Goal: Task Accomplishment & Management: Complete application form

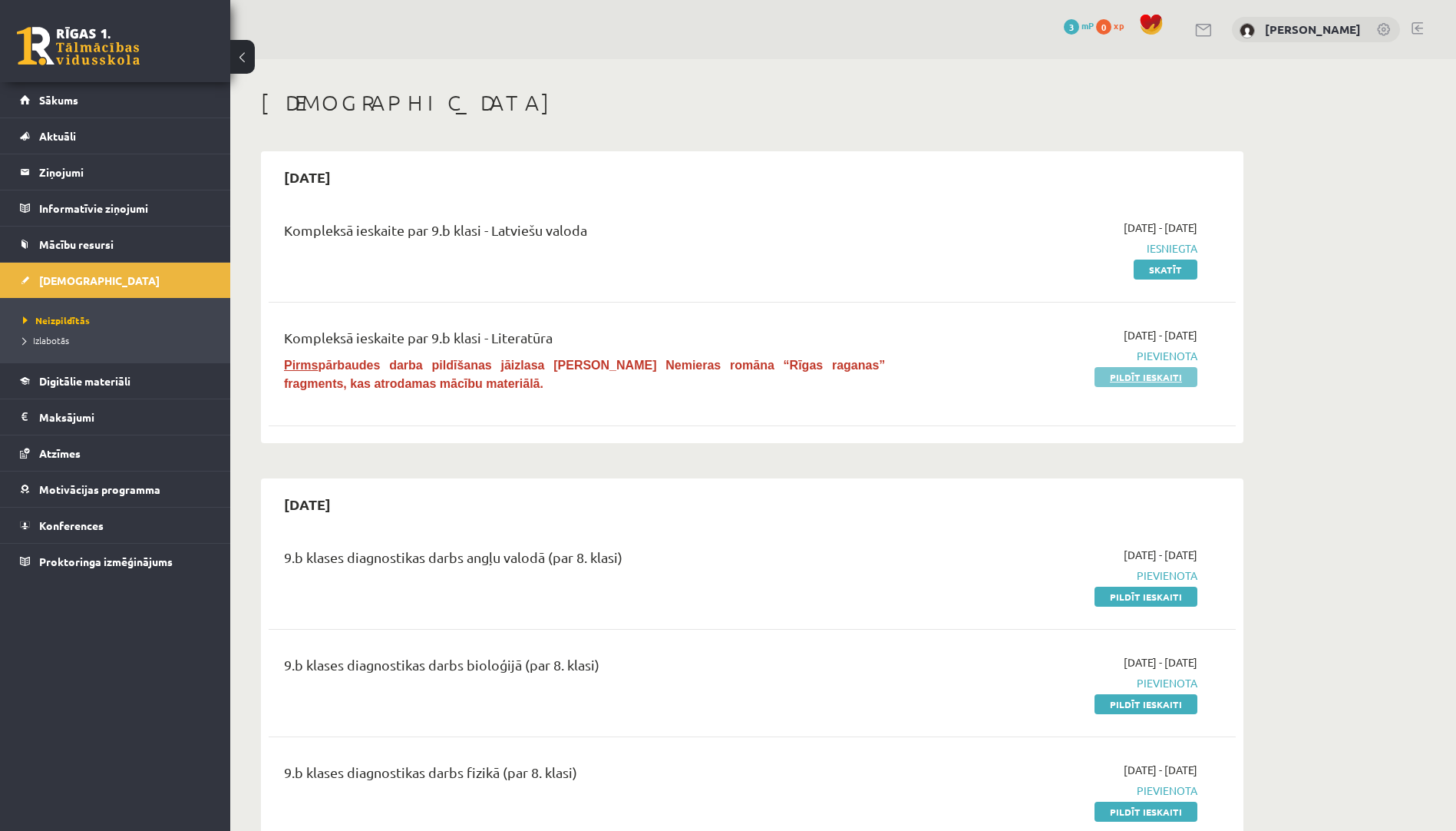
click at [1117, 375] on link "Pildīt ieskaiti" at bounding box center [1145, 377] width 102 height 20
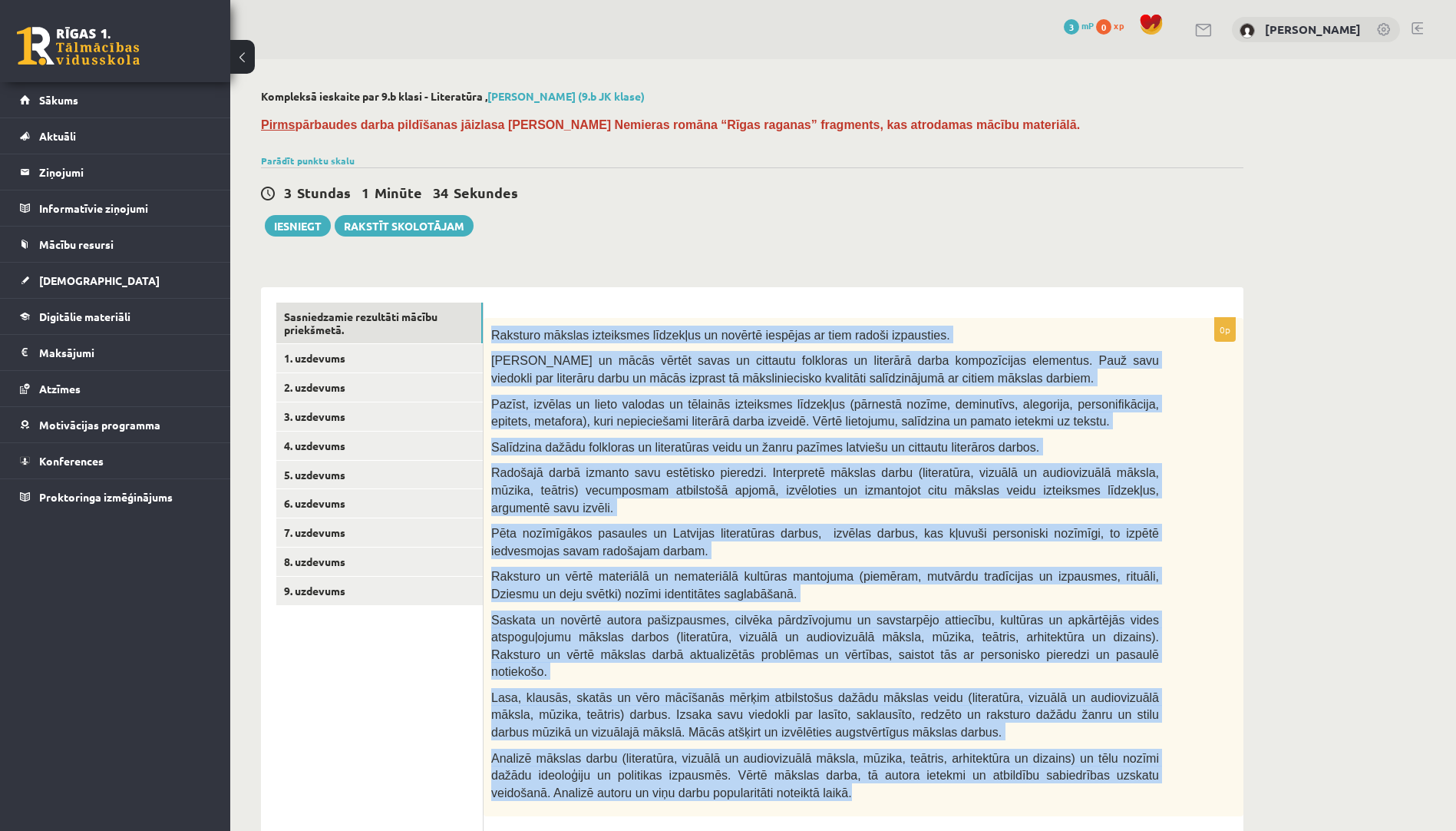
scroll to position [13, 0]
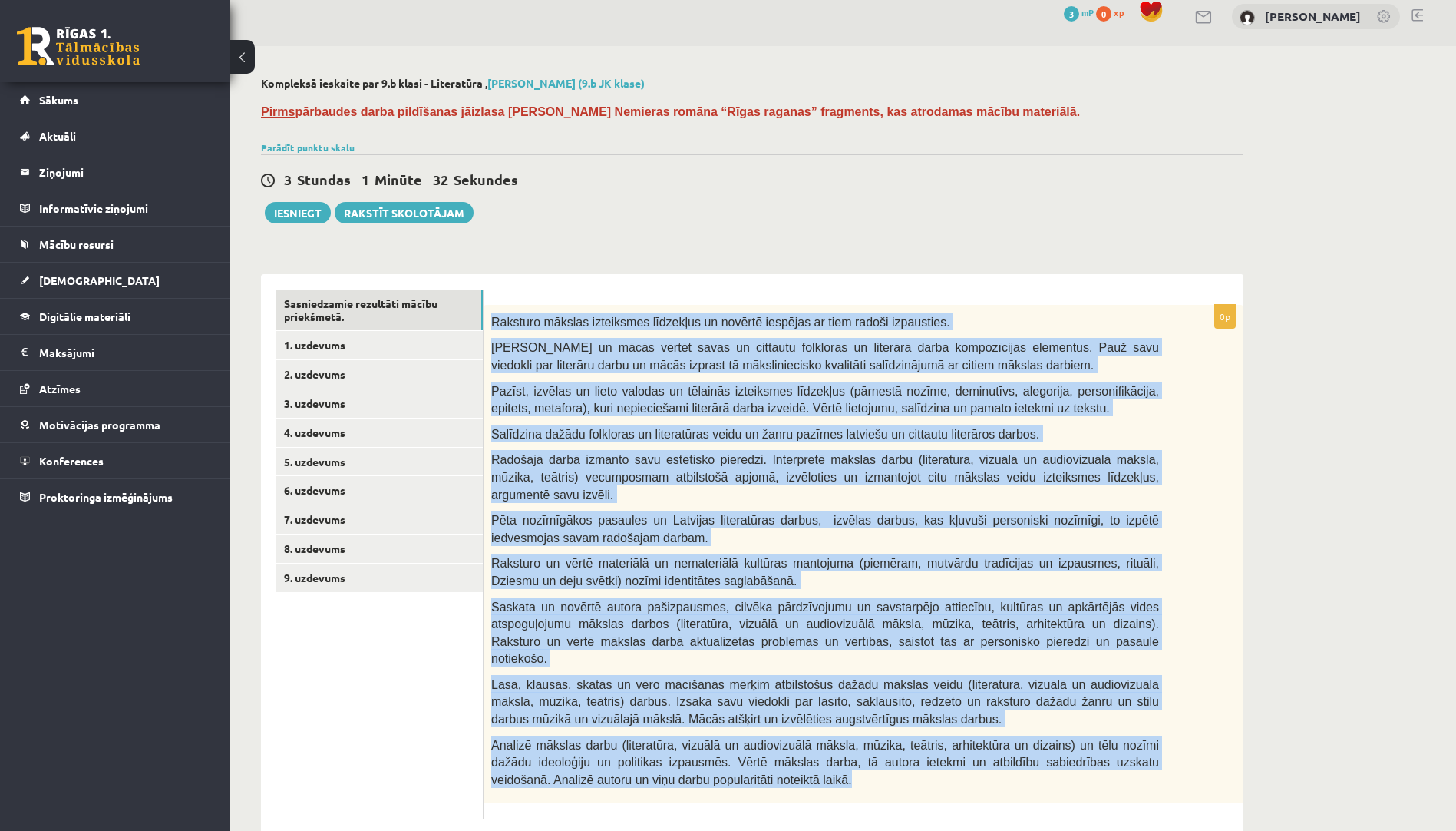
drag, startPoint x: 491, startPoint y: 329, endPoint x: 752, endPoint y: 758, distance: 502.2
click at [752, 758] on div "Raksturo mākslas izteiksmes līdzekļus un novērtē iespējas ar tiem radoši izpaus…" at bounding box center [863, 554] width 760 height 499
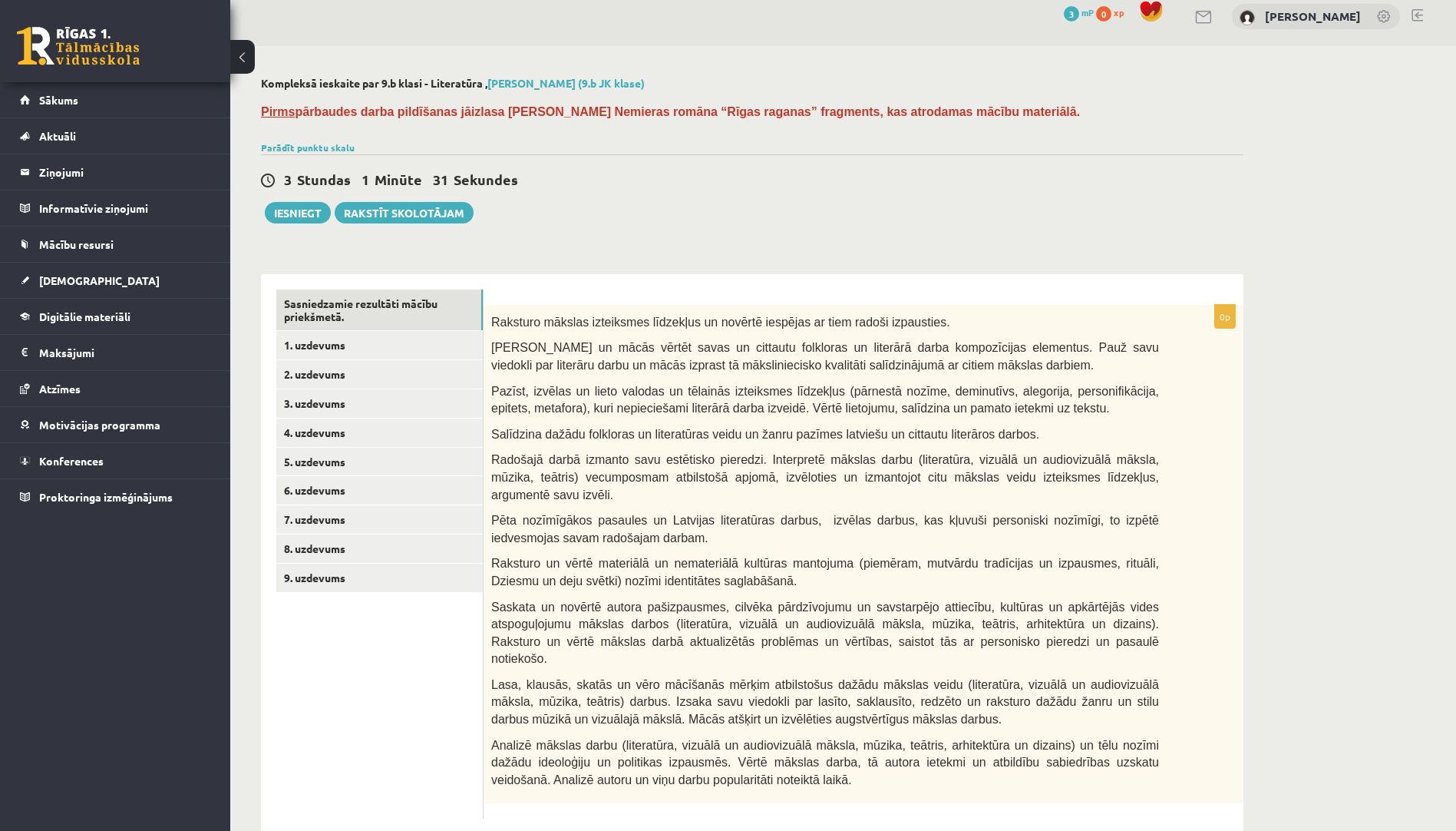
drag, startPoint x: 430, startPoint y: 671, endPoint x: 489, endPoint y: 443, distance: 235.5
click at [432, 666] on ul "Sasniedzamie rezultāti mācību priekšmetā. 1. uzdevums 2. uzdevums 3. uzdevums 4…" at bounding box center [380, 554] width 207 height 530
click at [440, 344] on link "1. uzdevums" at bounding box center [380, 345] width 207 height 28
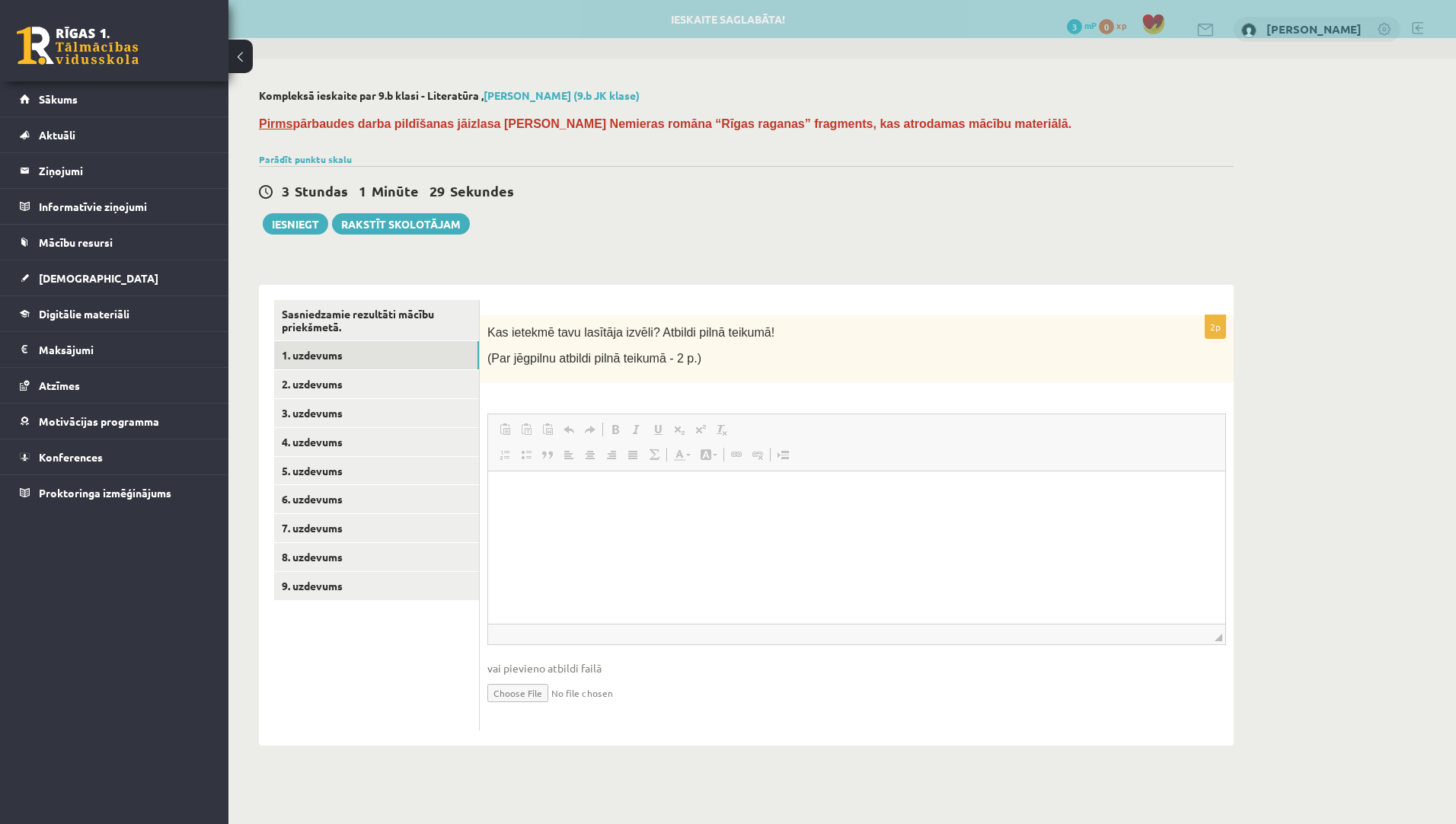
scroll to position [0, 0]
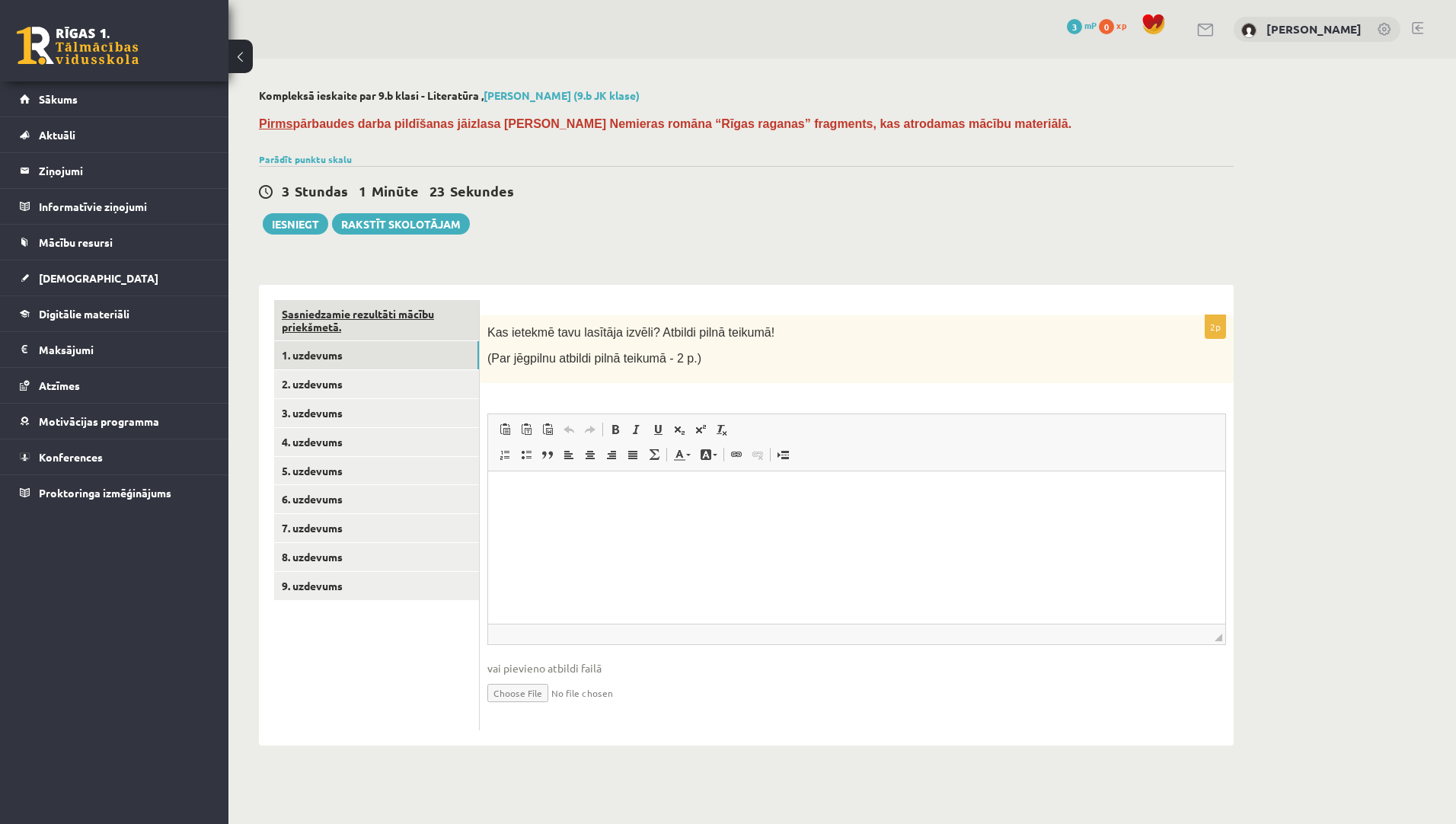
click at [283, 312] on link "Sasniedzamie rezultāti mācību priekšmetā." at bounding box center [377, 320] width 205 height 41
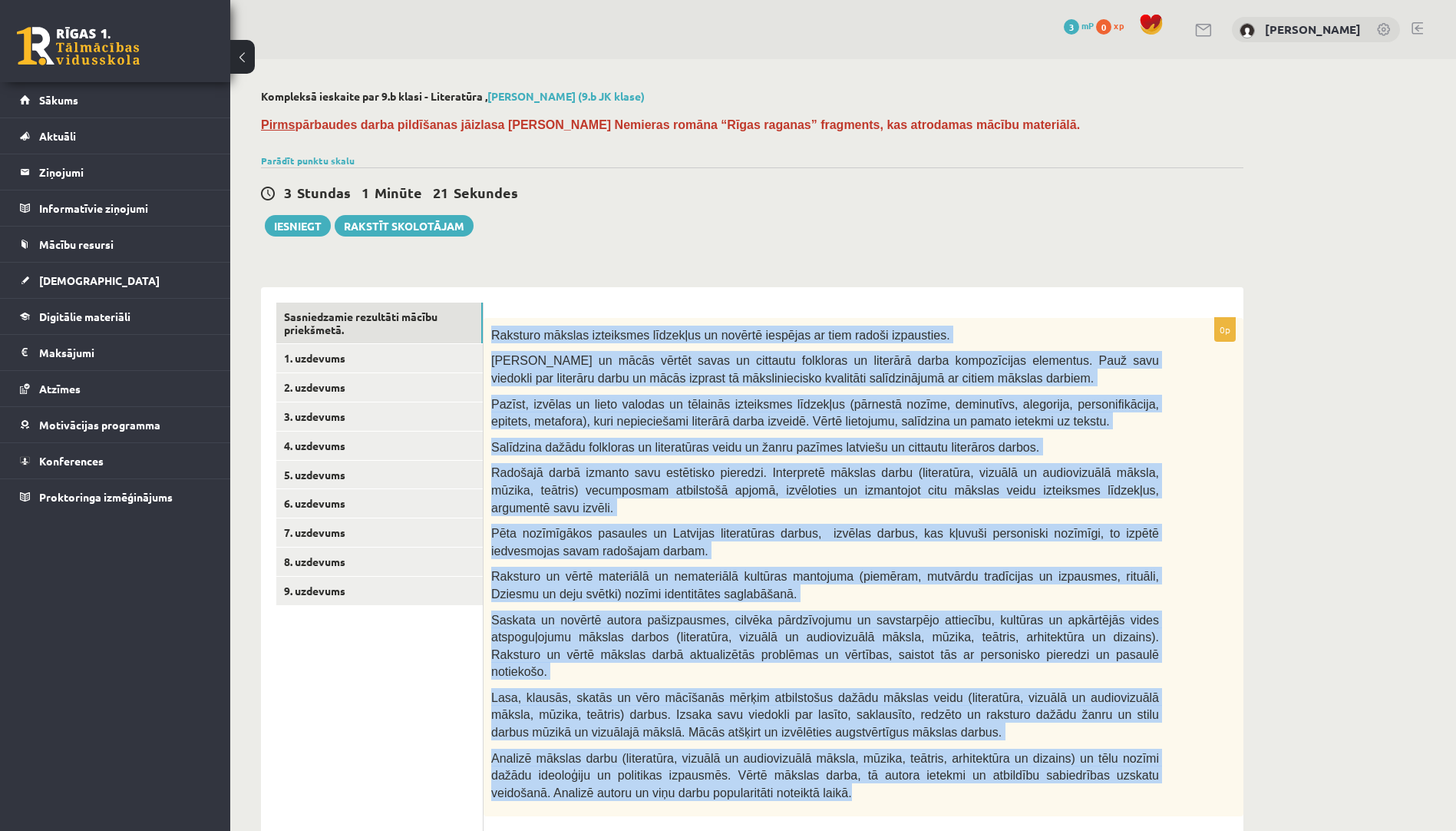
drag, startPoint x: 489, startPoint y: 333, endPoint x: 894, endPoint y: 762, distance: 590.0
click at [894, 762] on div "Raksturo mākslas izteiksmes līdzekļus un novērtē iespējas ar tiem radoši izpaus…" at bounding box center [863, 567] width 760 height 499
drag, startPoint x: 894, startPoint y: 762, endPoint x: 869, endPoint y: 739, distance: 34.0
copy div "Raksturo mākslas izteiksmes līdzekļus un novērtē iespējas ar tiem radoši izpaus…"
click at [399, 352] on link "1. uzdevums" at bounding box center [380, 358] width 207 height 28
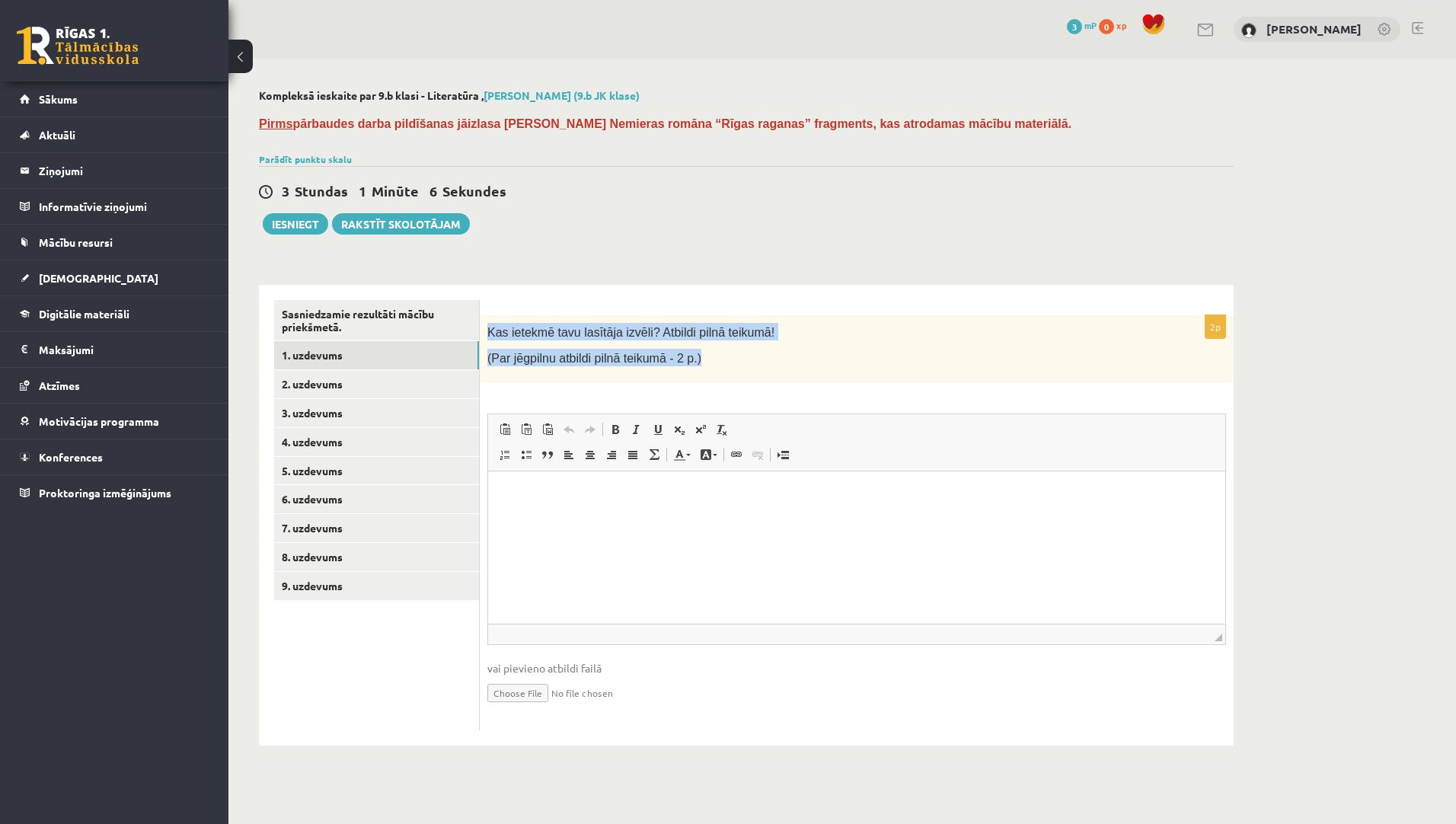
drag, startPoint x: 486, startPoint y: 329, endPoint x: 696, endPoint y: 357, distance: 211.9
click at [696, 357] on div "Kas ietekmē tavu lasītāja izvēli? Atbildi pilnā teikumā! (Par jēgpilnu atbildi …" at bounding box center [857, 349] width 754 height 68
drag, startPoint x: 696, startPoint y: 357, endPoint x: 668, endPoint y: 358, distance: 28.0
copy div "Kas ietekmē tavu lasītāja izvēli? Atbildi pilnā teikumā! (Par jēgpilnu atbildi …"
click at [617, 514] on html at bounding box center [857, 493] width 738 height 46
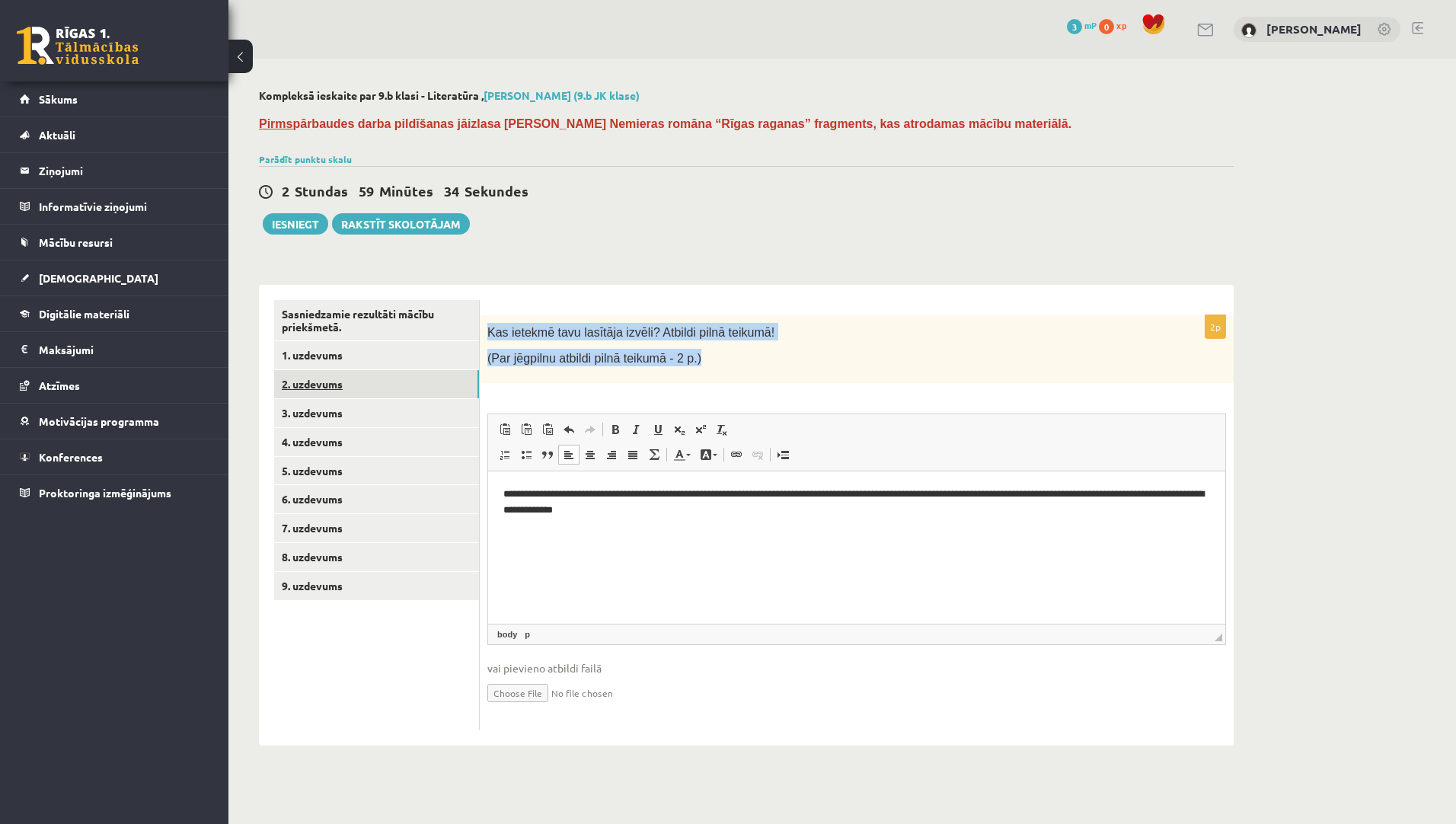
click at [414, 382] on link "2. uzdevums" at bounding box center [377, 384] width 205 height 28
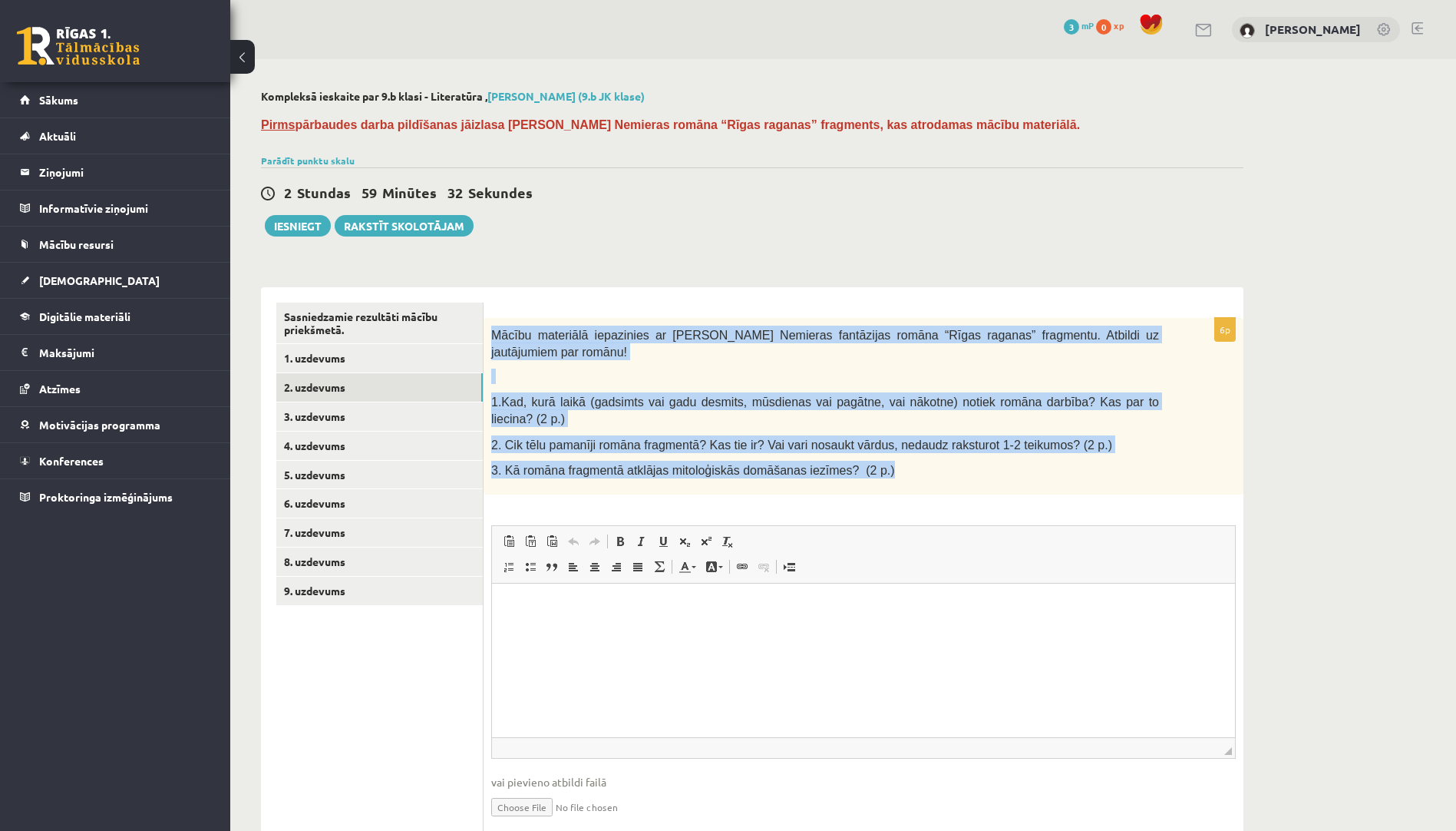
drag, startPoint x: 490, startPoint y: 328, endPoint x: 897, endPoint y: 420, distance: 417.3
click at [897, 420] on div "Mācību materiālā iepazinies ar Lindas Nemieras fantāzijas romāna “Rīgas raganas…" at bounding box center [863, 406] width 760 height 177
drag, startPoint x: 897, startPoint y: 420, endPoint x: 791, endPoint y: 438, distance: 107.5
copy div "Mācību materiālā iepazinies ar Lindas Nemieras fantāzijas romāna “Rīgas raganas…"
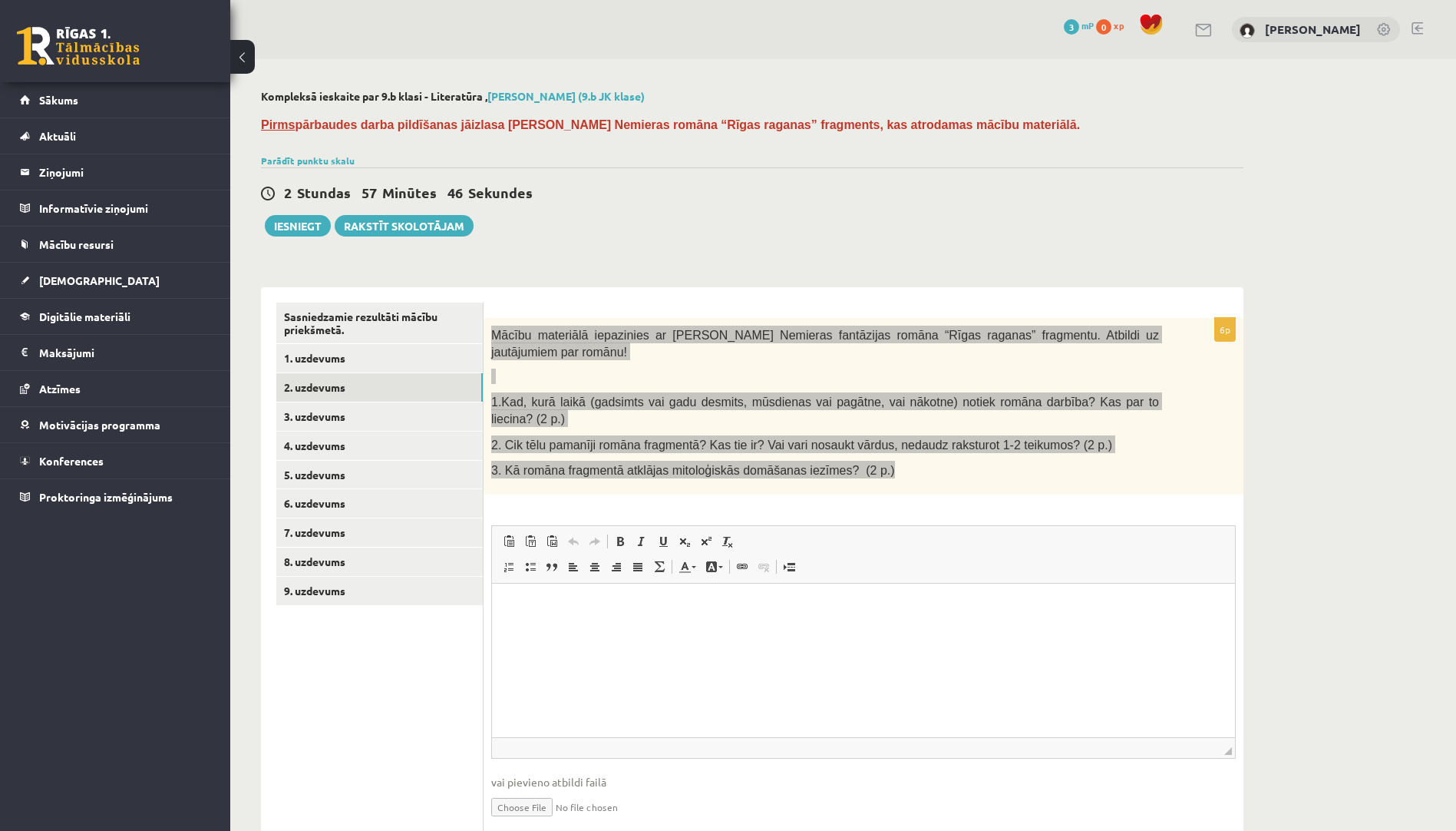
click at [582, 630] on html at bounding box center [863, 606] width 743 height 46
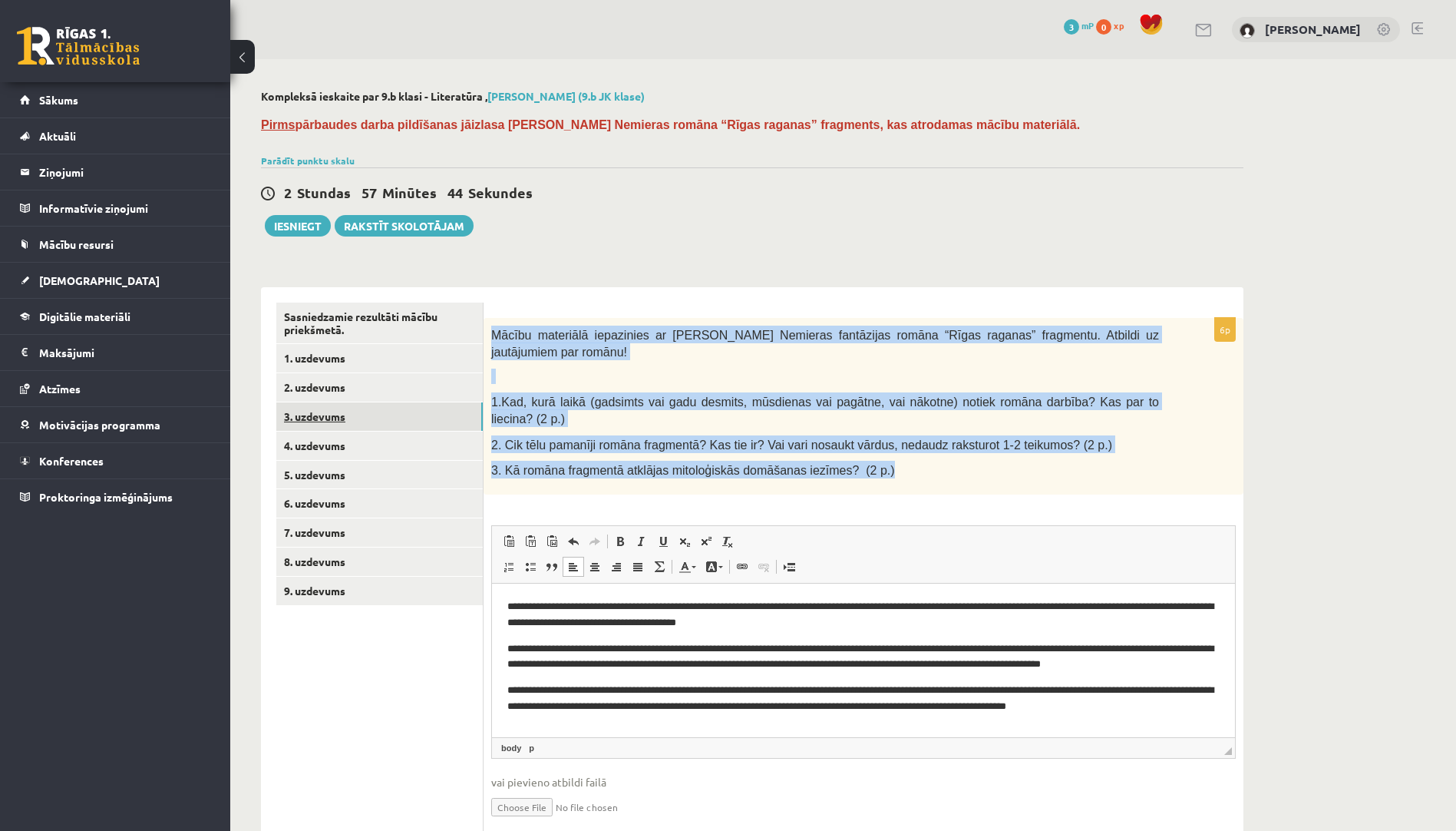
click at [422, 406] on link "3. uzdevums" at bounding box center [380, 416] width 207 height 28
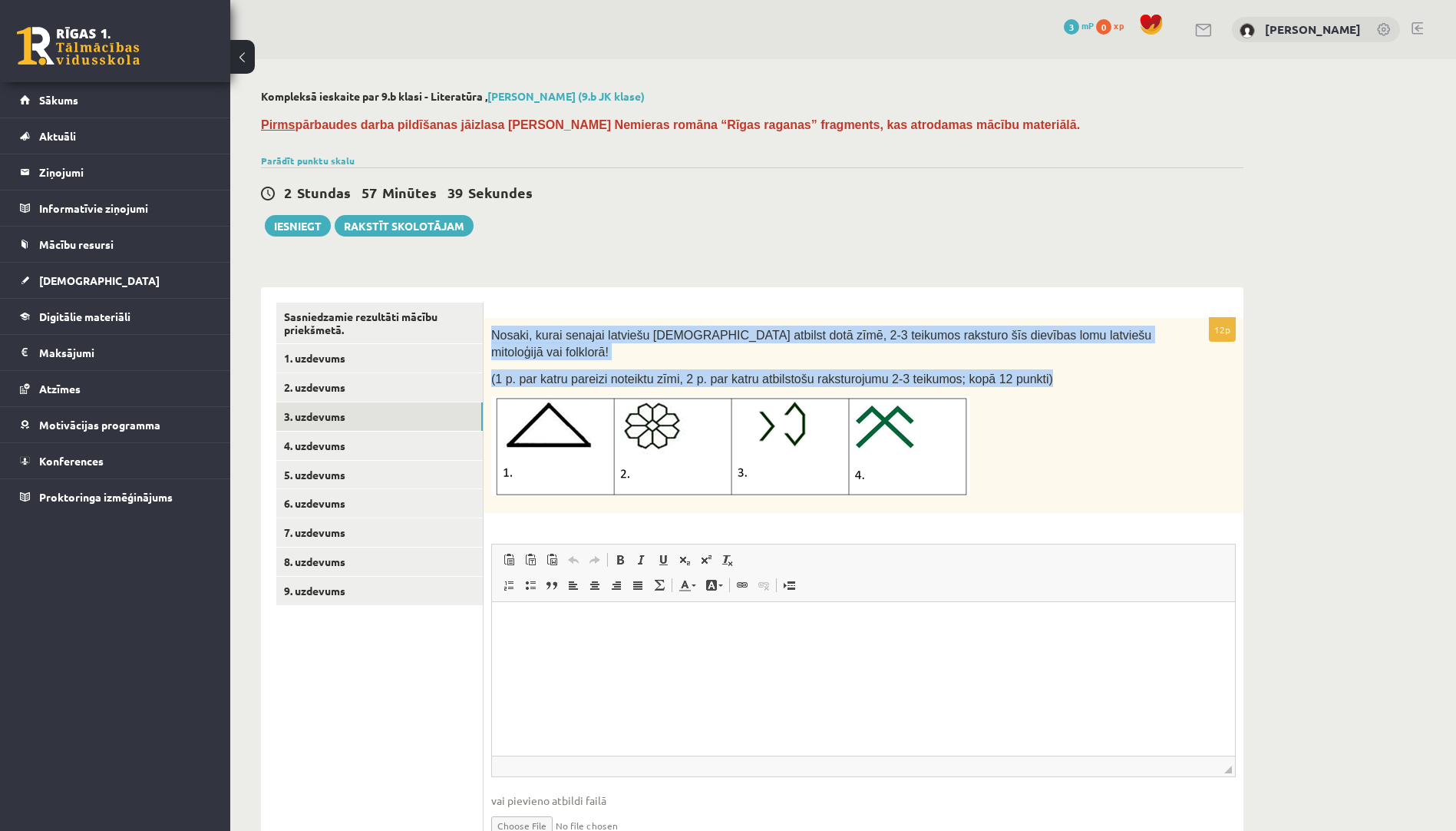
drag, startPoint x: 491, startPoint y: 341, endPoint x: 1026, endPoint y: 358, distance: 535.3
click at [1026, 358] on div "Nosaki, kurai senajai latviešu dievībai atbilst dotā zīmē, 2-3 teikumos rakstur…" at bounding box center [863, 415] width 760 height 195
drag, startPoint x: 1026, startPoint y: 358, endPoint x: 988, endPoint y: 363, distance: 38.3
copy div "Nosaki, kurai senajai latviešu dievībai atbilst dotā zīmē, 2-3 teikumos rakstur…"
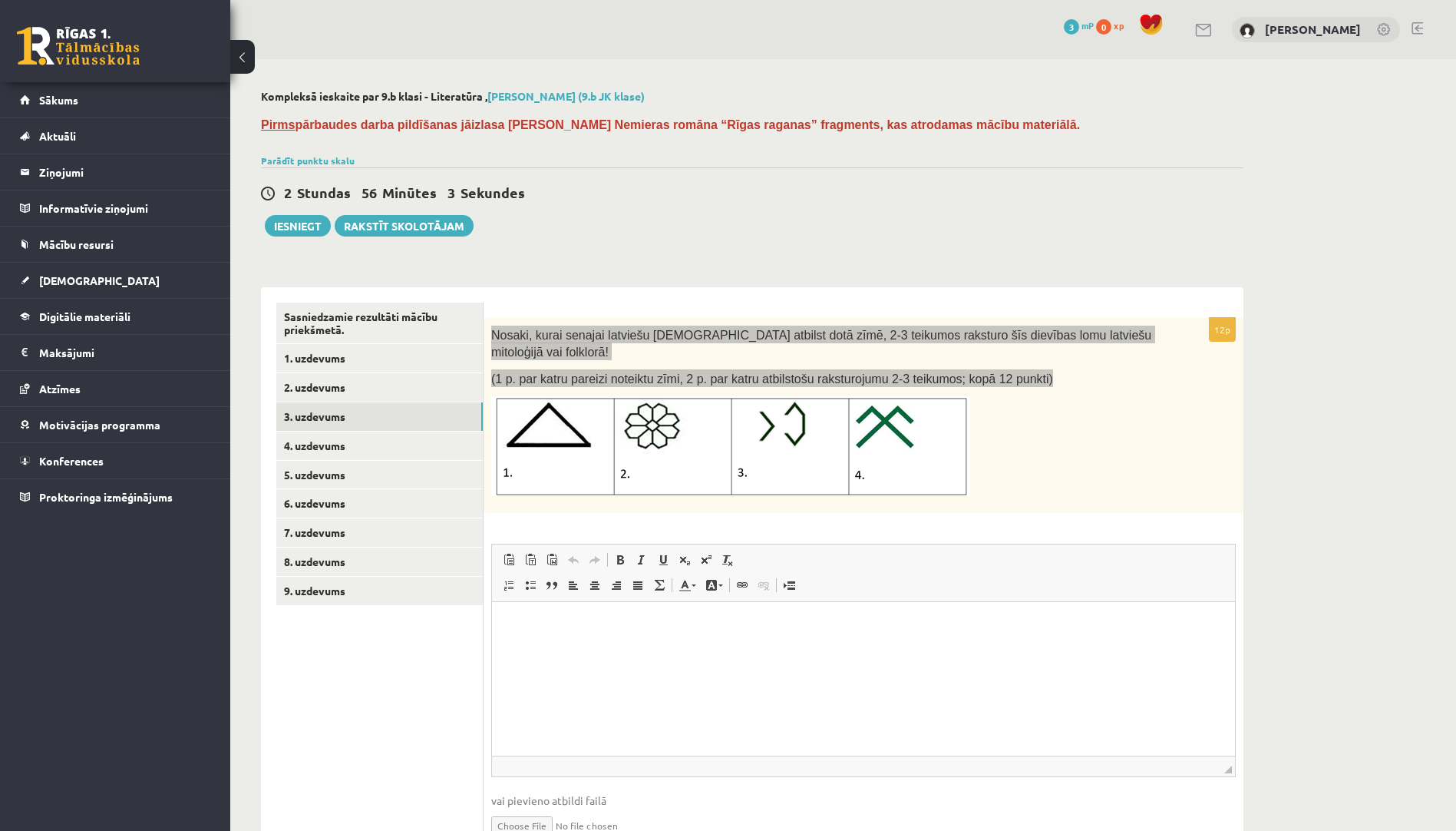
click at [521, 626] on p "Editor, wiswyg-editor-user-answer-47024790131200" at bounding box center [864, 624] width 713 height 16
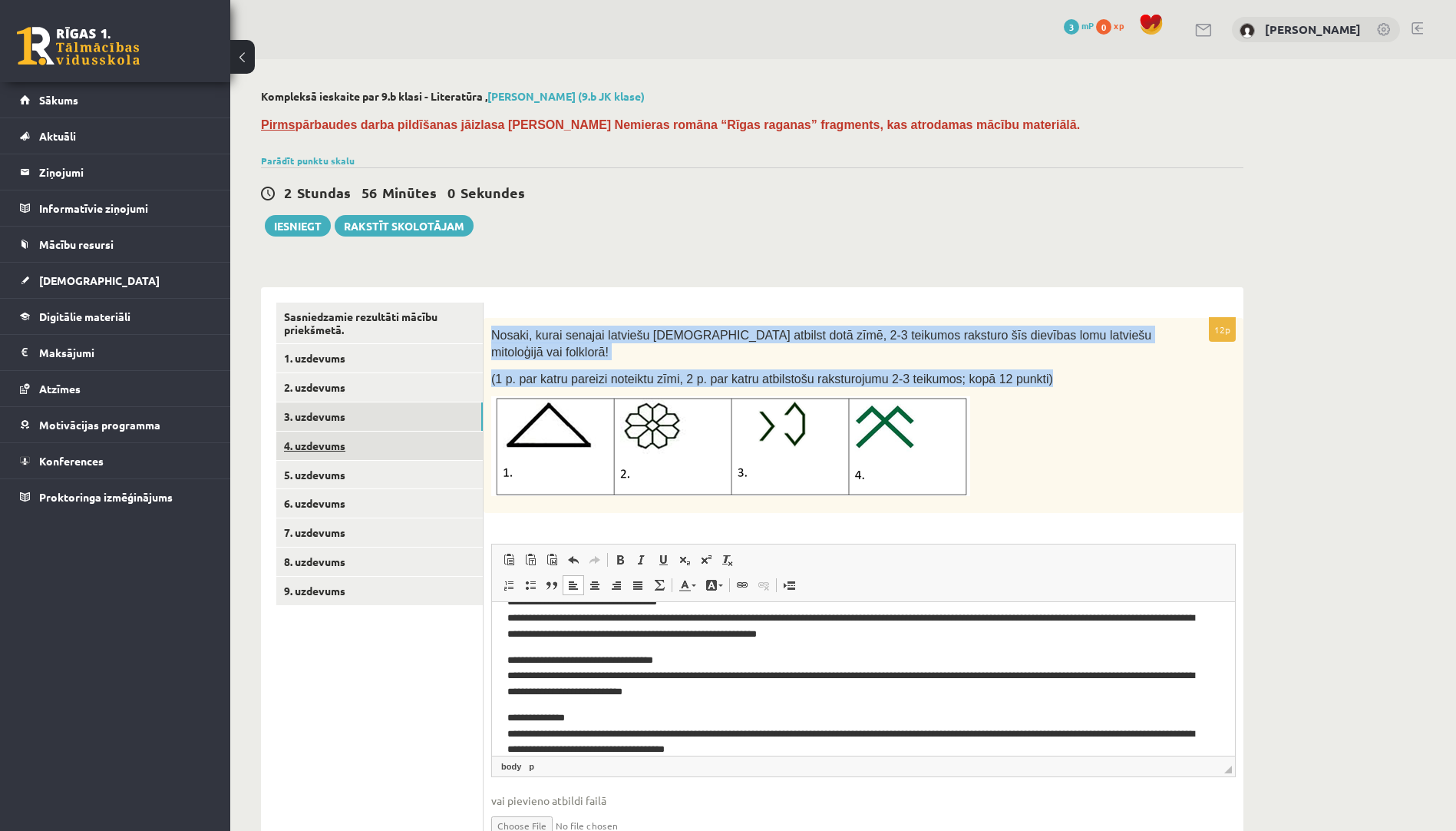
click at [376, 449] on link "4. uzdevums" at bounding box center [380, 446] width 207 height 28
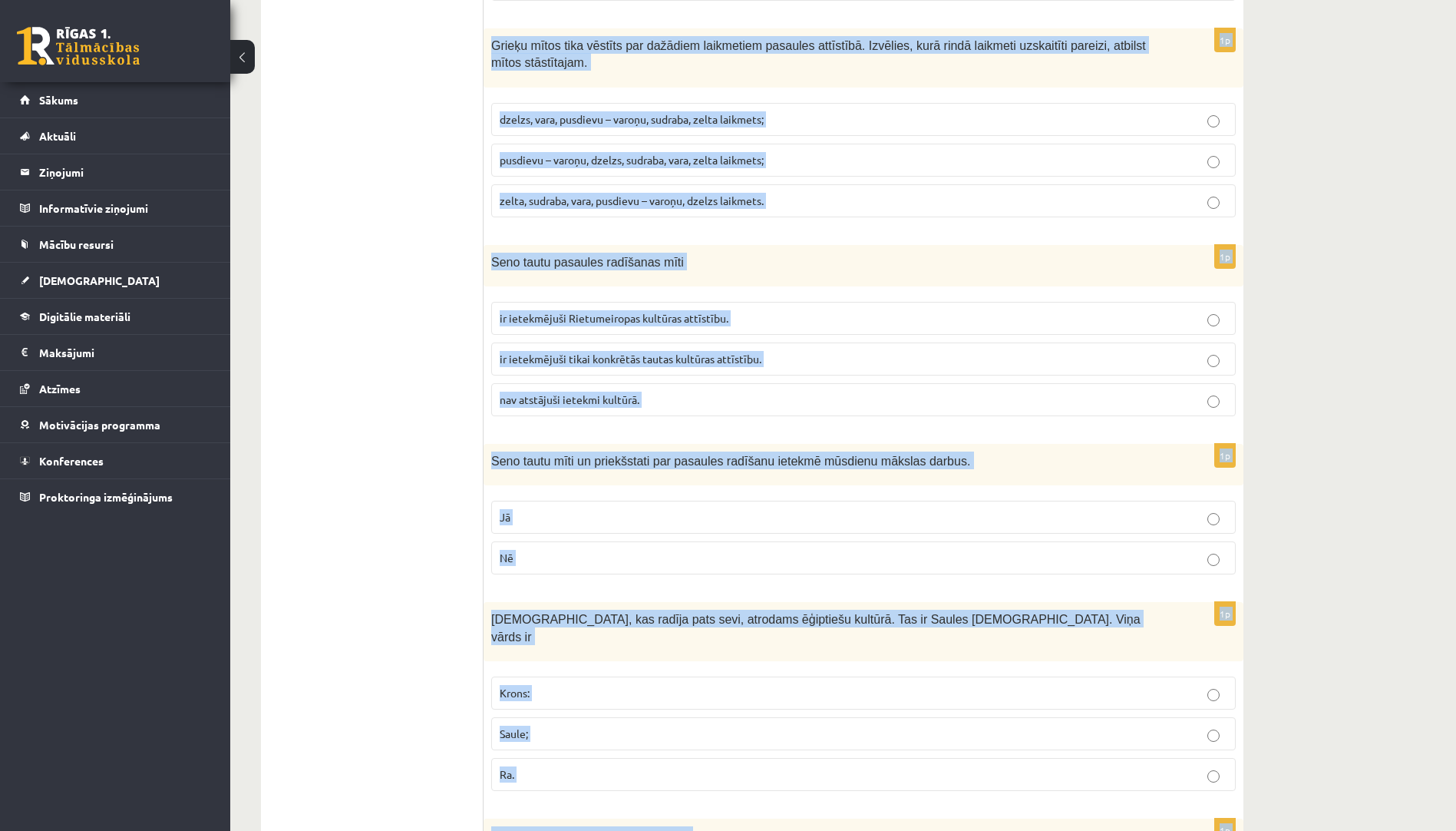
scroll to position [1559, 0]
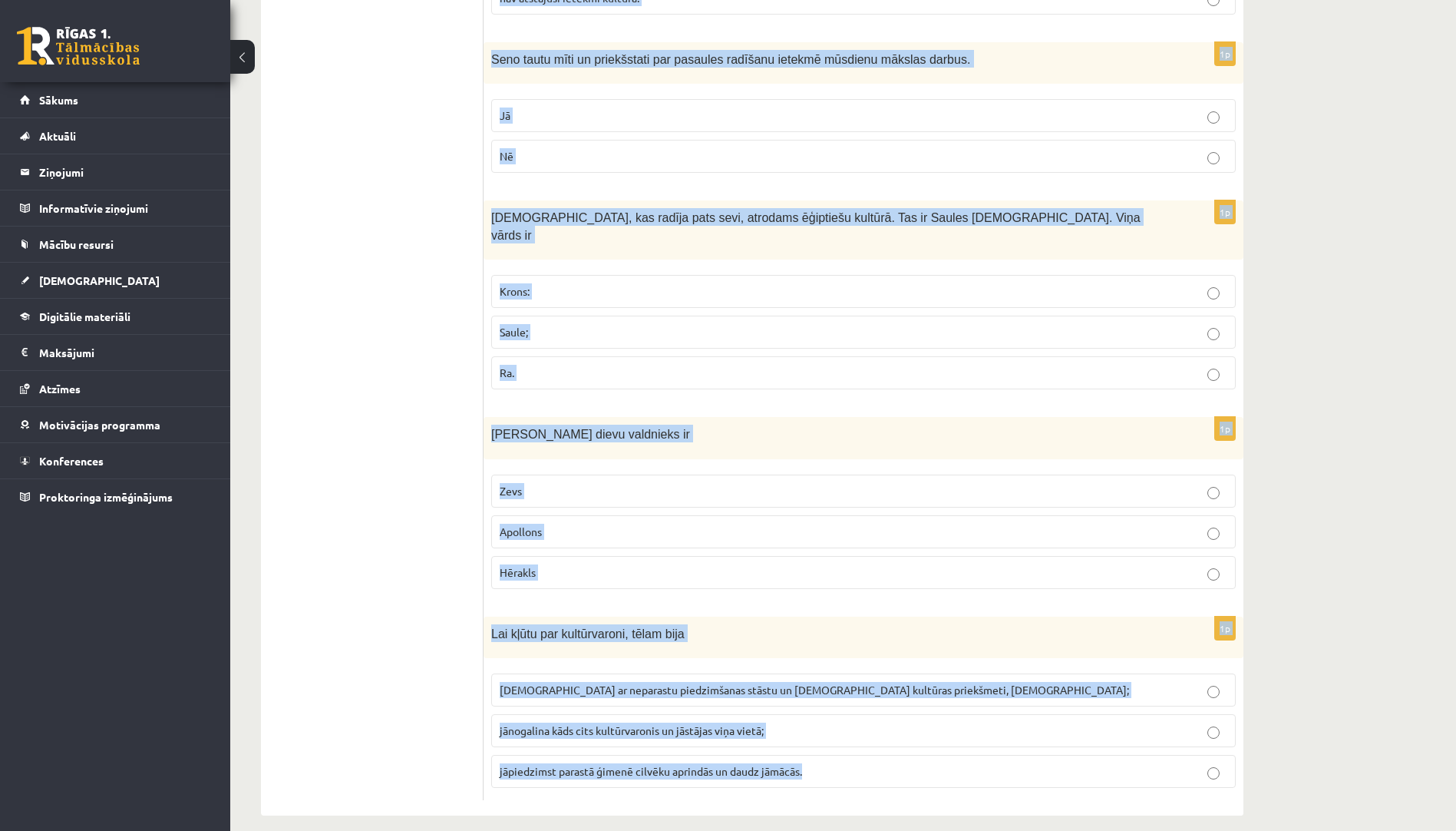
drag, startPoint x: 501, startPoint y: 313, endPoint x: 857, endPoint y: 764, distance: 574.6
drag, startPoint x: 857, startPoint y: 764, endPoint x: 793, endPoint y: 759, distance: 64.2
copy form "Balstoties uz mācību materiālā lasīto par dažādu tautu dieviem un mītiskajiem p…"
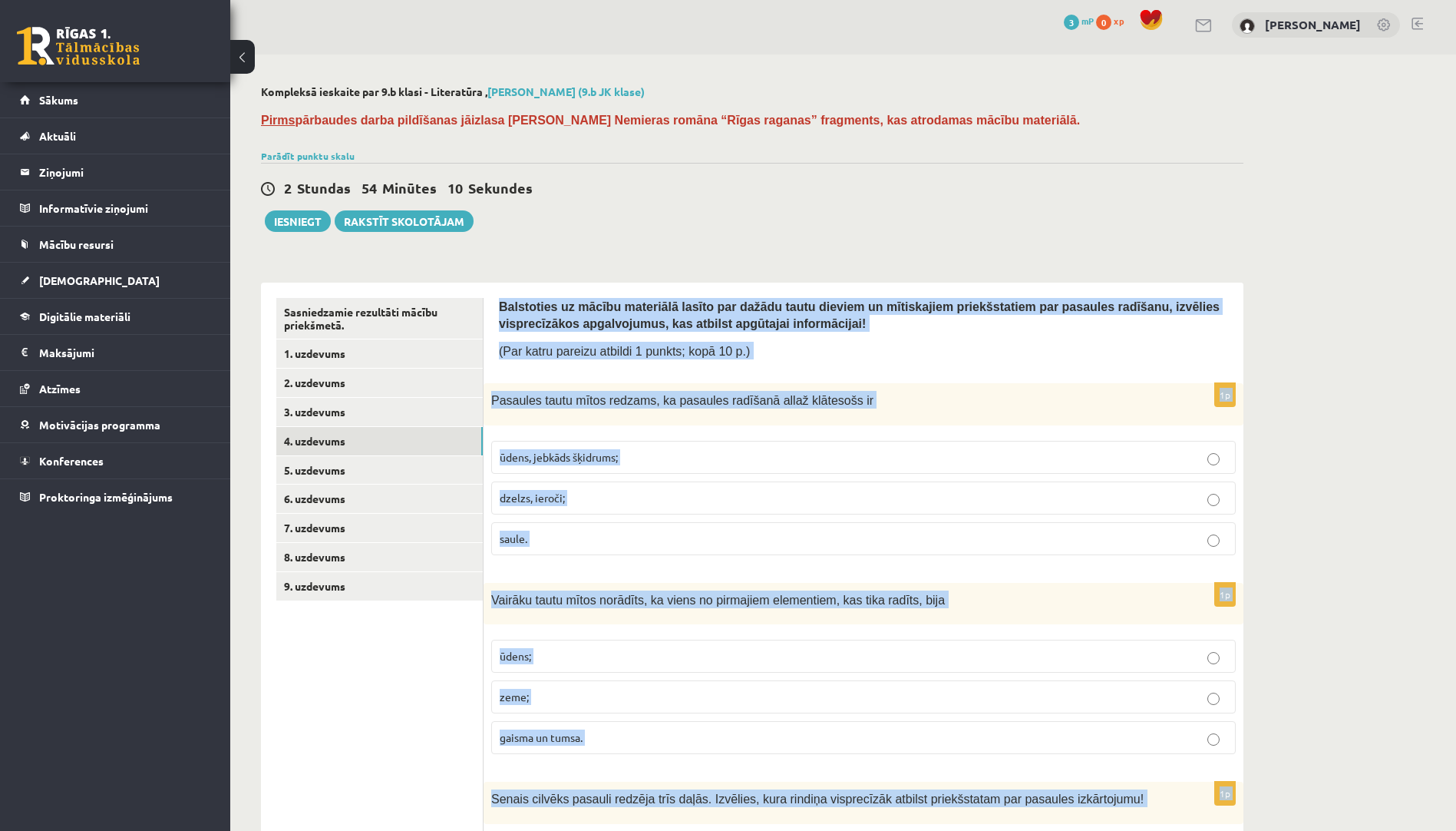
scroll to position [0, 0]
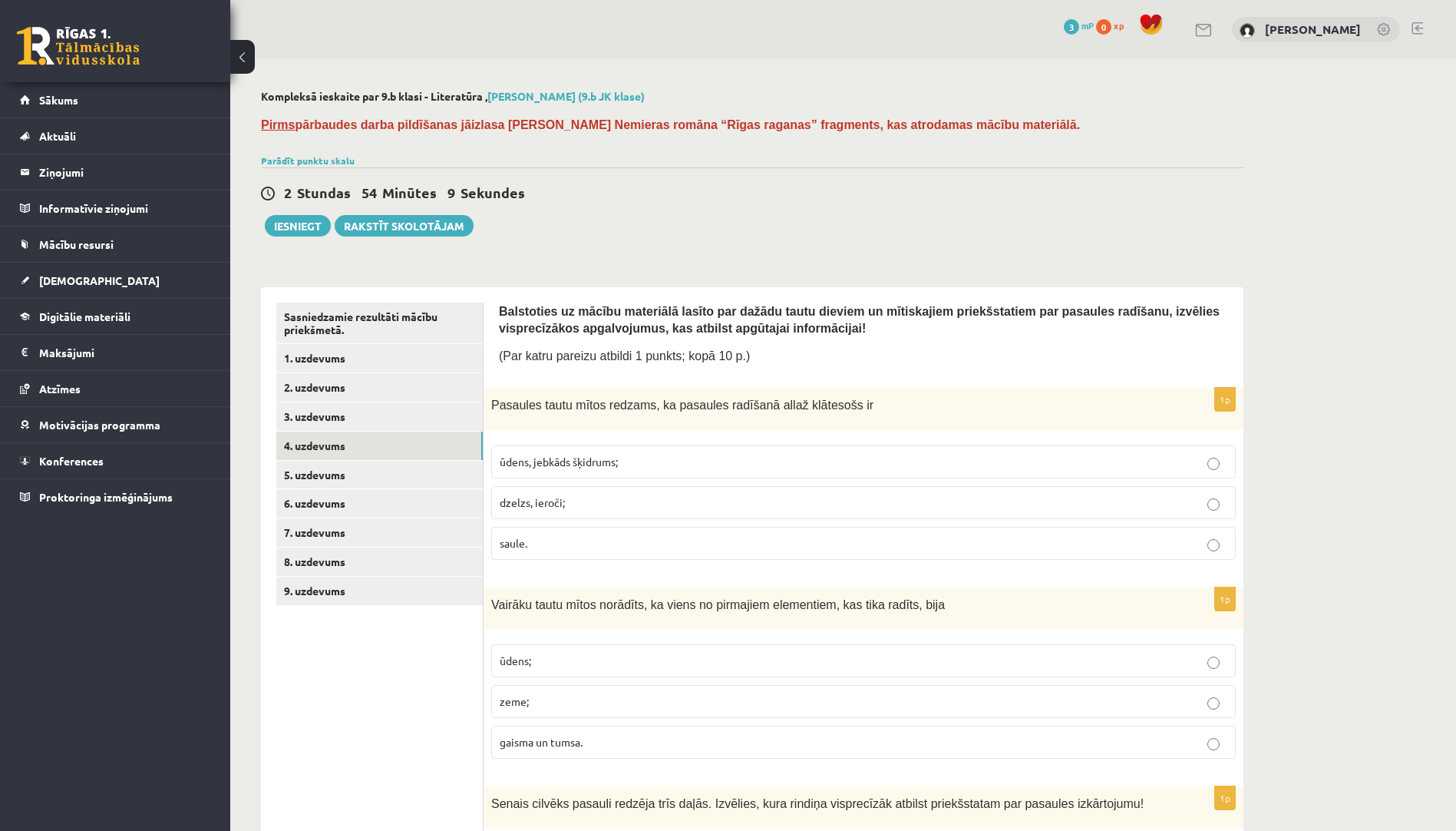
click at [738, 234] on div "2 Stundas 54 Minūtes 9 Sekundes Ieskaite saglabāta! Iesniegt Rakstīt skolotājam" at bounding box center [752, 201] width 982 height 69
click at [641, 464] on p "ūdens, jebkāds šķidrums;" at bounding box center [863, 461] width 728 height 16
click at [691, 741] on p "gaisma un tumsa." at bounding box center [863, 742] width 728 height 16
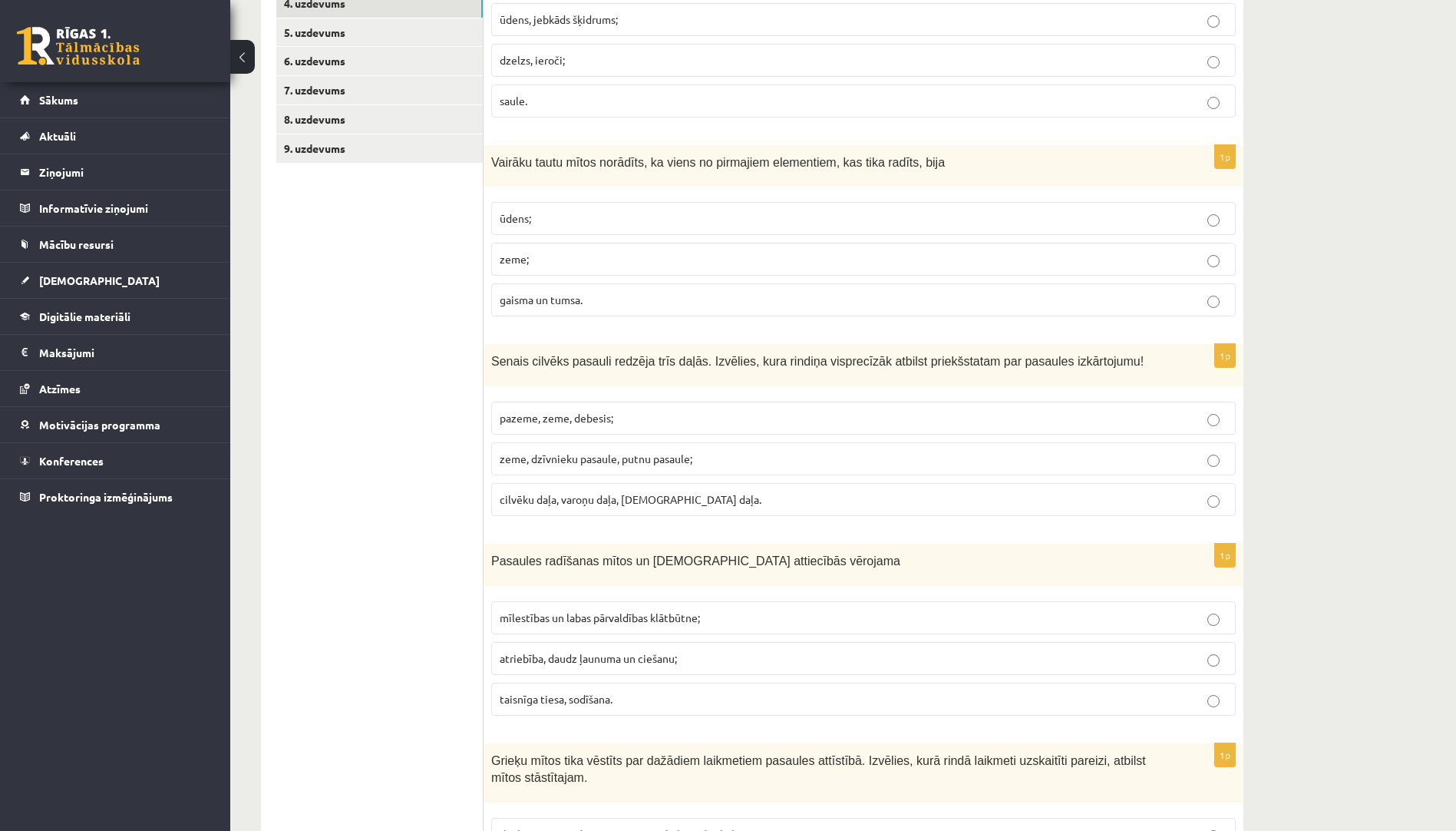
scroll to position [461, 0]
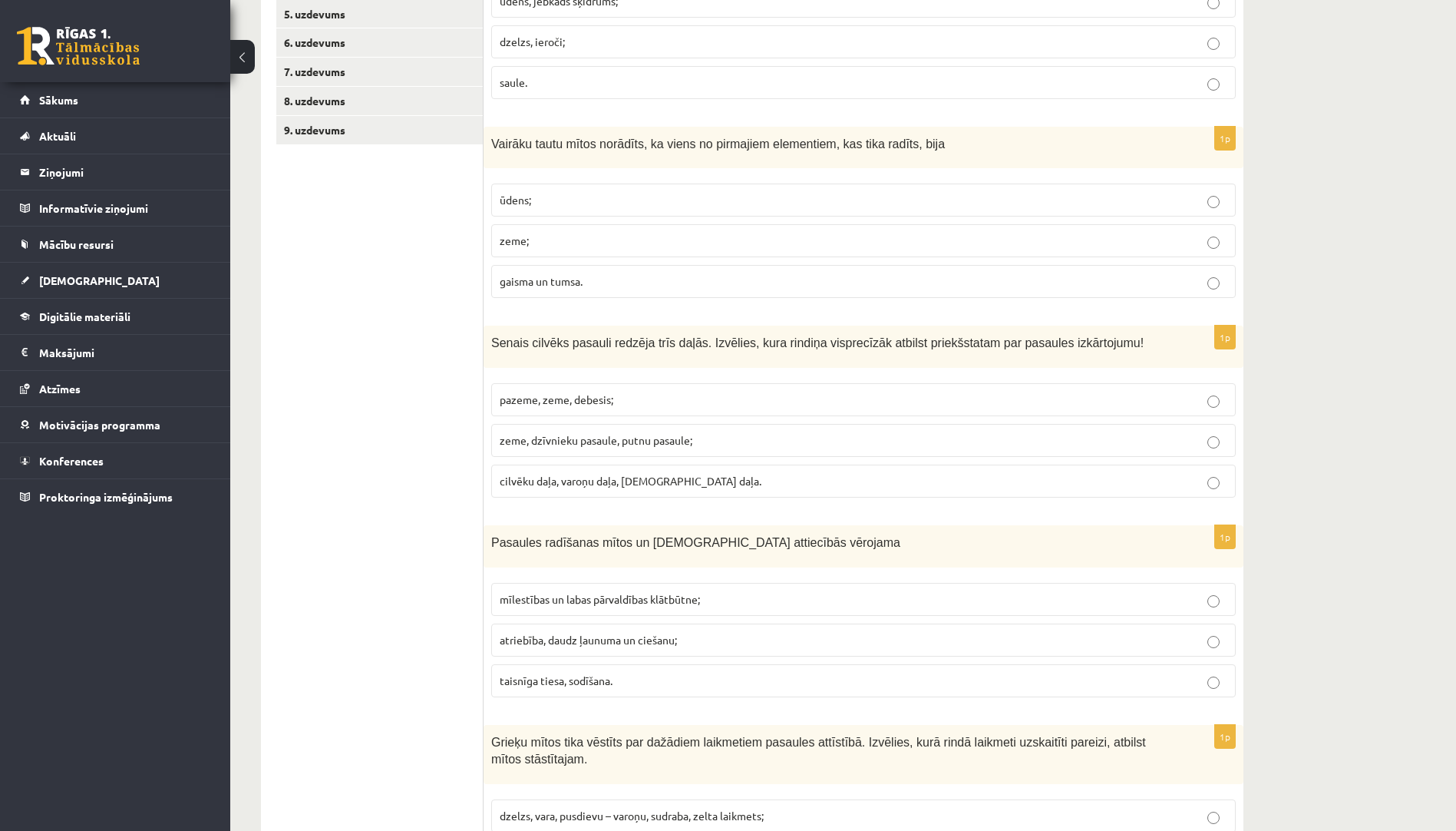
click at [695, 396] on p "pazeme, zeme, debesis;" at bounding box center [863, 399] width 728 height 16
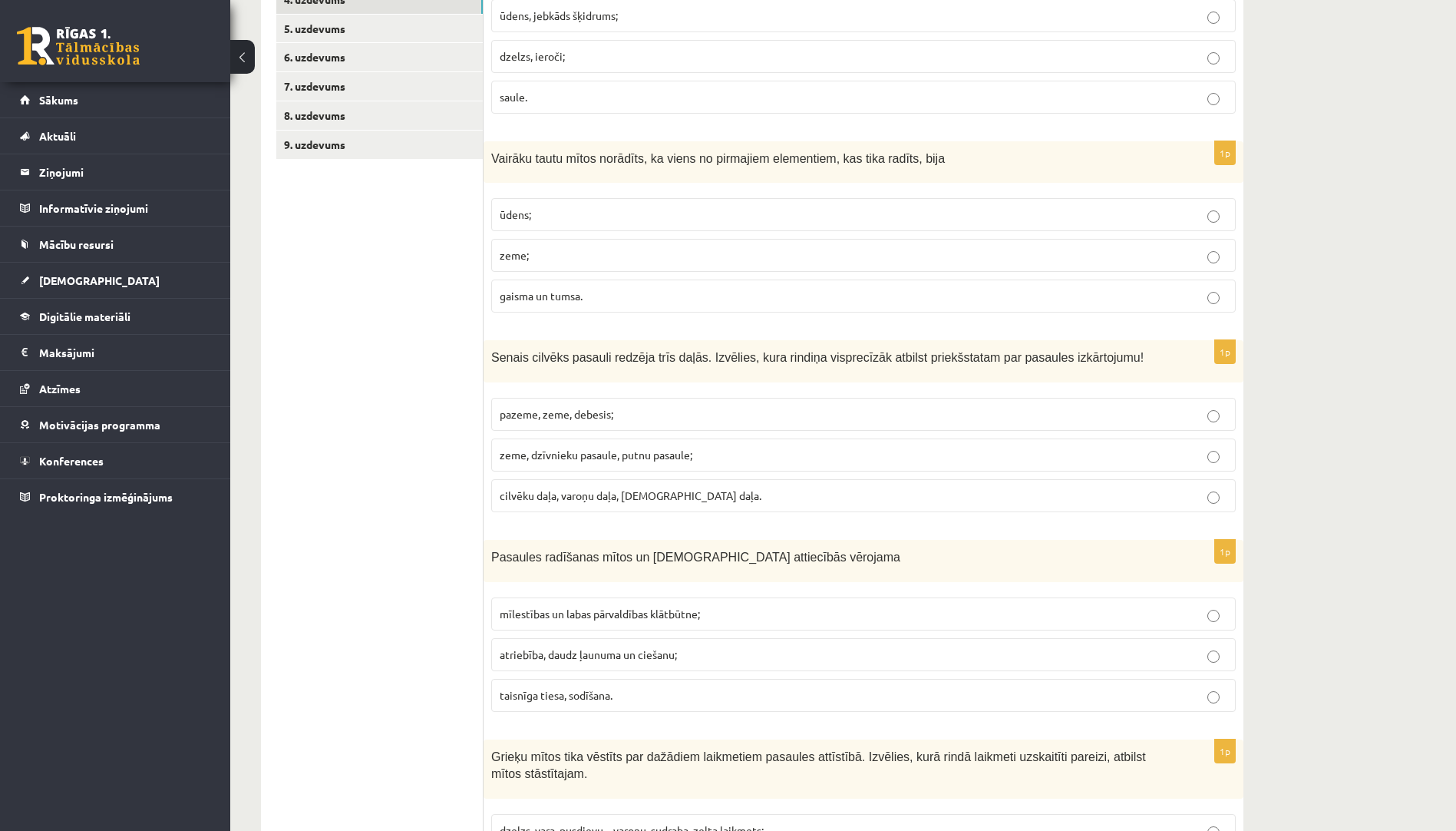
scroll to position [614, 0]
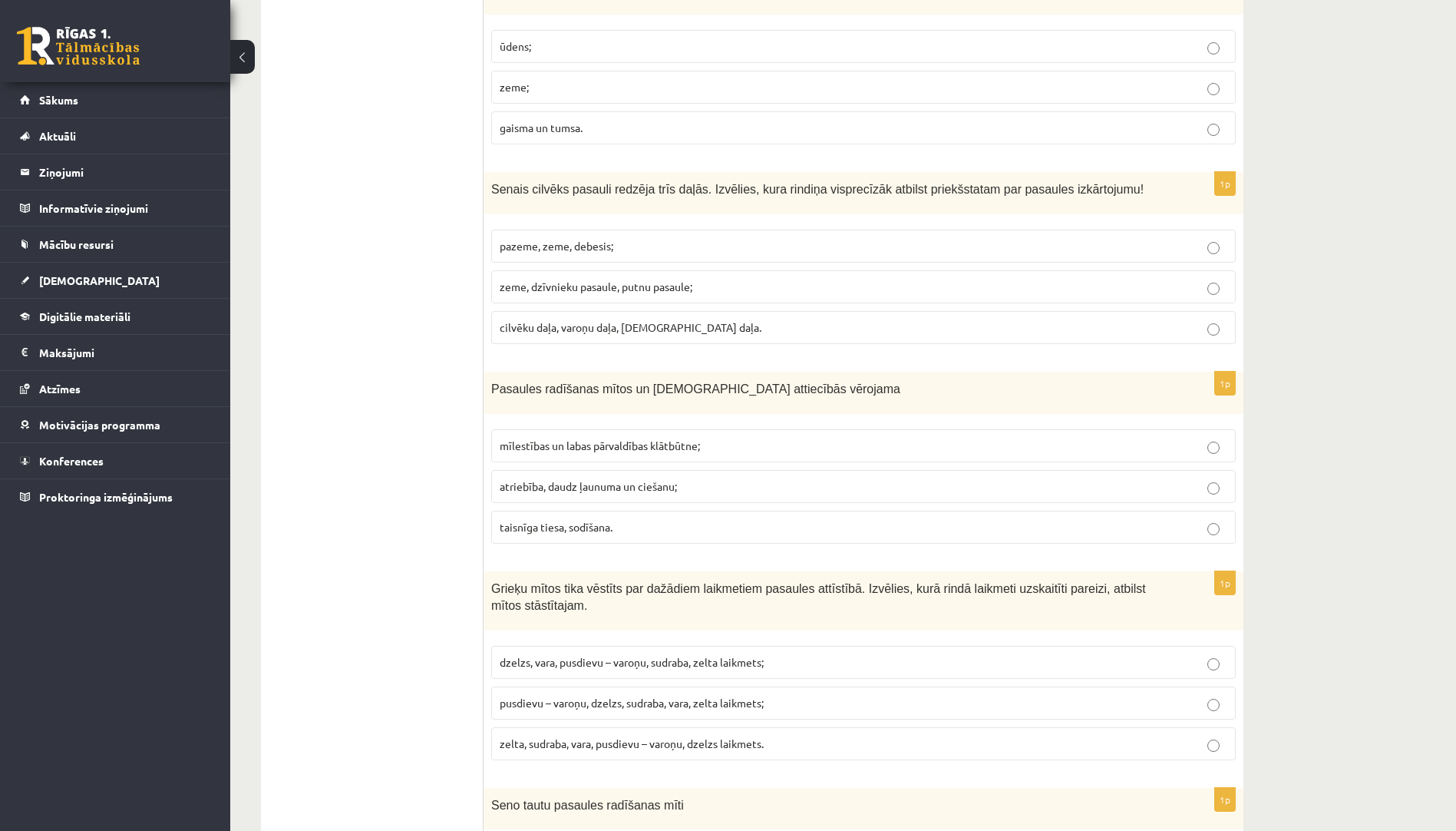
click at [698, 489] on p "atriebība, daudz ļaunuma un ciešanu;" at bounding box center [863, 486] width 728 height 16
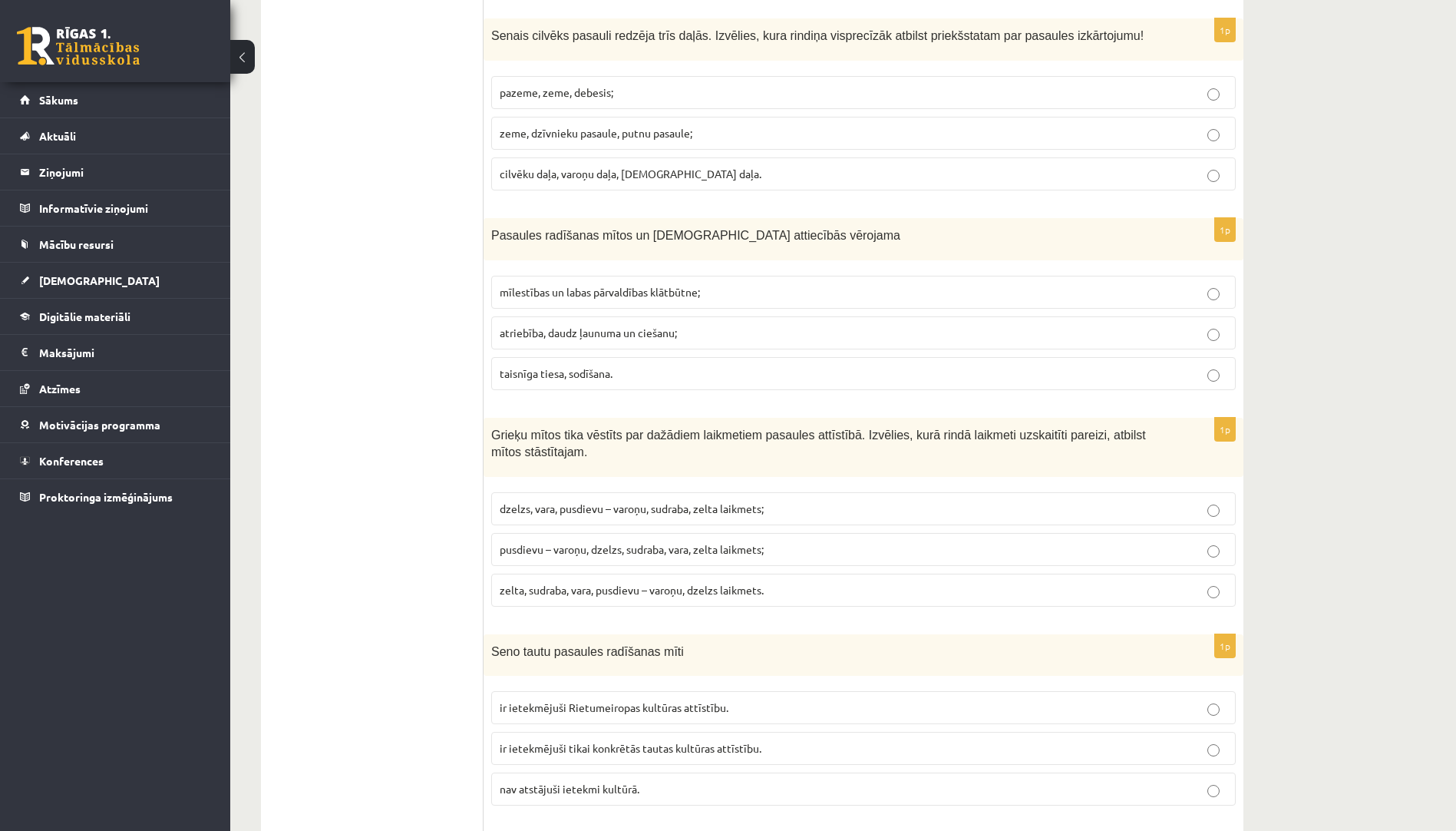
click at [657, 593] on span "zelta, sudraba, vara, pusdievu – varoņu, dzelzs laikmets." at bounding box center [632, 590] width 264 height 14
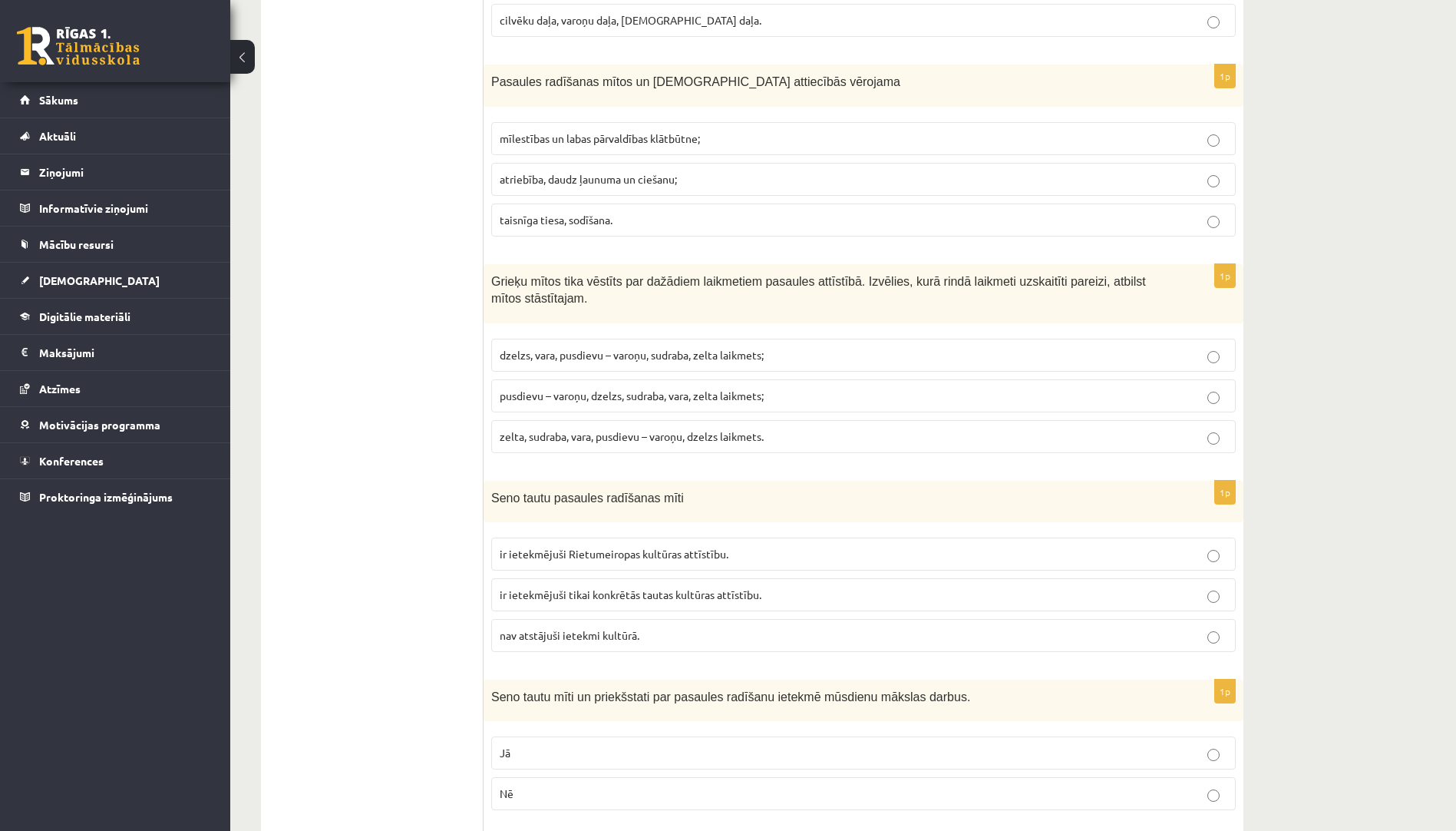
scroll to position [1075, 0]
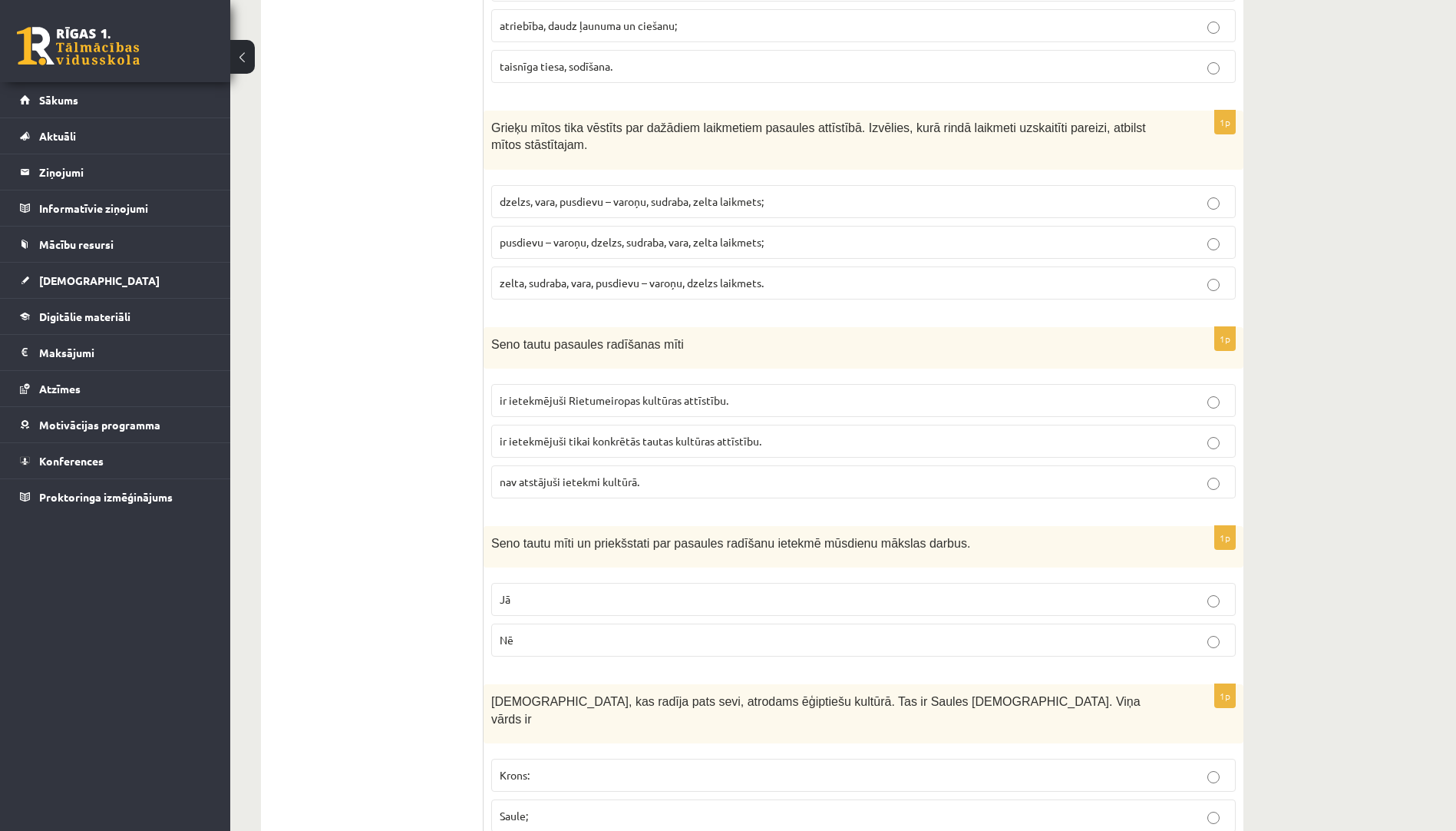
click at [672, 400] on span "ir ietekmējuši Rietumeiropas kultūras attīstību." at bounding box center [614, 400] width 229 height 14
click at [578, 606] on p "Jā" at bounding box center [863, 599] width 728 height 16
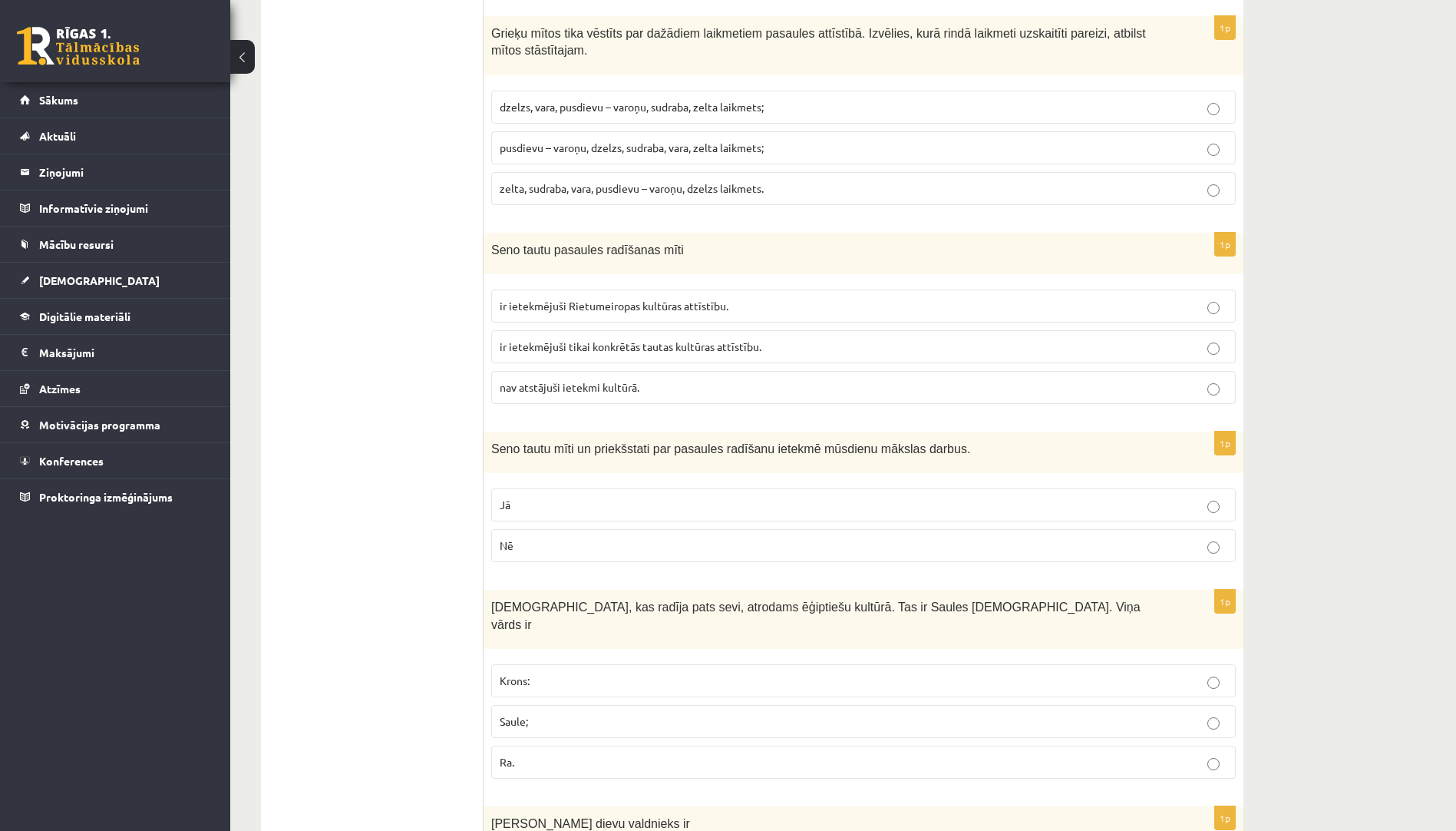
scroll to position [1229, 0]
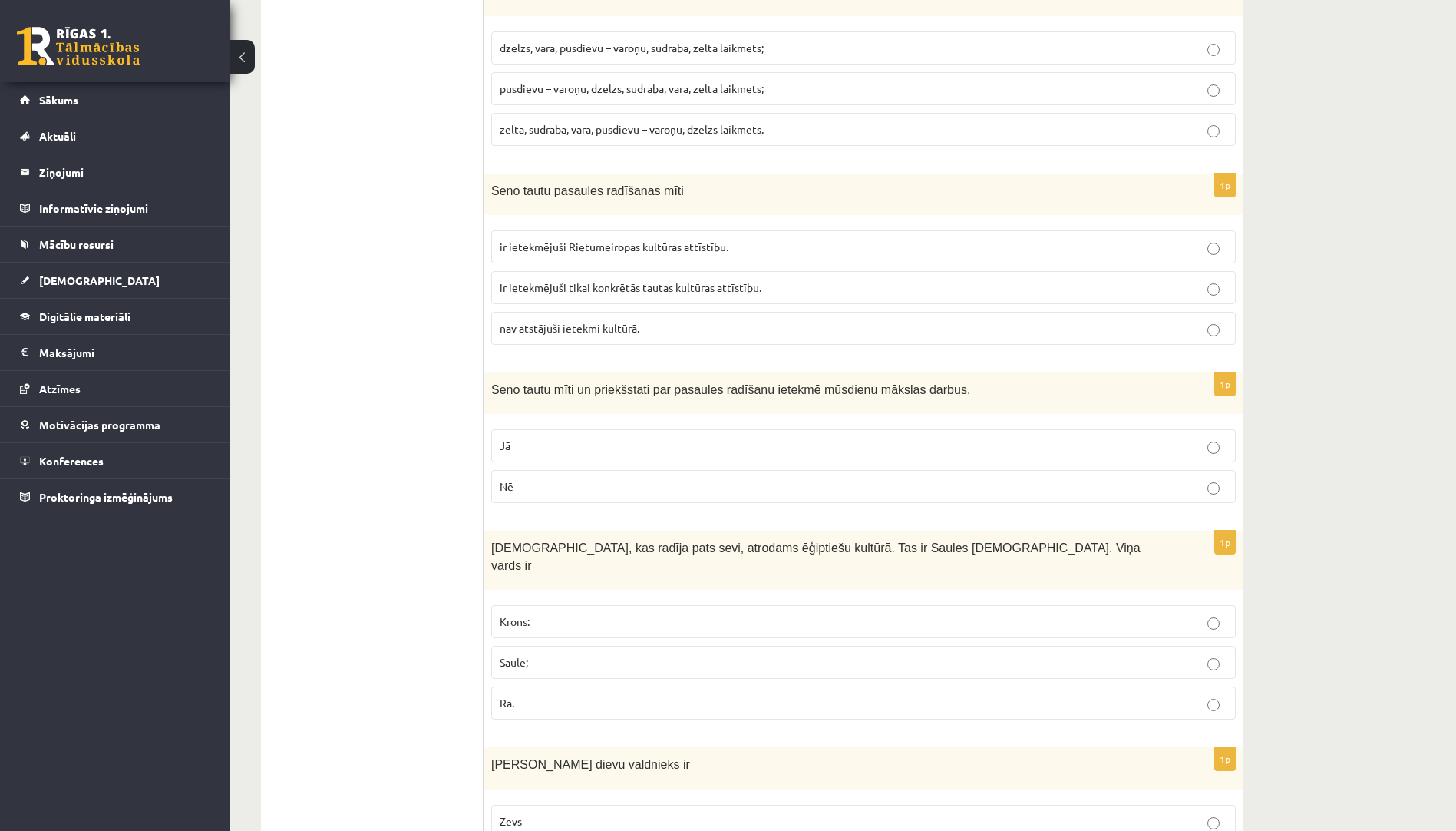
click at [598, 697] on label "Ra." at bounding box center [863, 703] width 745 height 33
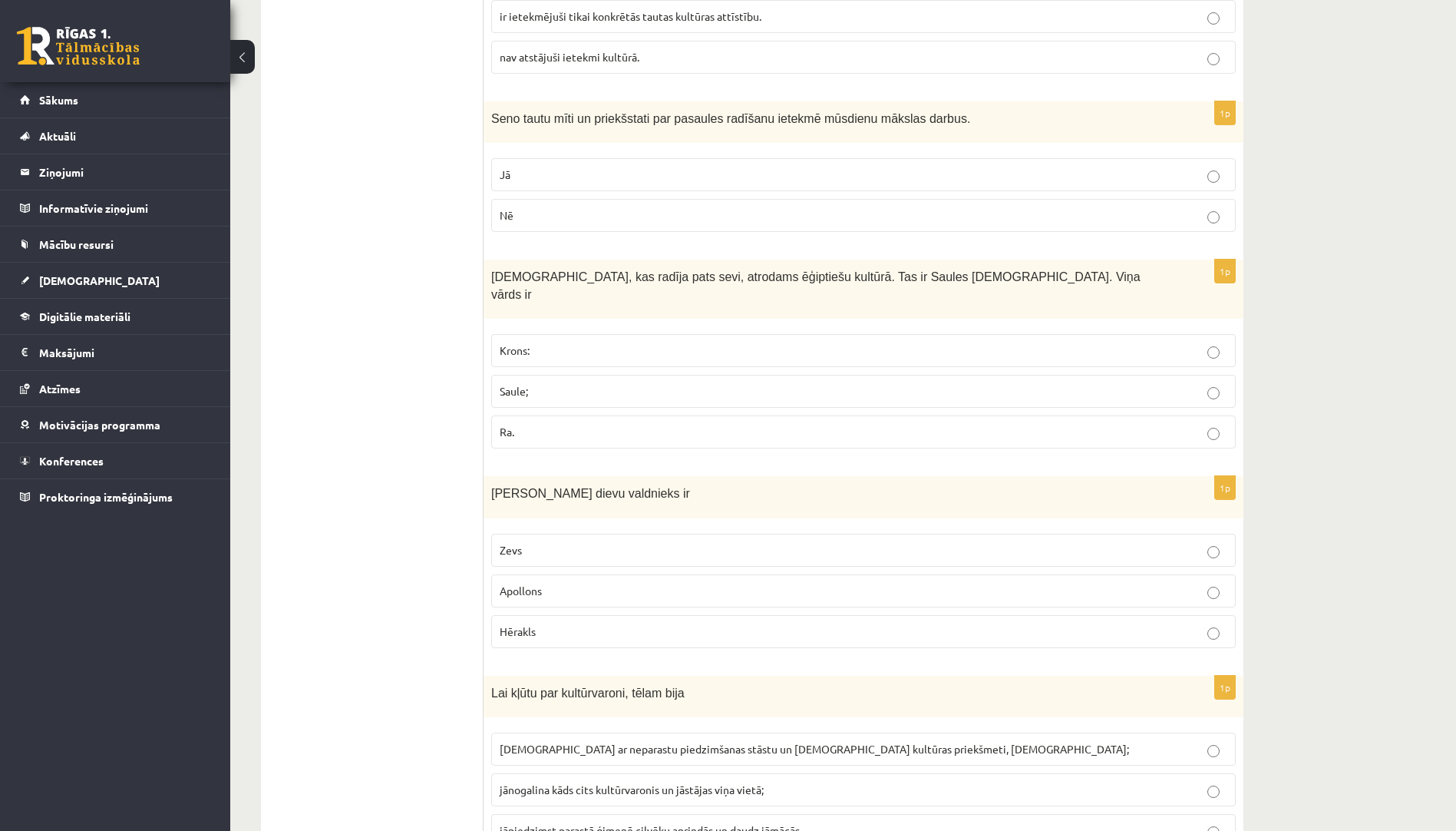
scroll to position [1536, 0]
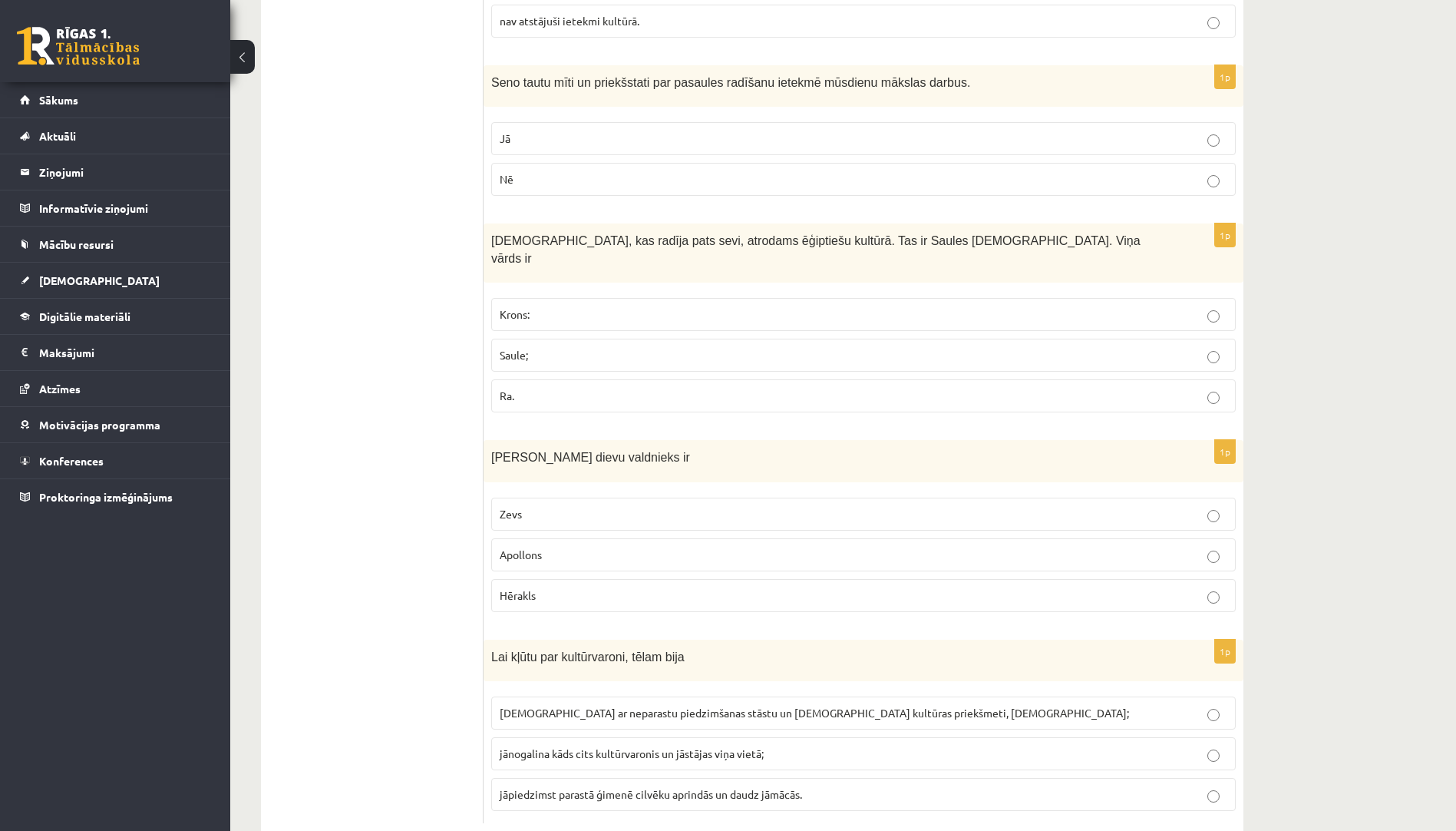
click at [580, 506] on p "Zevs" at bounding box center [863, 514] width 728 height 16
click at [598, 705] on p "jābūt ar neparastu piedzimšanas stāstu un jārada kultūras priekšmeti, jābūt gud…" at bounding box center [863, 713] width 728 height 16
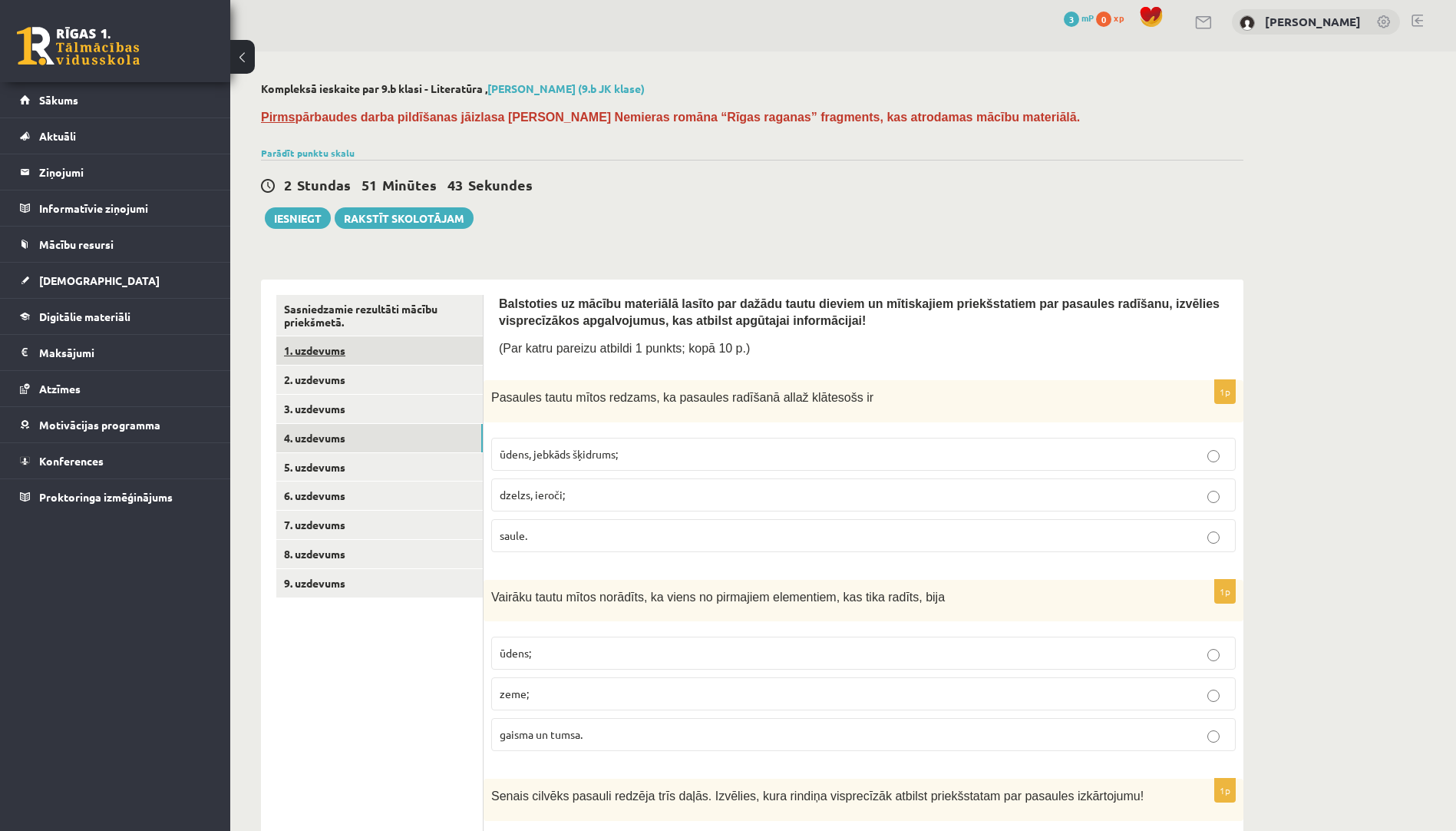
scroll to position [0, 0]
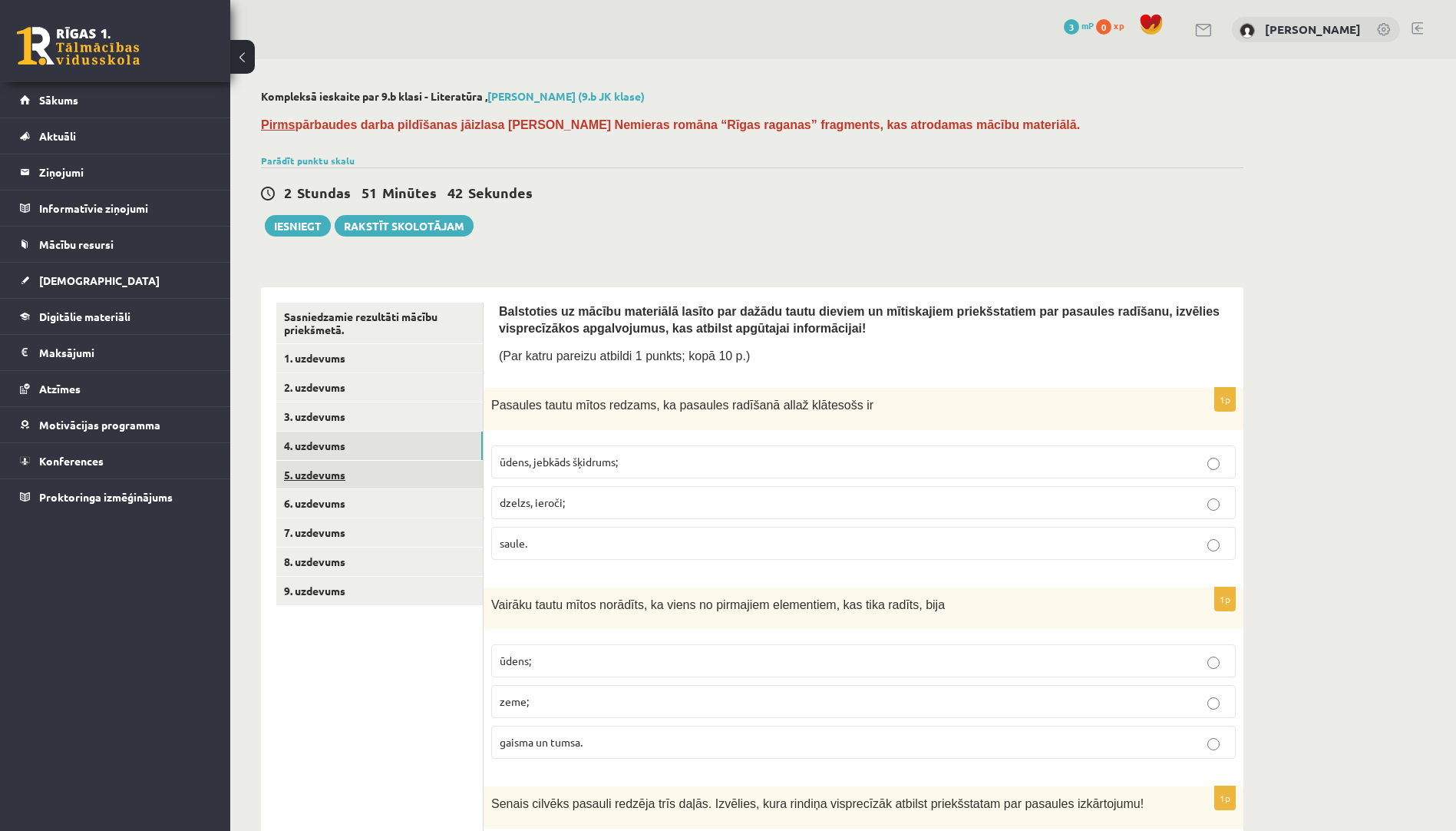
click at [438, 468] on link "5. uzdevums" at bounding box center [380, 475] width 207 height 28
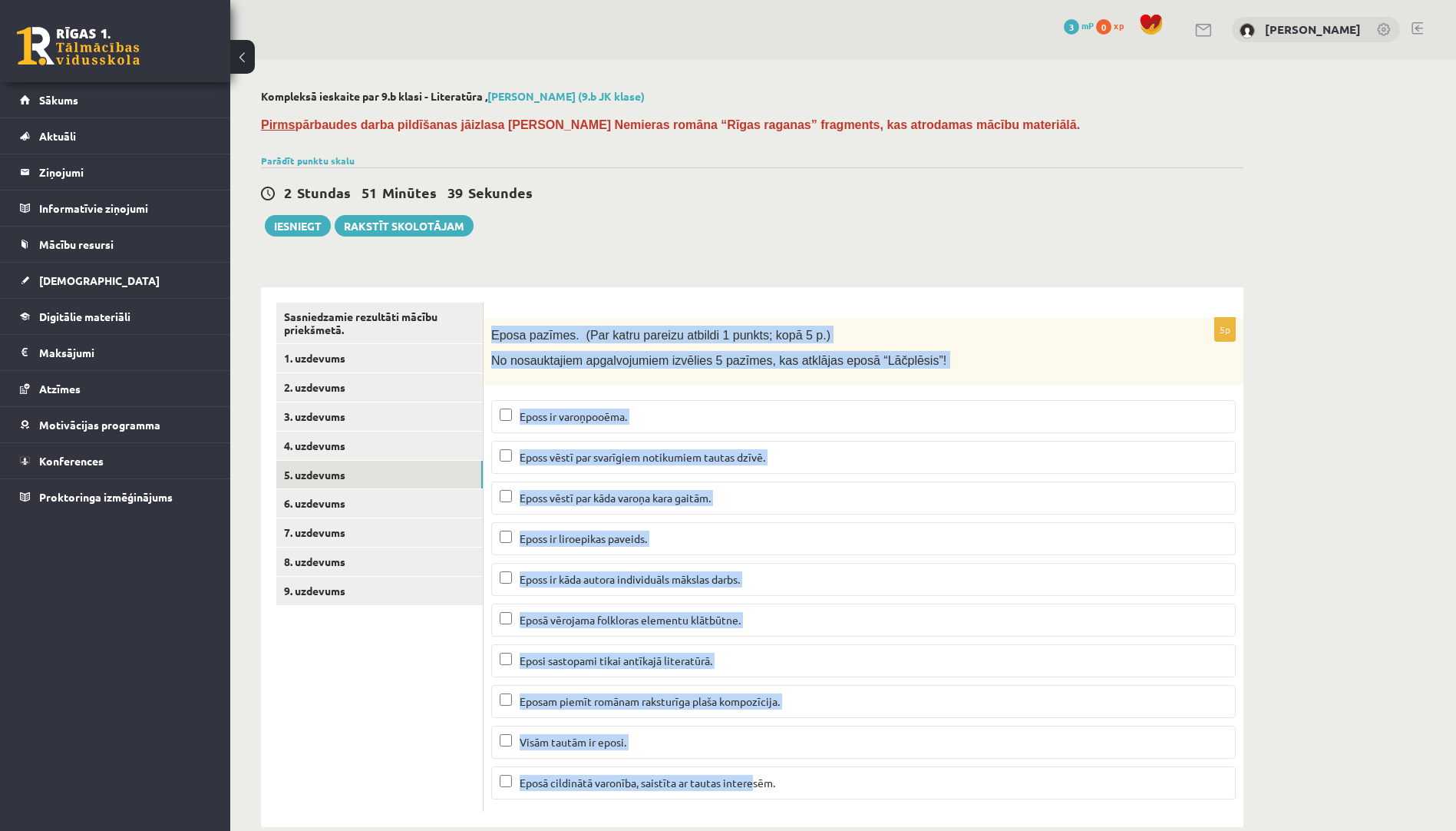
scroll to position [28, 0]
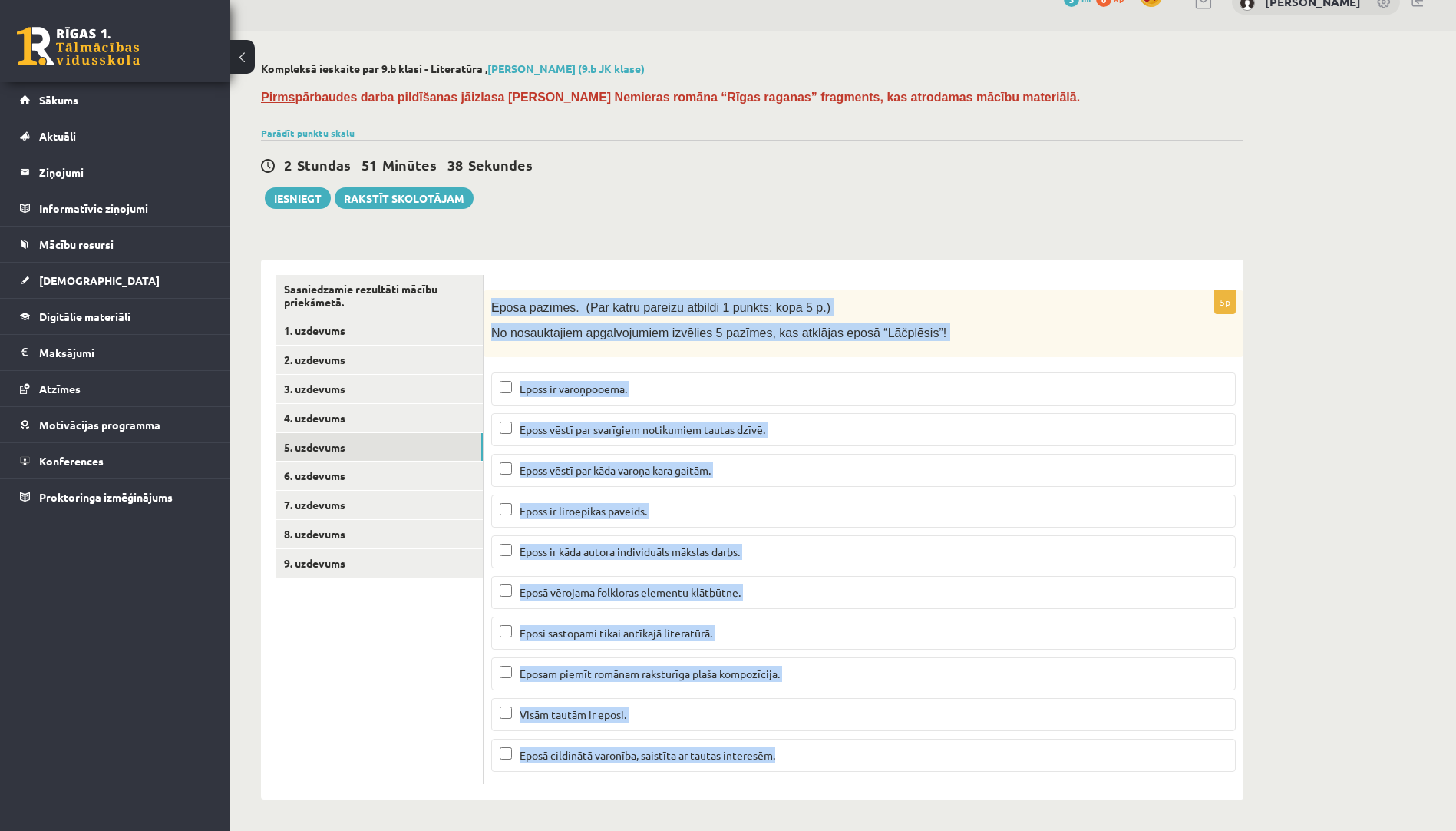
drag, startPoint x: 490, startPoint y: 333, endPoint x: 799, endPoint y: 777, distance: 540.9
click at [799, 777] on div "5p Eposa pazīmes. (Par katru pareizu atbildi 1 punkts; kopā 5 p.) No nosauktaji…" at bounding box center [863, 537] width 760 height 494
drag, startPoint x: 799, startPoint y: 777, endPoint x: 757, endPoint y: 756, distance: 47.0
copy div "Eposa pazīmes. (Par katru pareizu atbildi 1 punkts; kopā 5 p.) No nosauktajiem …"
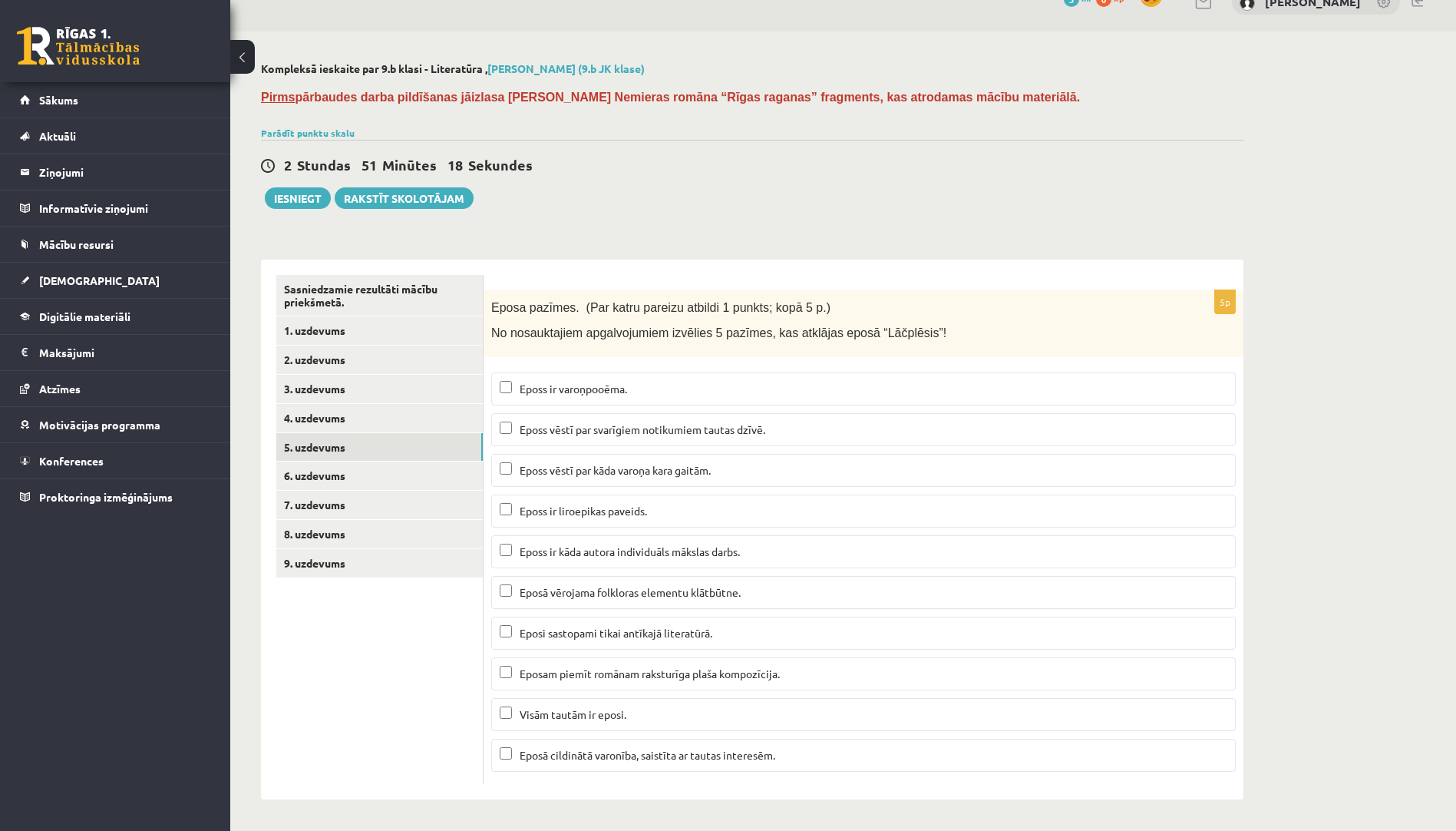
click at [636, 207] on div "2 Stundas 51 Minūtes 18 Sekundes Ieskaite saglabāta! Iesniegt Rakstīt skolotājam" at bounding box center [752, 174] width 982 height 69
click at [674, 390] on p "Eposs ir varoņpooēma." at bounding box center [863, 389] width 728 height 16
click at [530, 383] on span "Eposs ir varoņpooēma." at bounding box center [573, 389] width 108 height 14
click at [802, 421] on p "Eposs vēstī par svarīgiem notikumiem tautas dzīvē." at bounding box center [863, 429] width 728 height 16
click at [615, 553] on span "Eposs ir kāda autora individuāls mākslas darbs." at bounding box center [630, 552] width 221 height 14
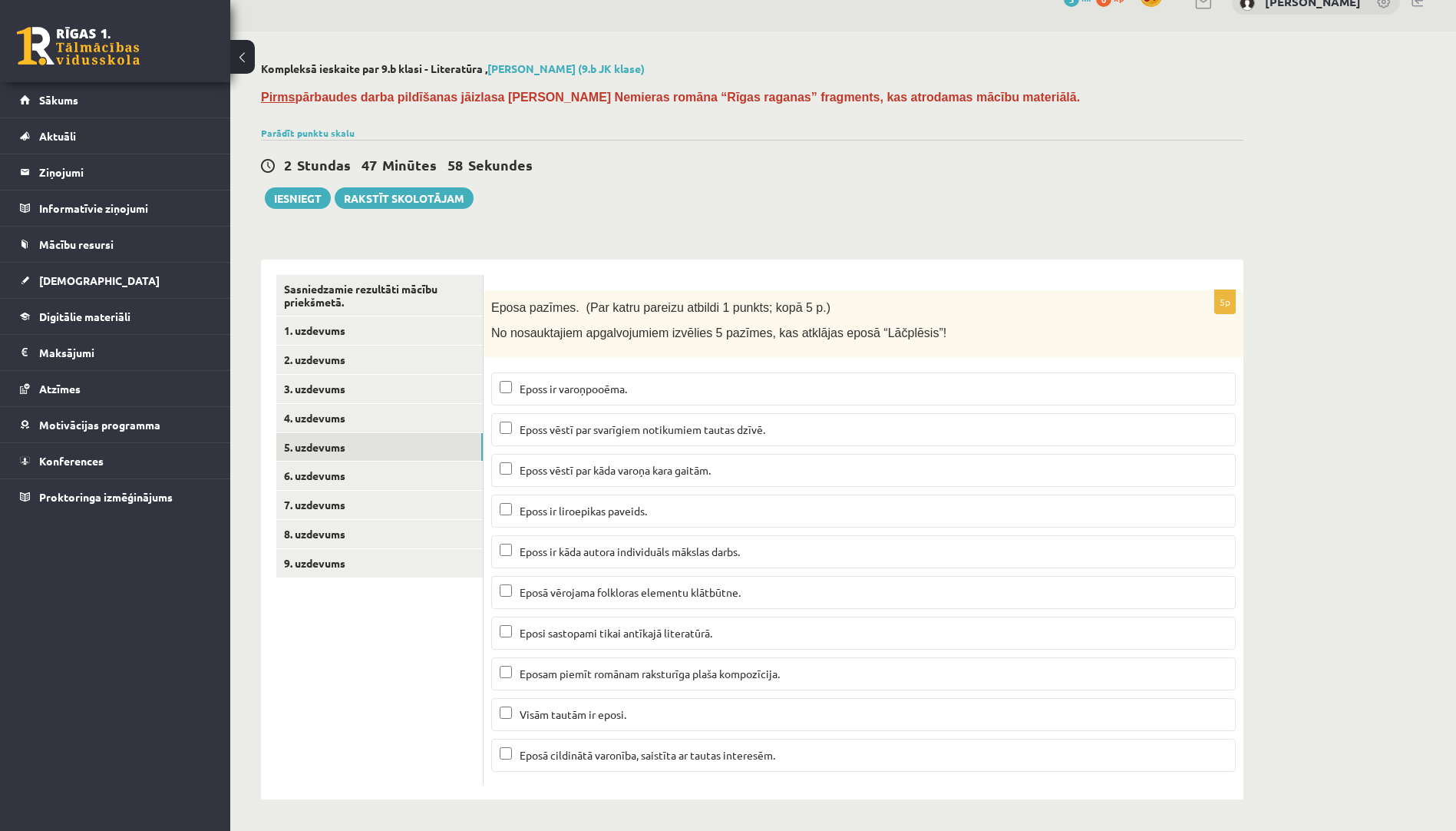
click at [631, 391] on p "Eposs ir varoņpooēma." at bounding box center [863, 389] width 728 height 16
click at [672, 589] on span "Eposā vērojama folkloras elementu klātbūtne." at bounding box center [630, 592] width 222 height 14
click at [623, 761] on p "Eposā cildinātā varonība, saistīta ar tautas interesēm." at bounding box center [863, 755] width 728 height 16
click at [383, 471] on link "6. uzdevums" at bounding box center [380, 475] width 207 height 28
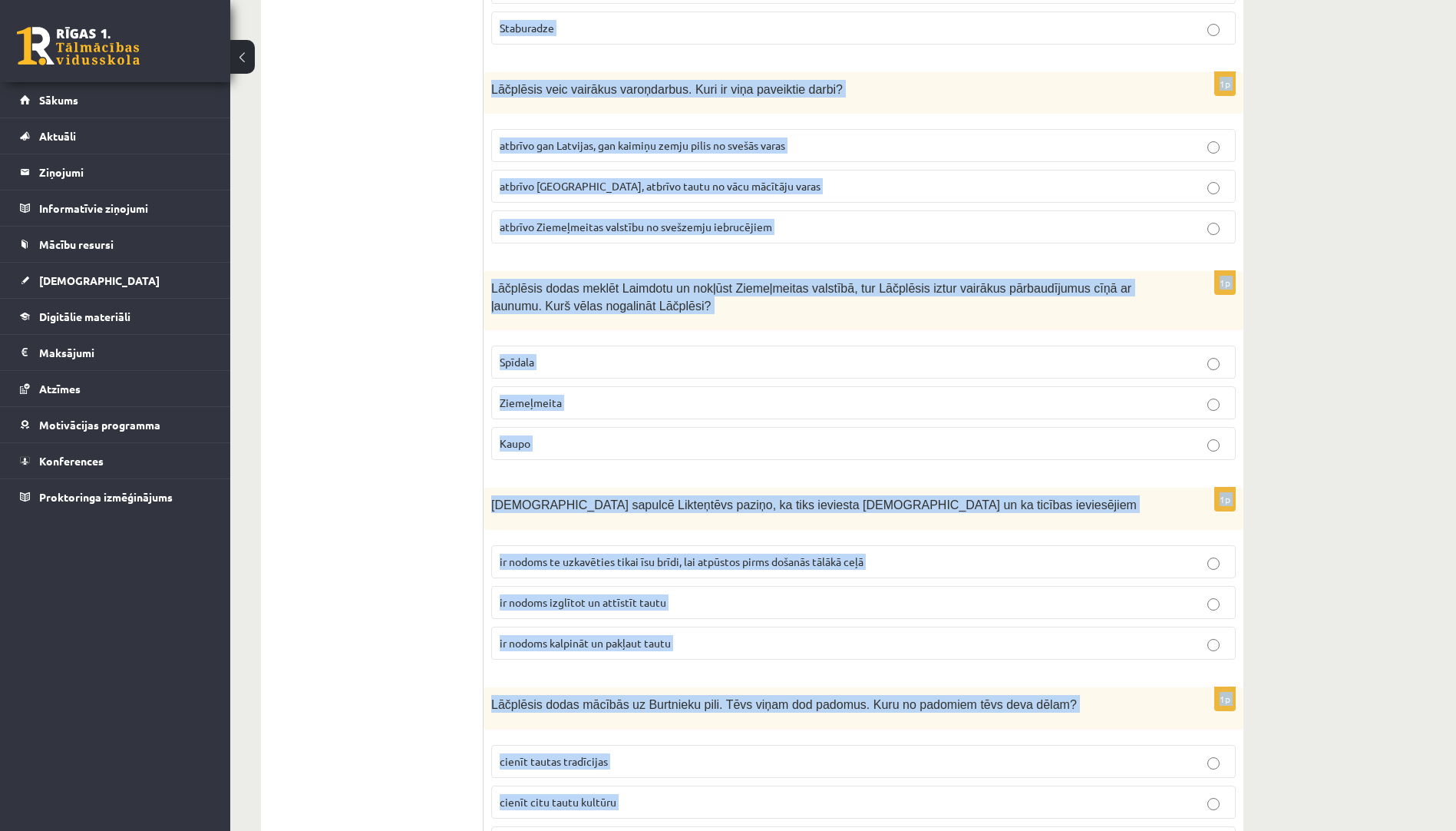
scroll to position [1583, 0]
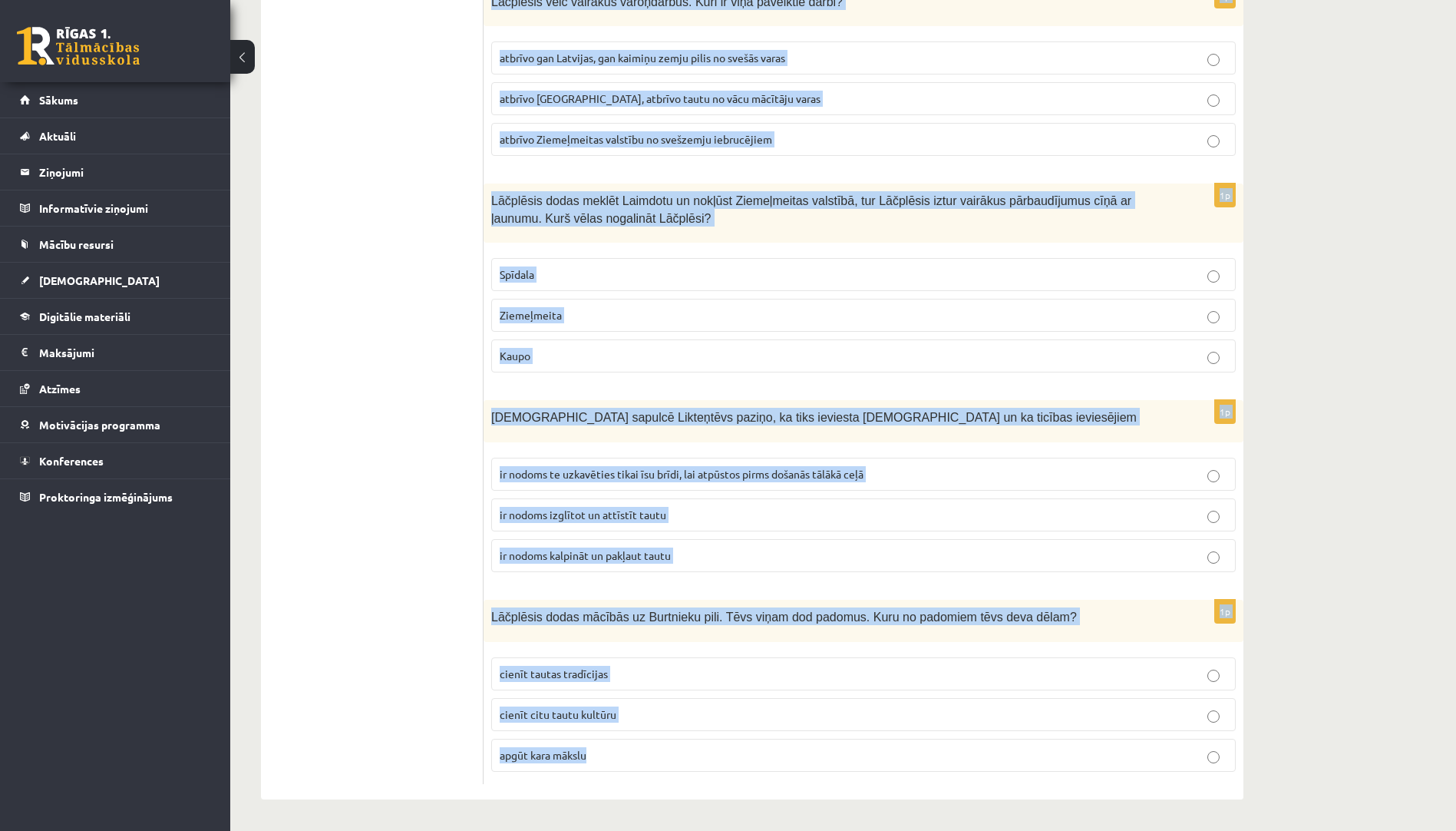
drag, startPoint x: 498, startPoint y: 285, endPoint x: 742, endPoint y: 762, distance: 535.8
copy form "No dotajiem apgalvojumiem izvēlies vispareizāko! (Par katru pareizu atbildi 1 p…"
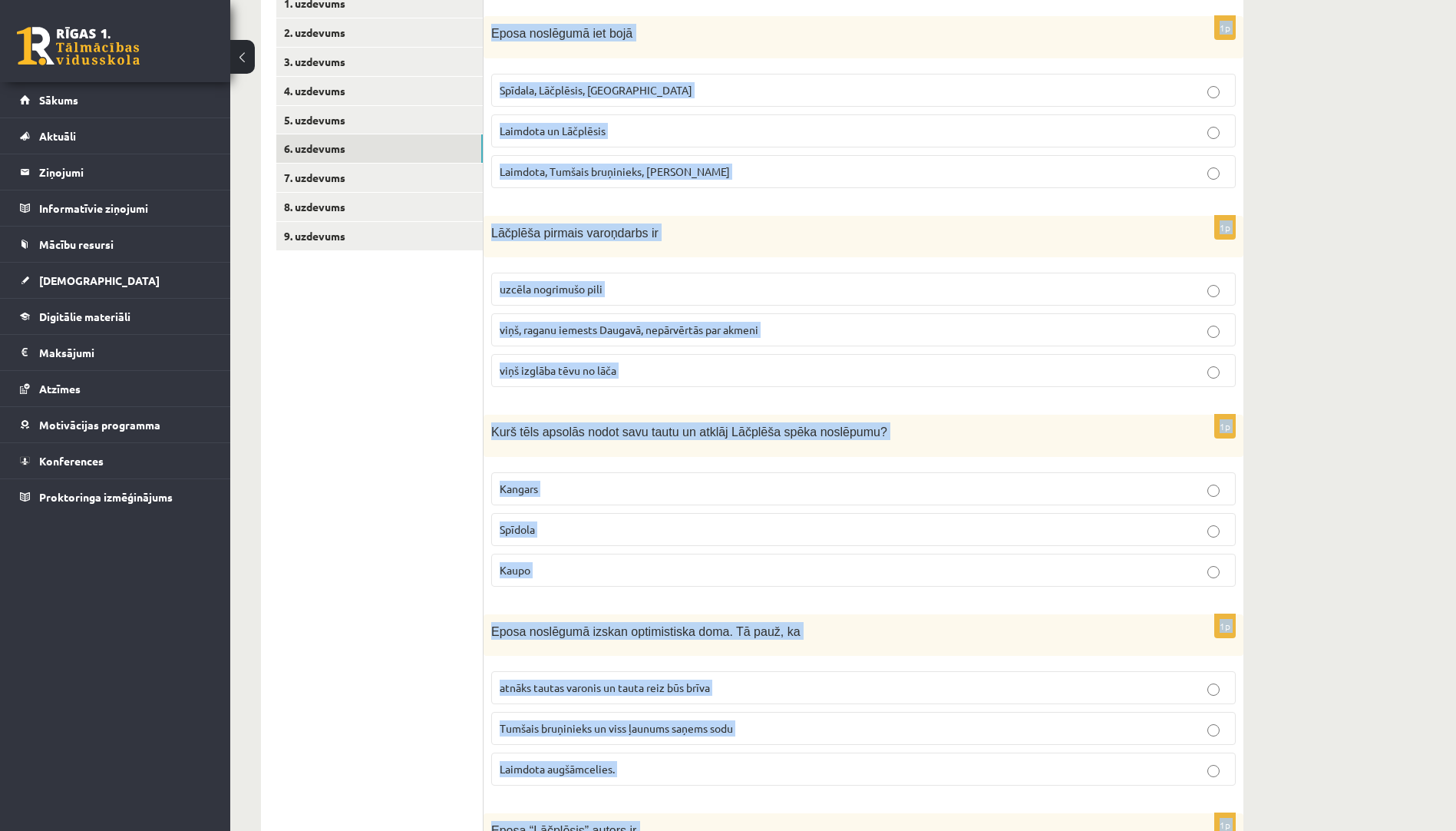
scroll to position [0, 0]
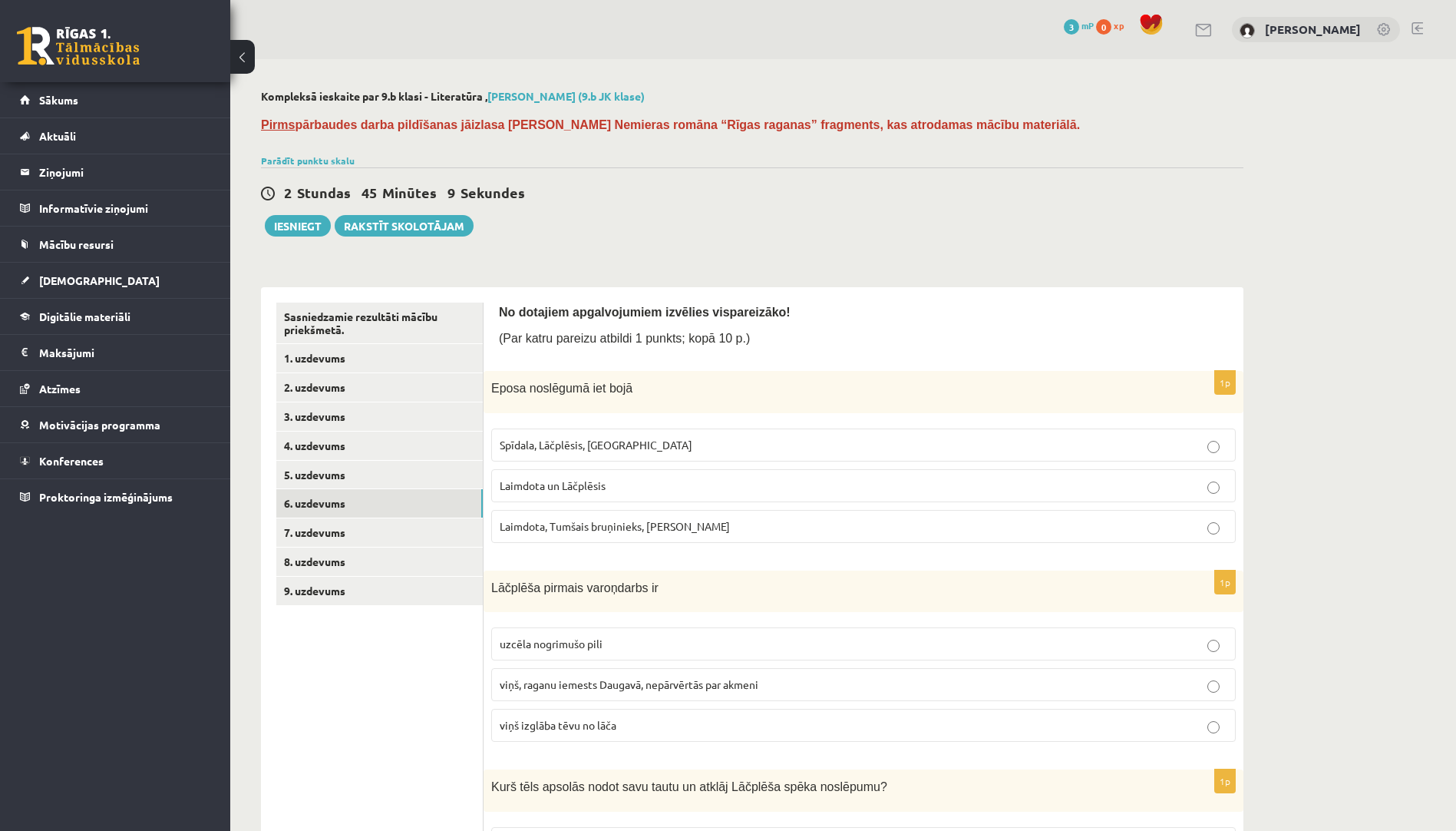
click at [661, 486] on p "Laimdota un Lāčplēsis" at bounding box center [863, 485] width 728 height 16
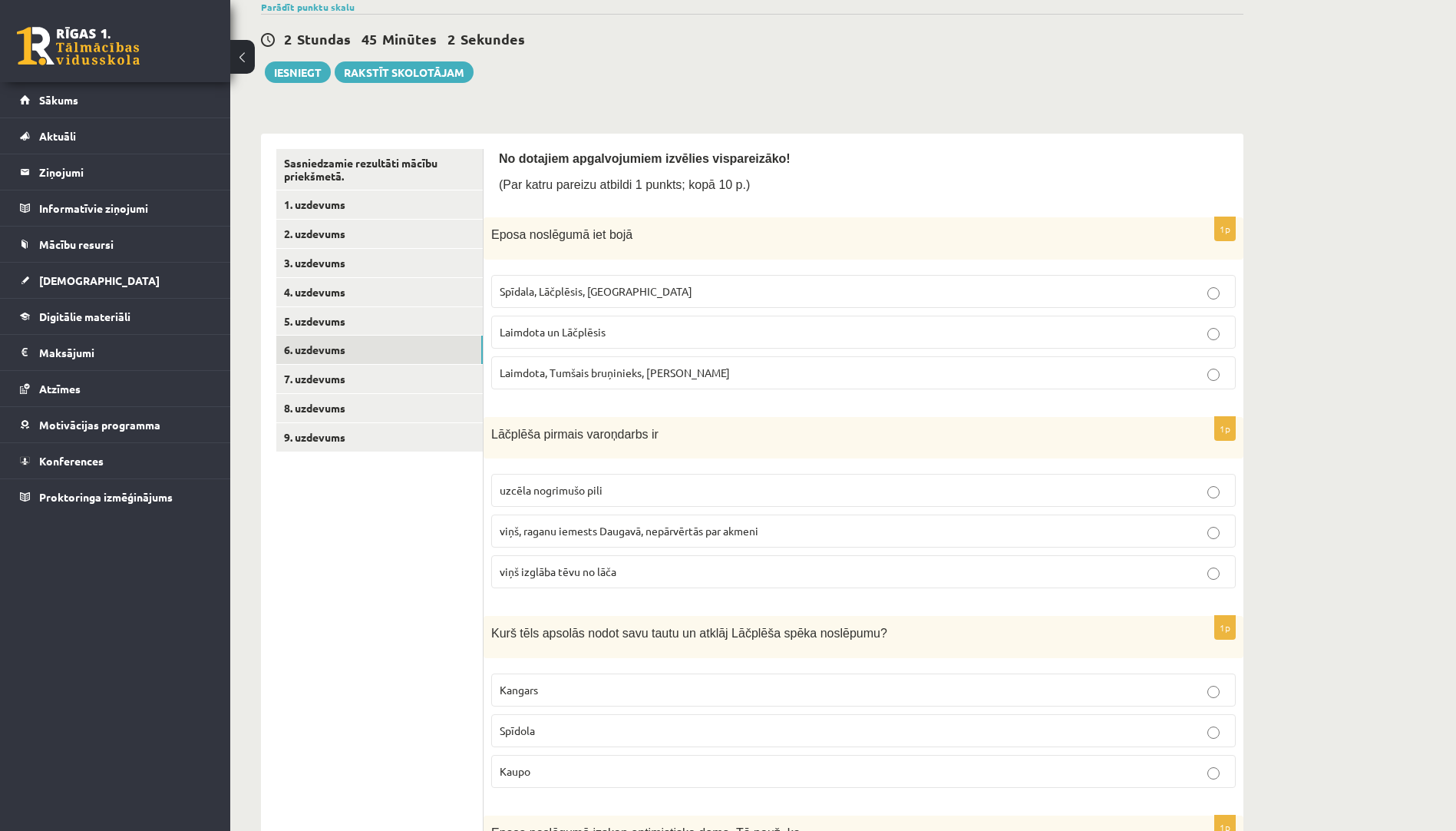
click at [674, 571] on p "viņš izglāba tēvu no lāča" at bounding box center [863, 572] width 728 height 16
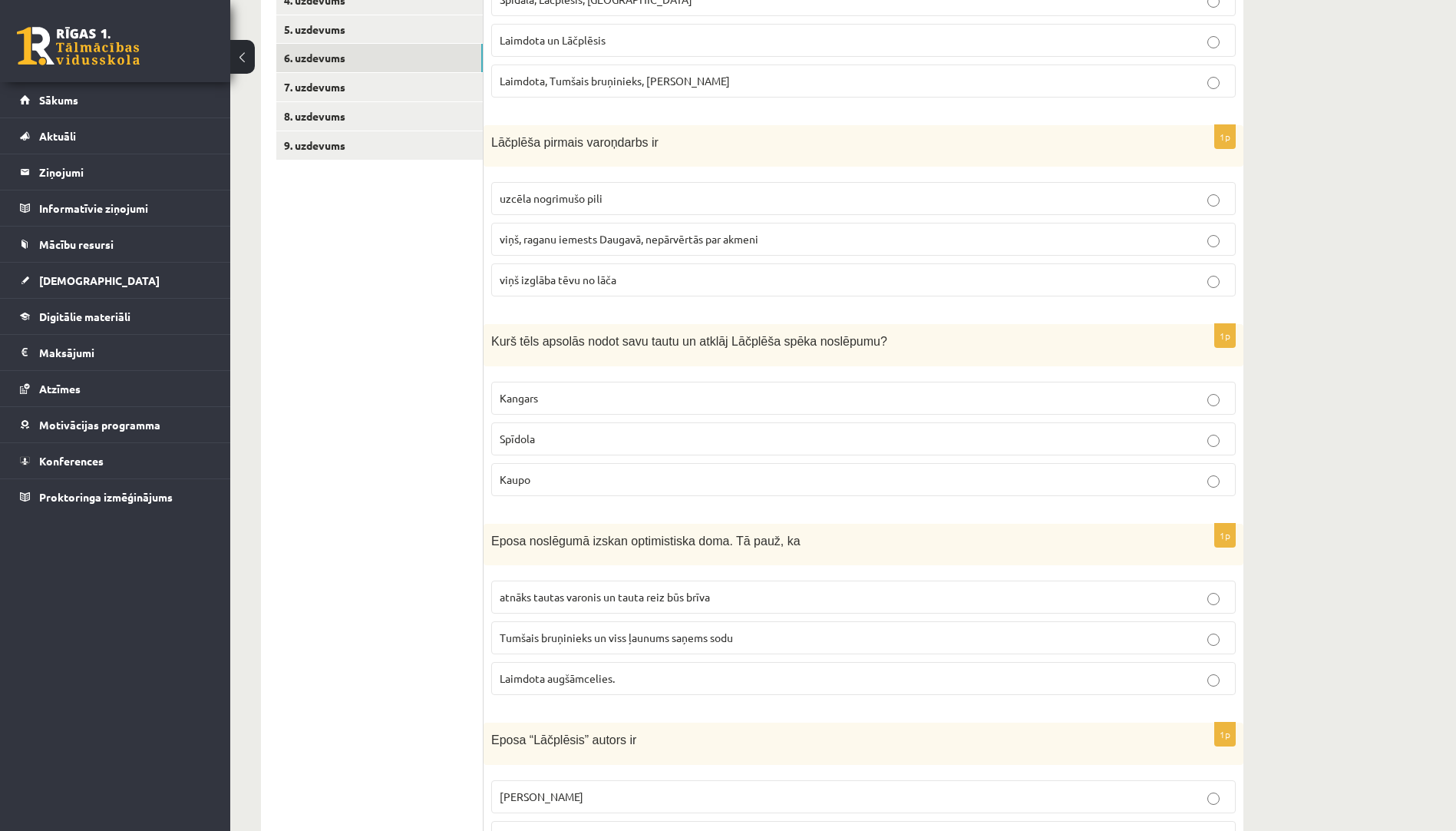
scroll to position [461, 0]
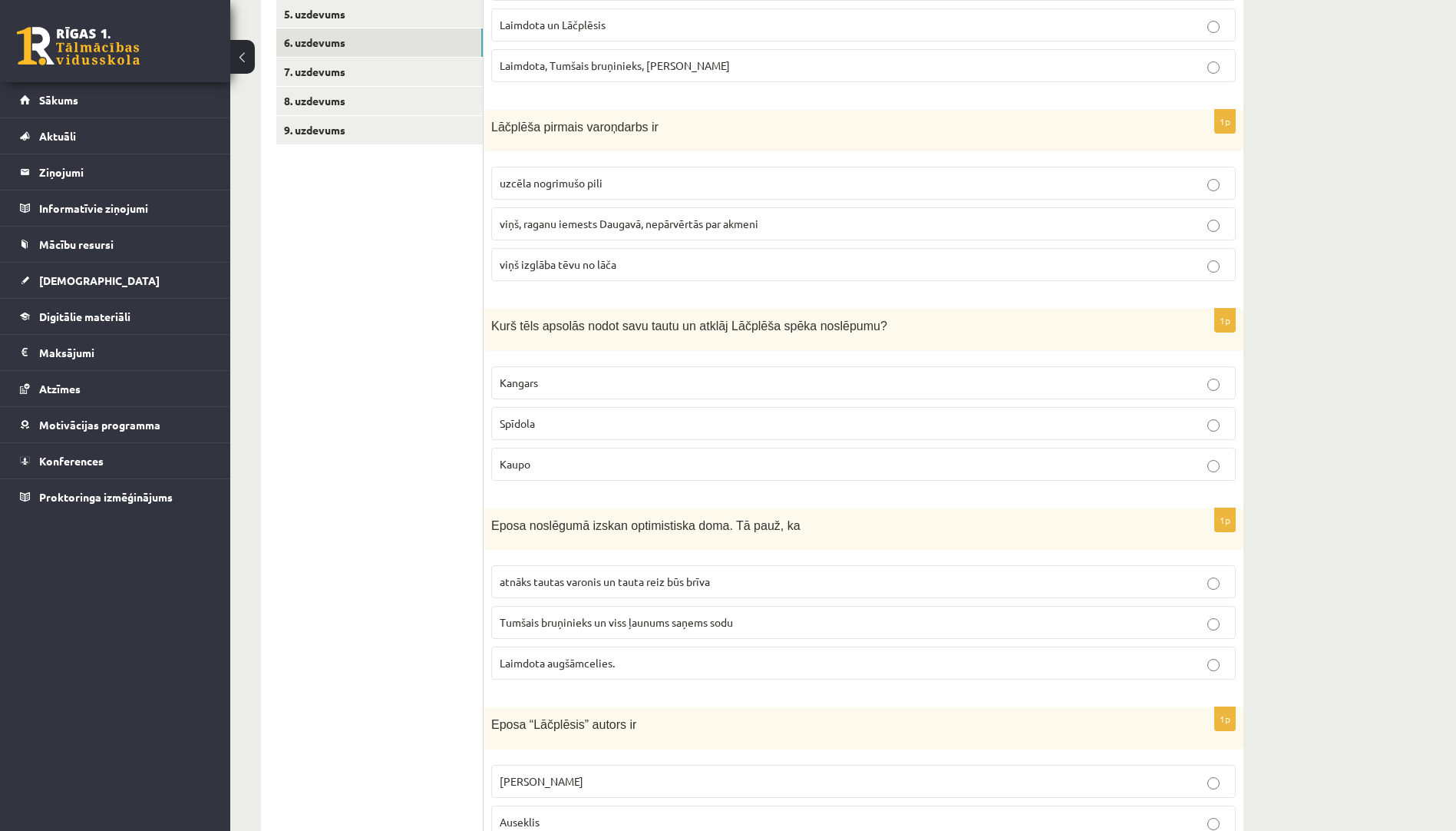
click at [644, 385] on p "Kangars" at bounding box center [863, 383] width 728 height 16
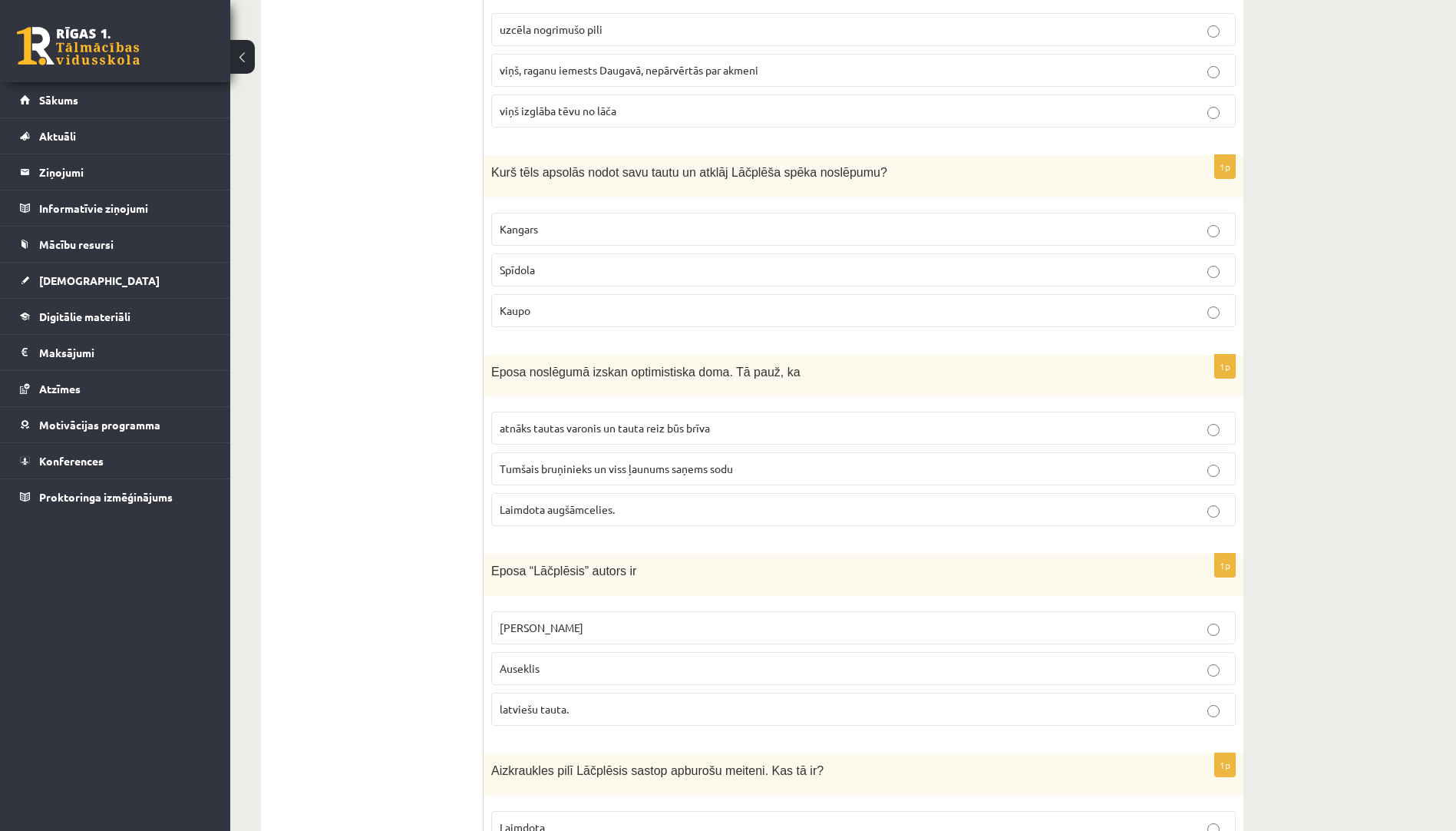
click at [601, 426] on span "atnāks tautas varonis un tauta reiz būs brīva" at bounding box center [605, 428] width 210 height 14
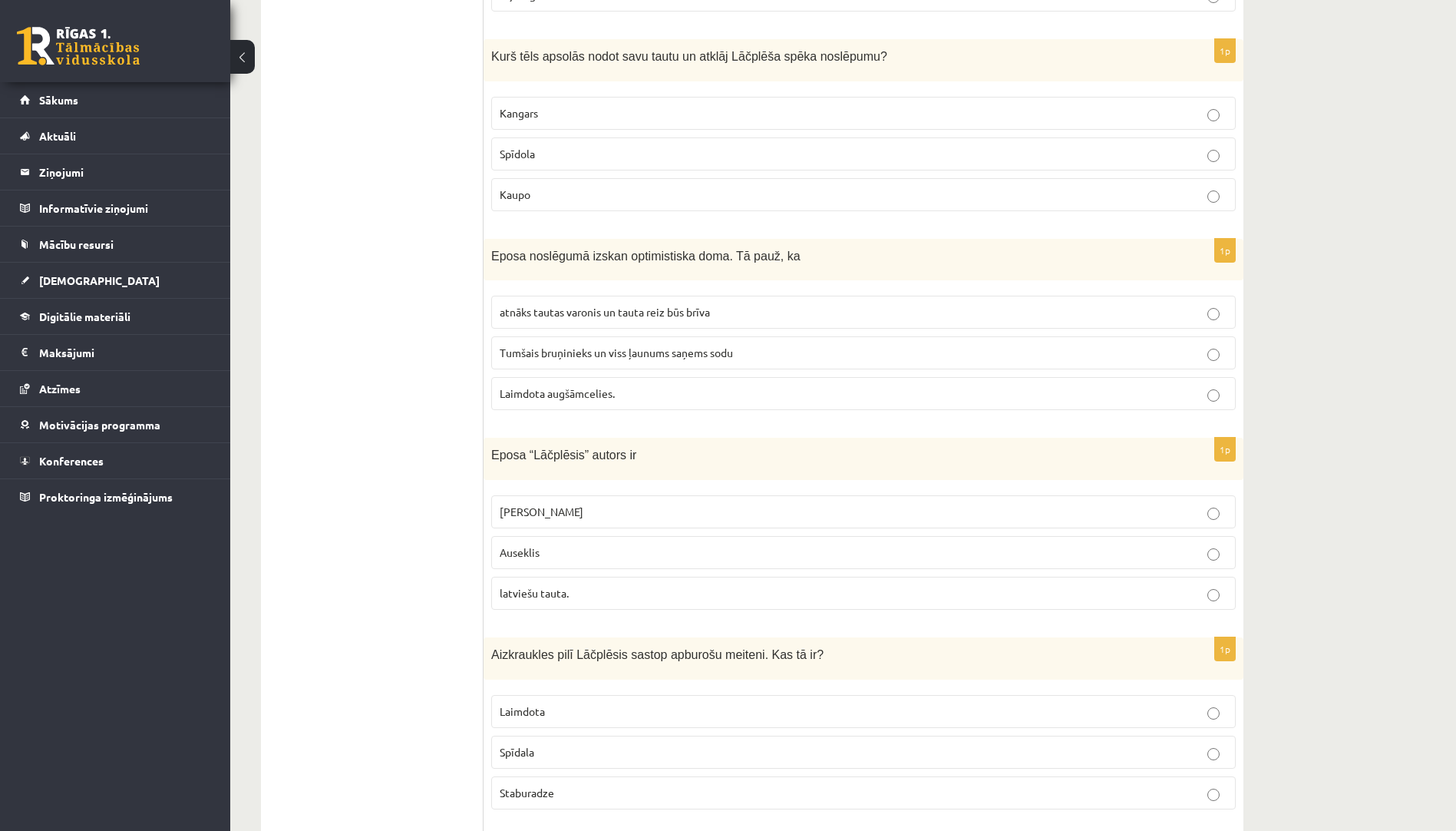
scroll to position [768, 0]
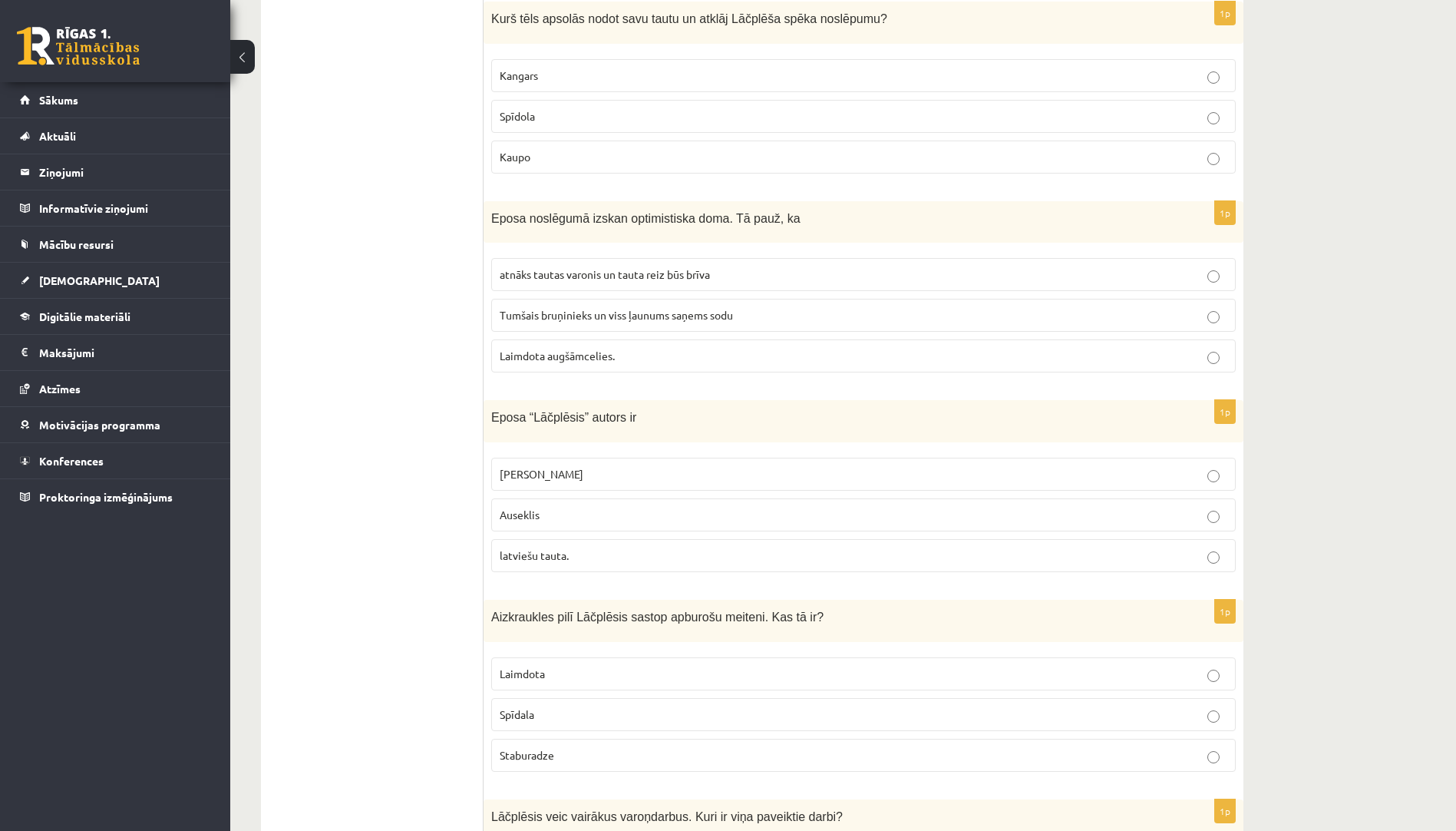
click at [633, 479] on p "Andrejs Pumpurs" at bounding box center [863, 474] width 728 height 16
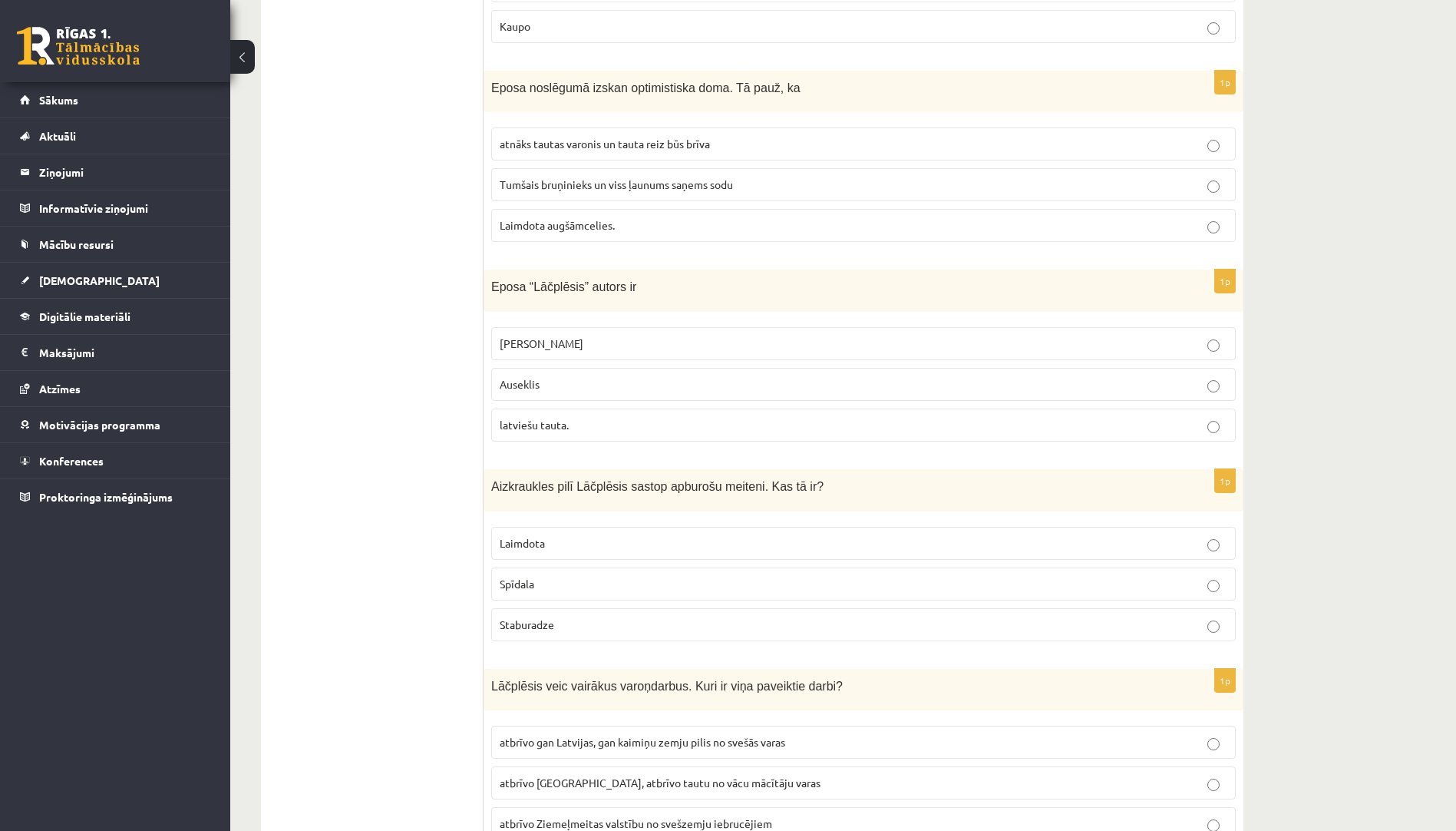
scroll to position [1075, 0]
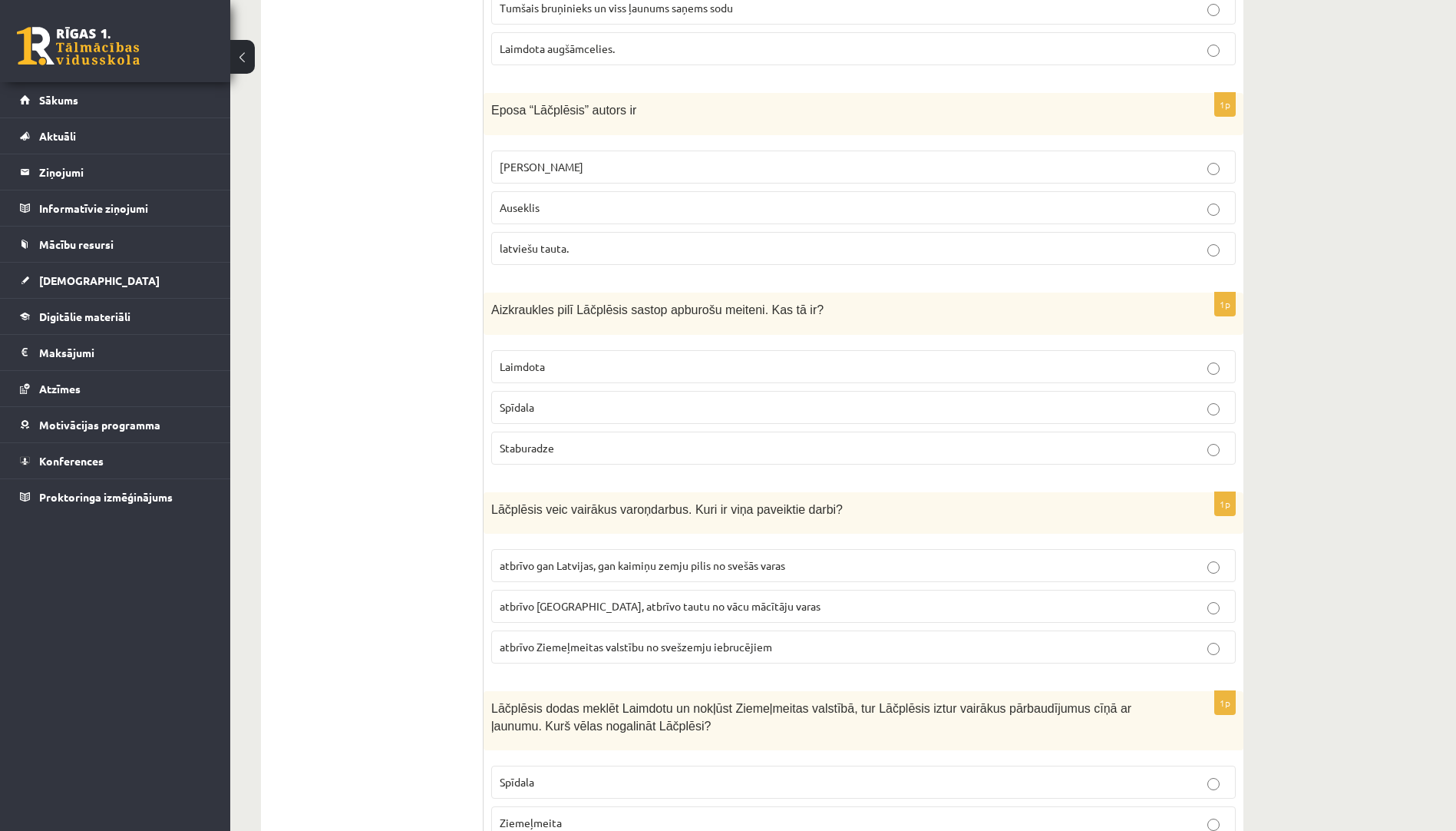
click at [592, 365] on p "Laimdota" at bounding box center [863, 366] width 728 height 16
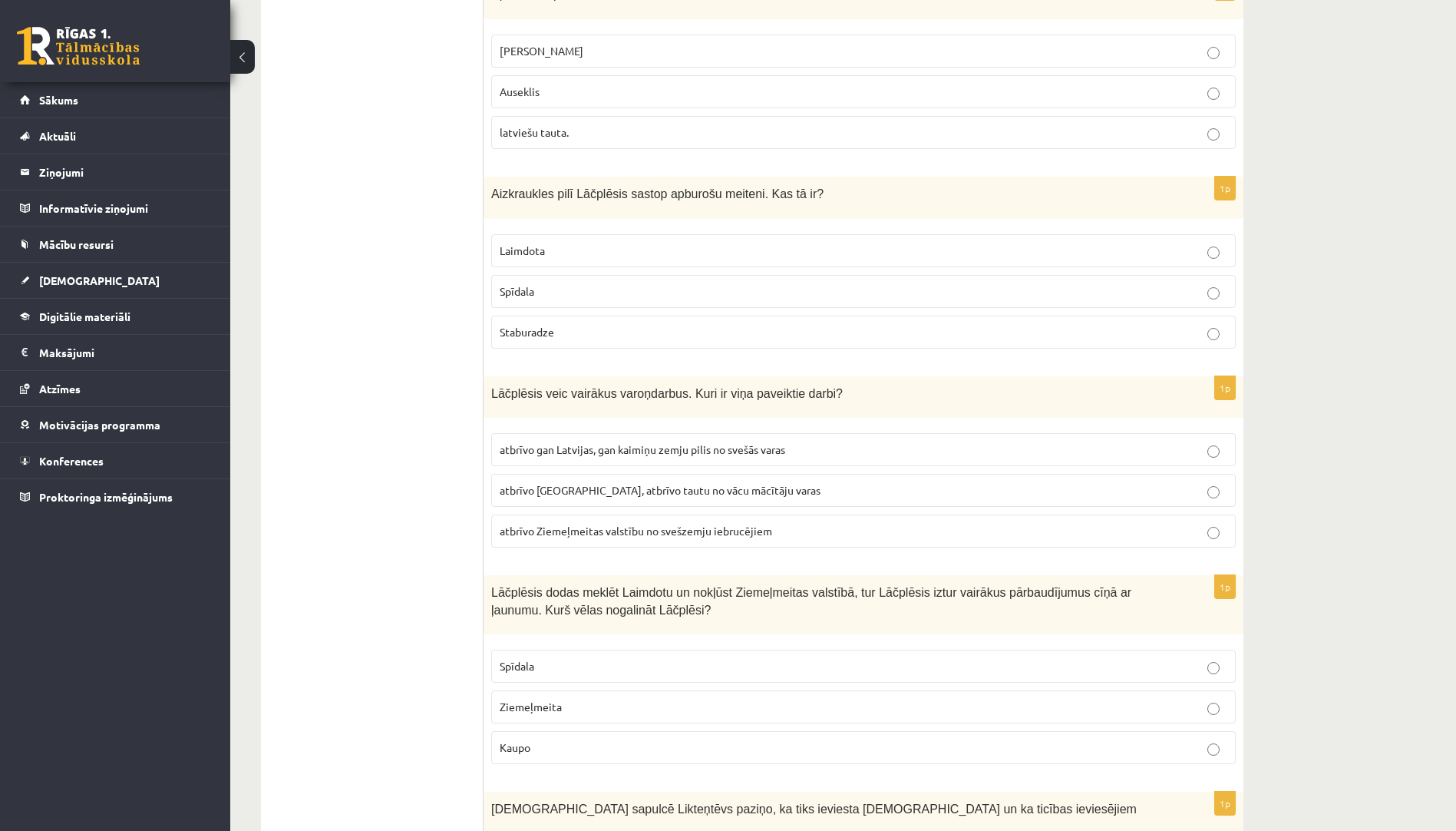
scroll to position [1229, 0]
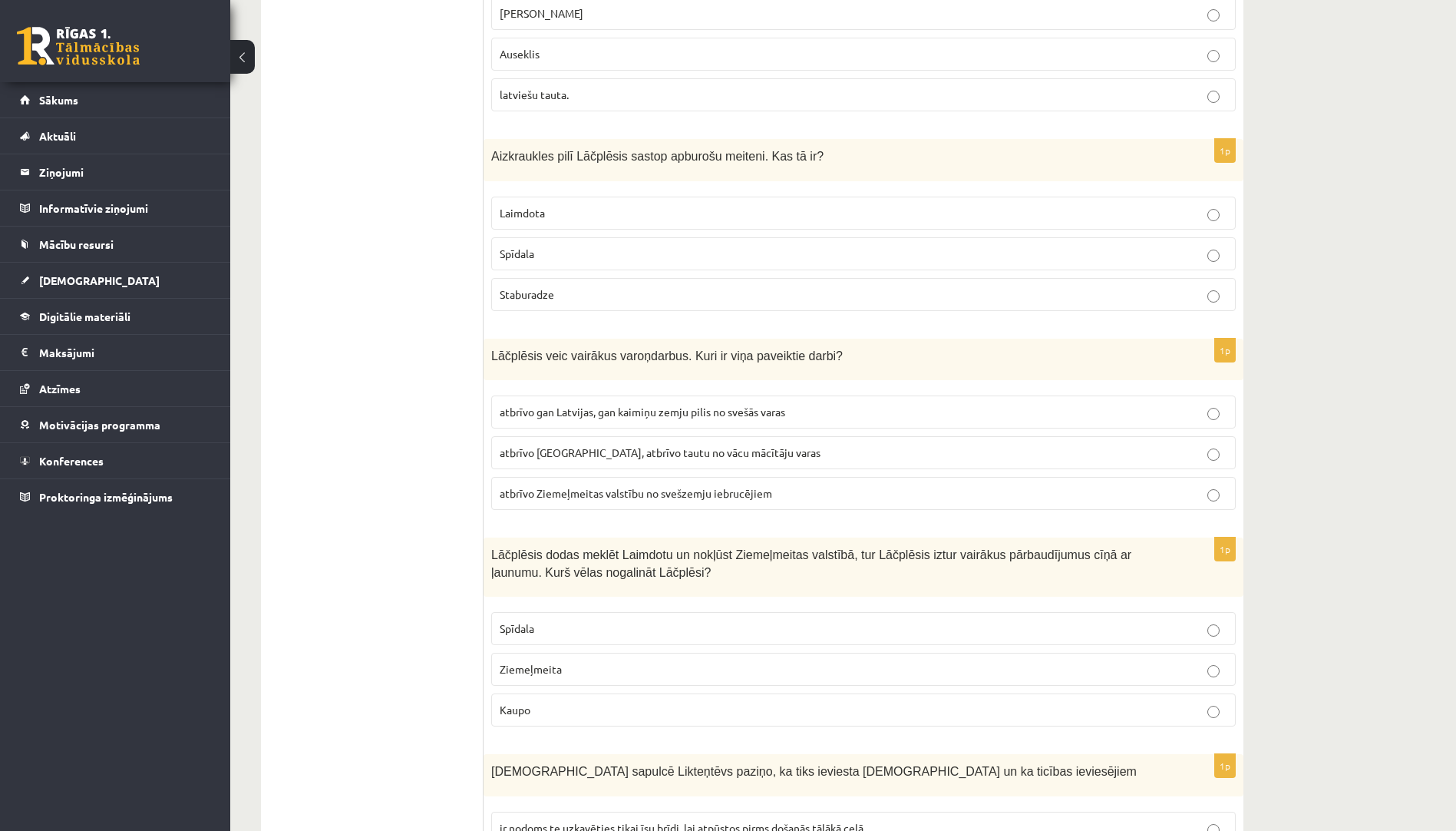
click at [672, 458] on span "atbrīvo Latvijas pilis, atbrīvo tautu no vācu mācītāju varas" at bounding box center [660, 453] width 321 height 14
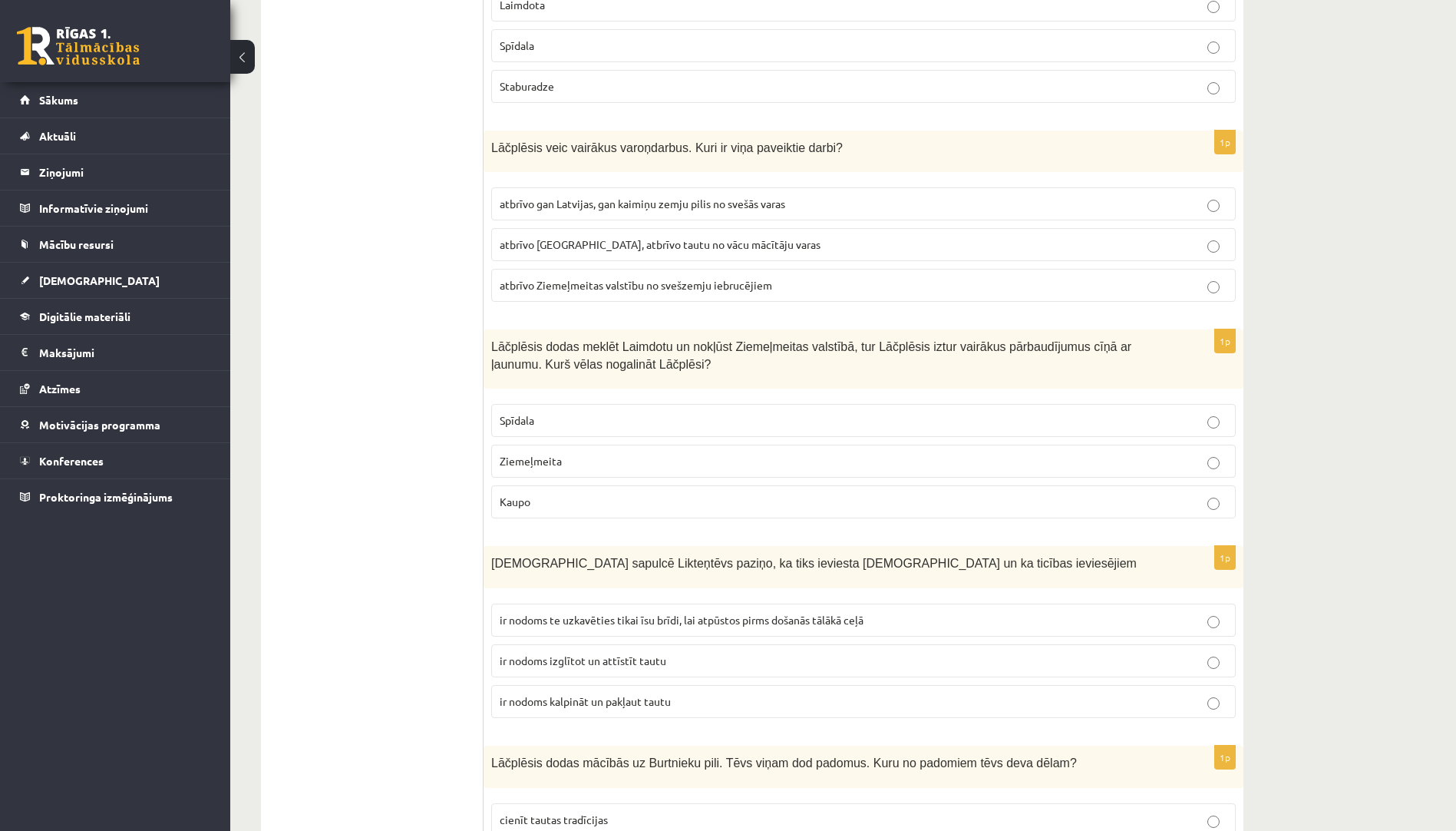
scroll to position [1536, 0]
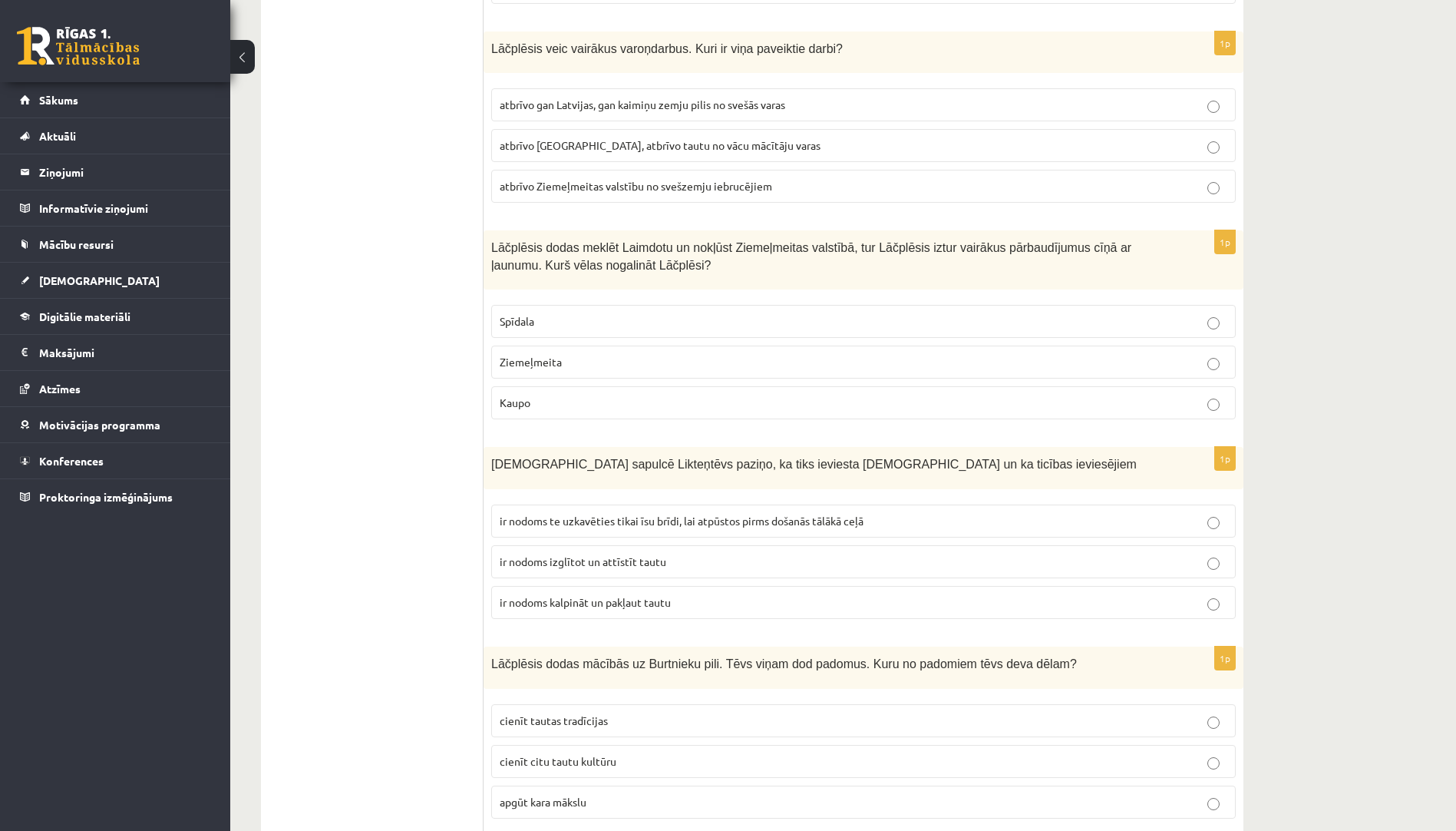
click at [589, 370] on p "Ziemeļmeita" at bounding box center [863, 362] width 728 height 16
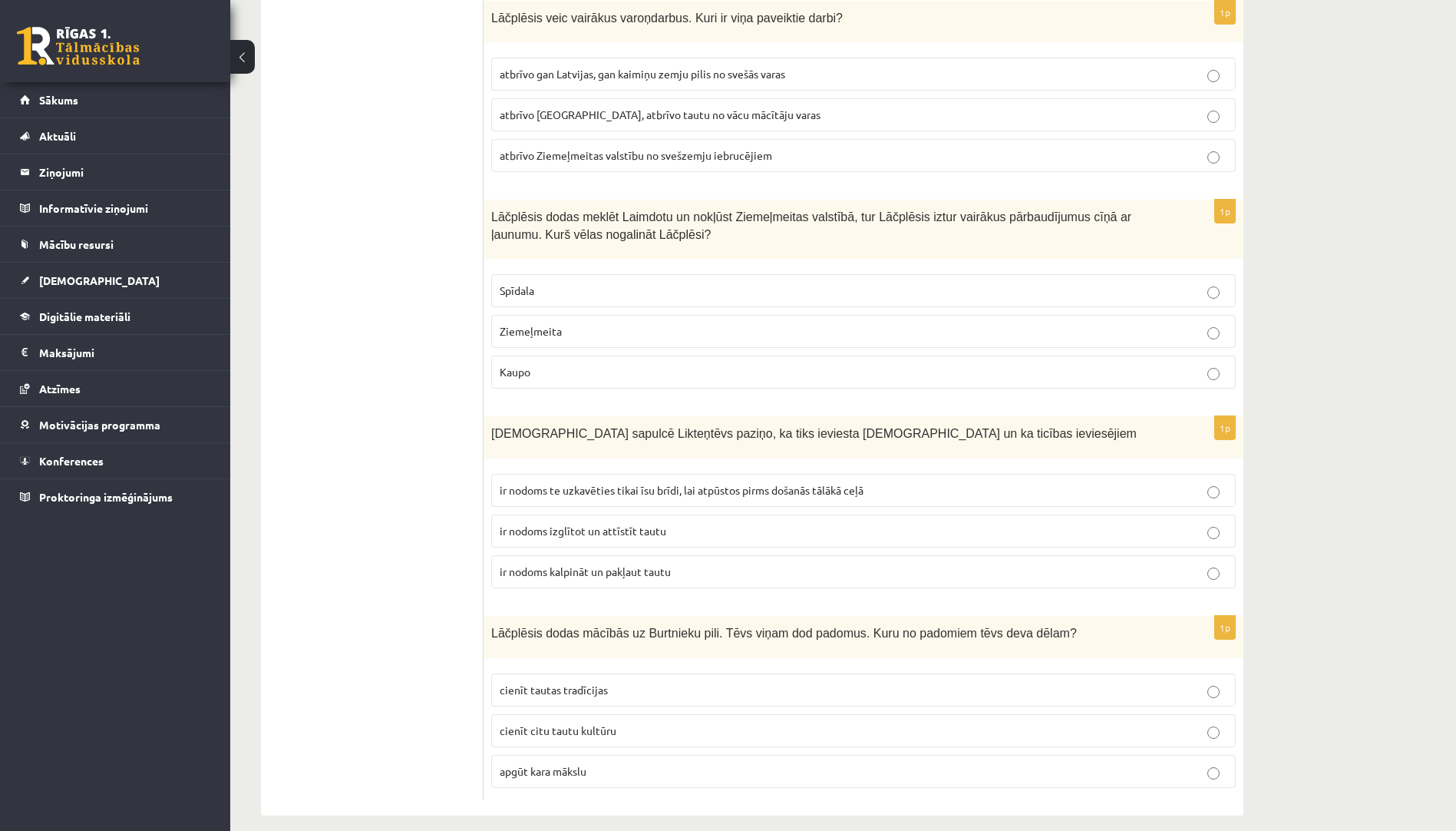
scroll to position [1583, 0]
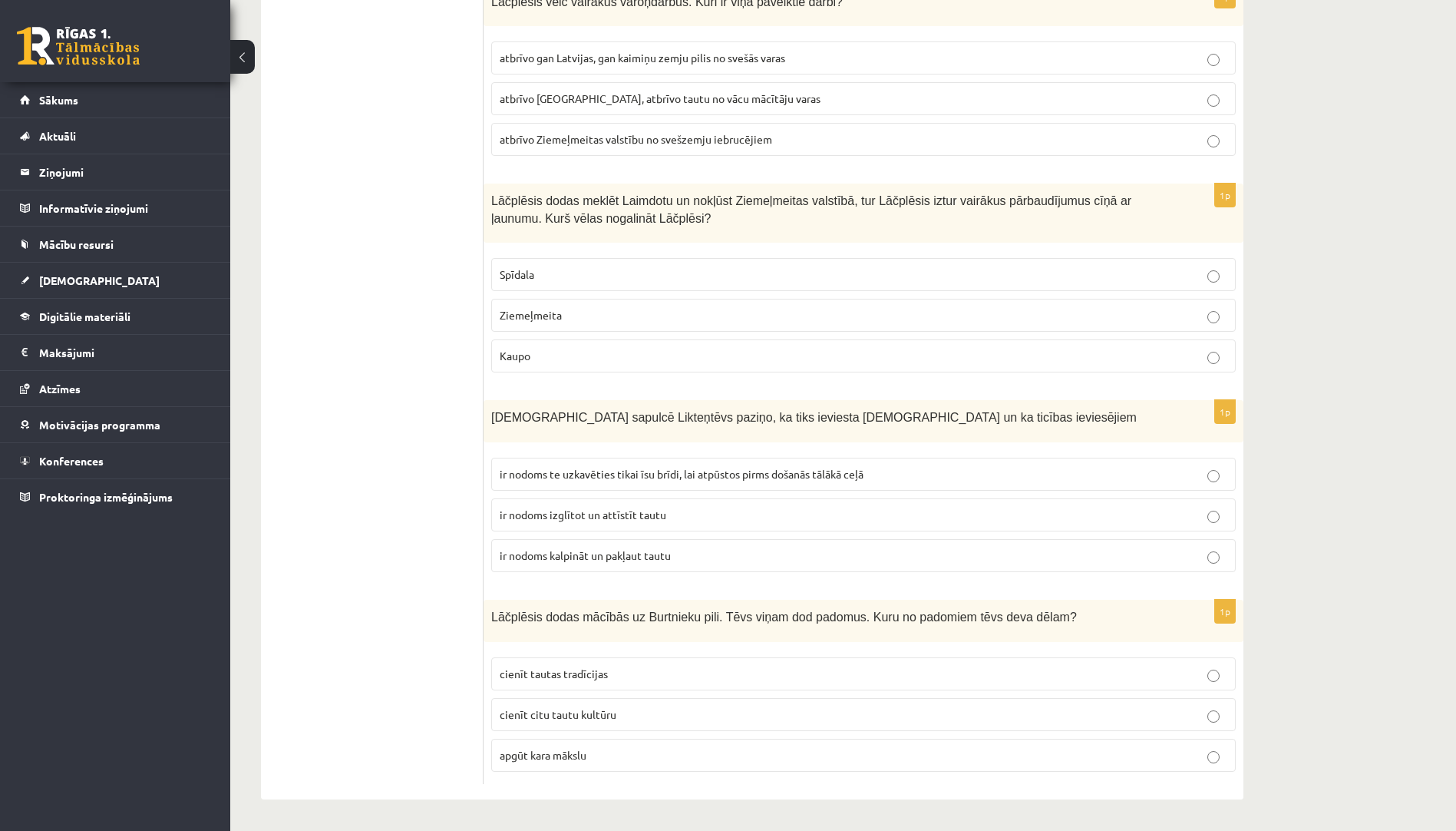
click at [619, 555] on span "ir nodoms kalpināt un pakļaut tautu" at bounding box center [586, 555] width 172 height 14
click at [620, 673] on p "cienīt tautas tradīcijas" at bounding box center [863, 673] width 728 height 16
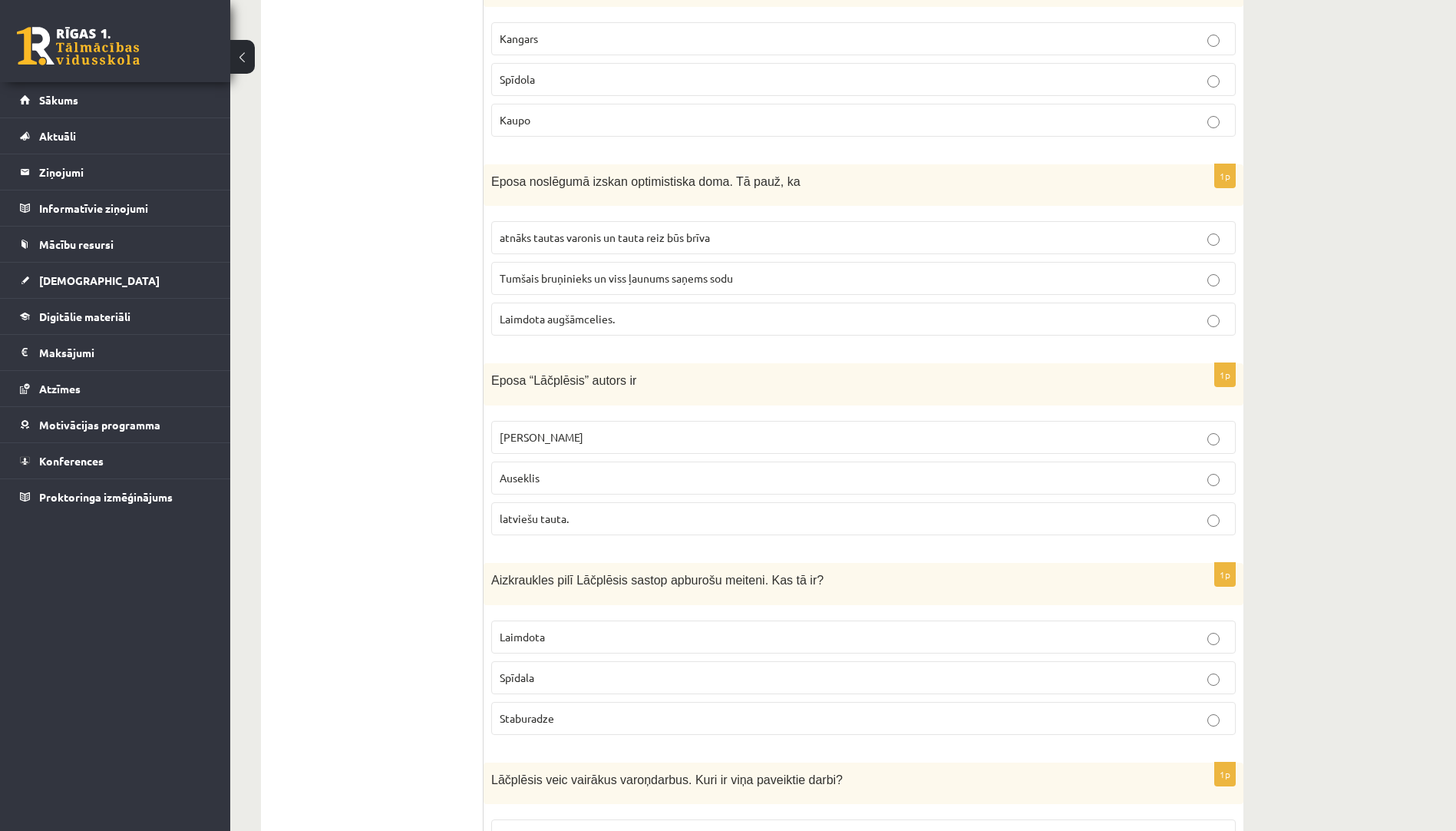
scroll to position [47, 0]
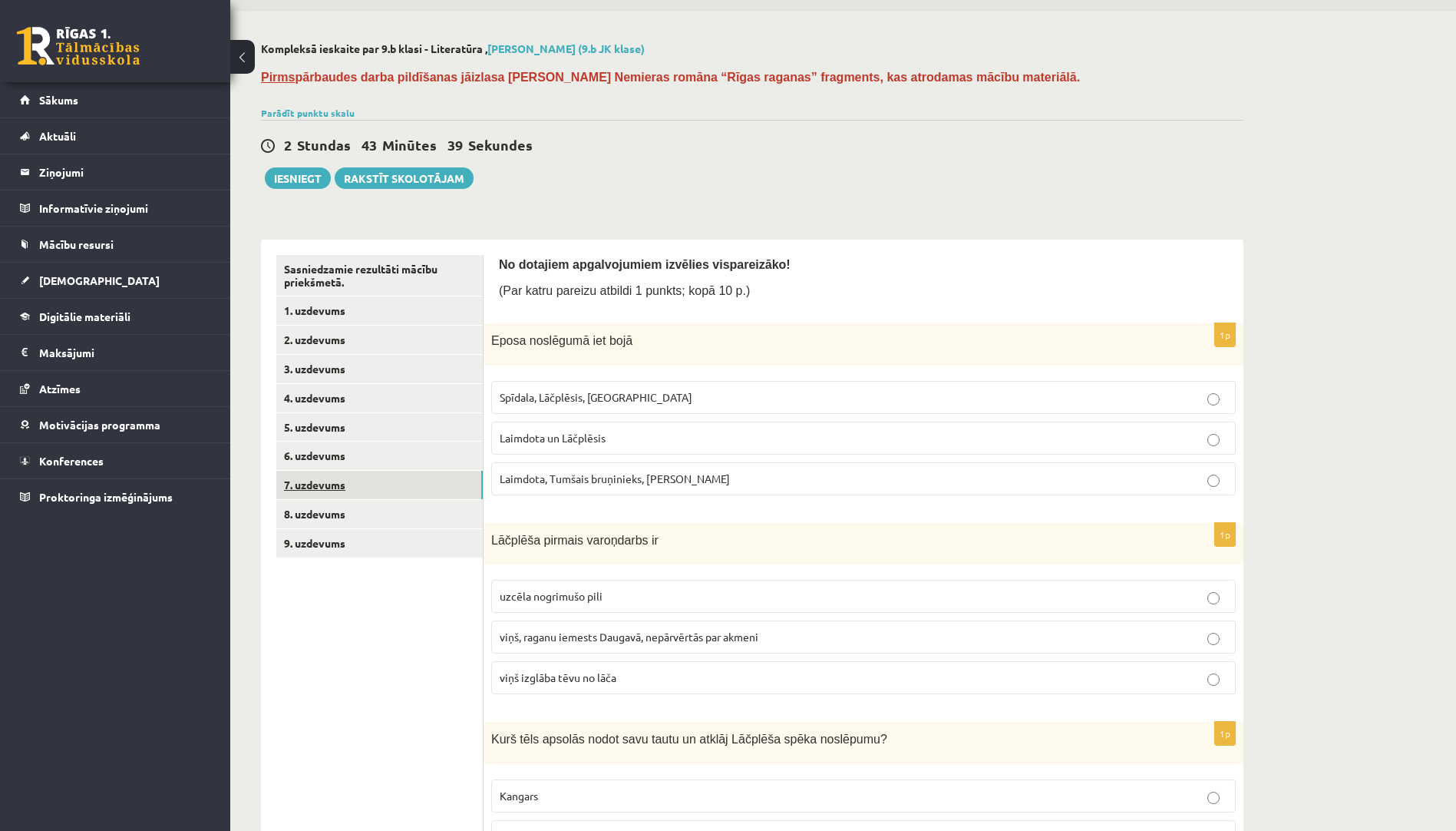
click at [440, 479] on link "7. uzdevums" at bounding box center [380, 484] width 207 height 28
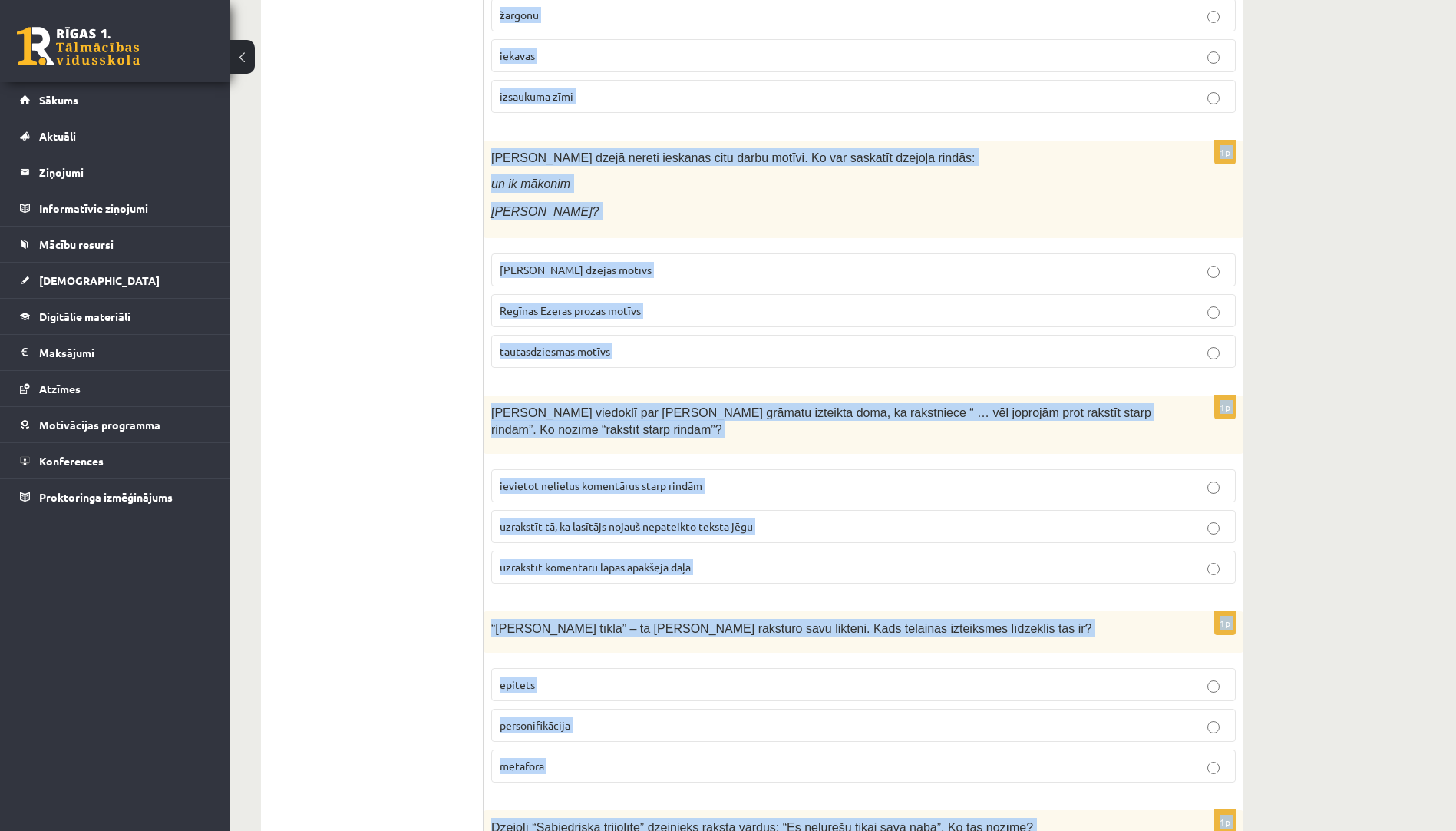
scroll to position [2600, 0]
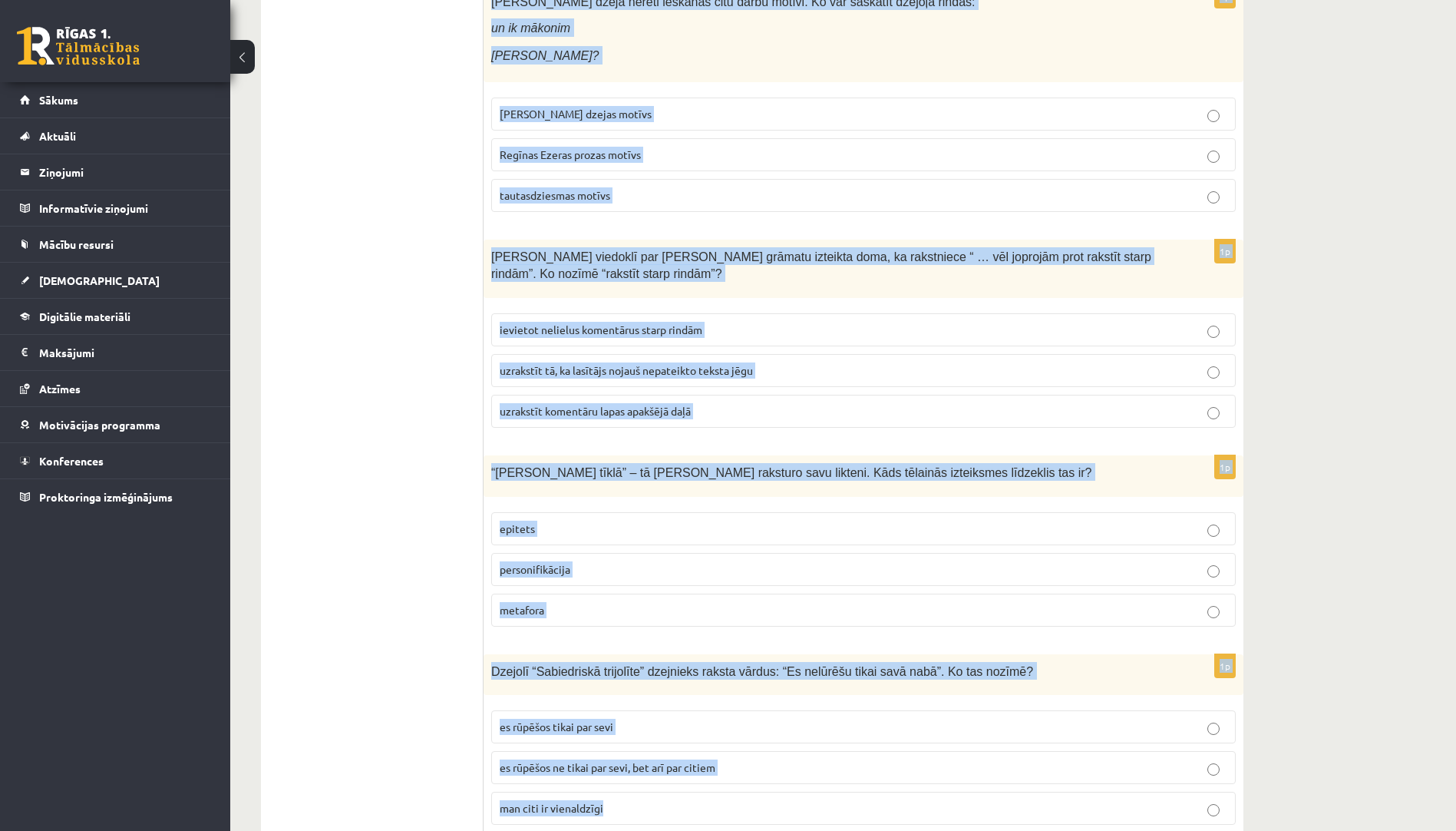
drag, startPoint x: 494, startPoint y: 260, endPoint x: 759, endPoint y: 834, distance: 632.2
copy form "Izpildi testu! Izvēlies vispareizāko atbildi, balstoties uz lasīto mācību mater…"
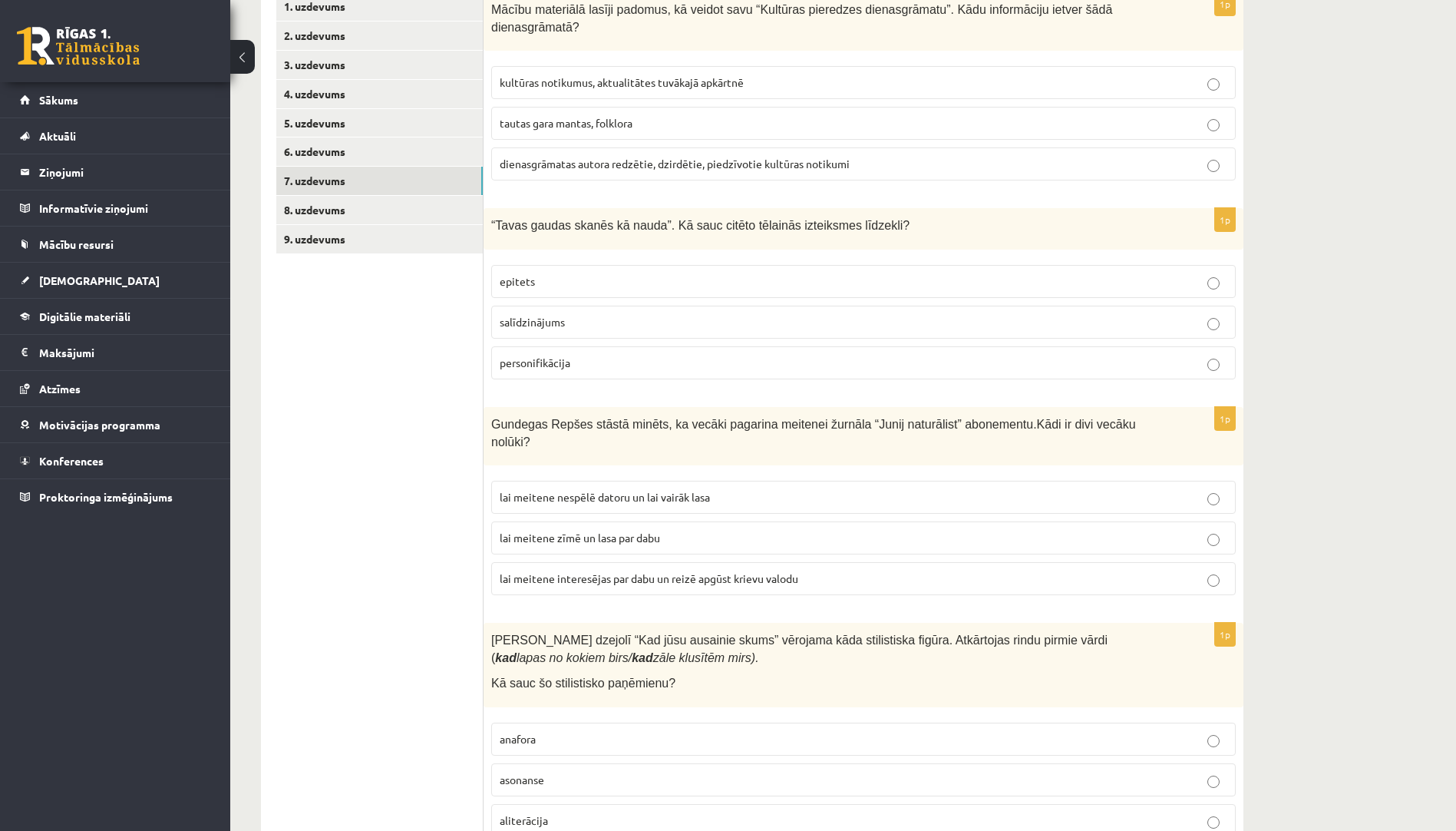
scroll to position [0, 0]
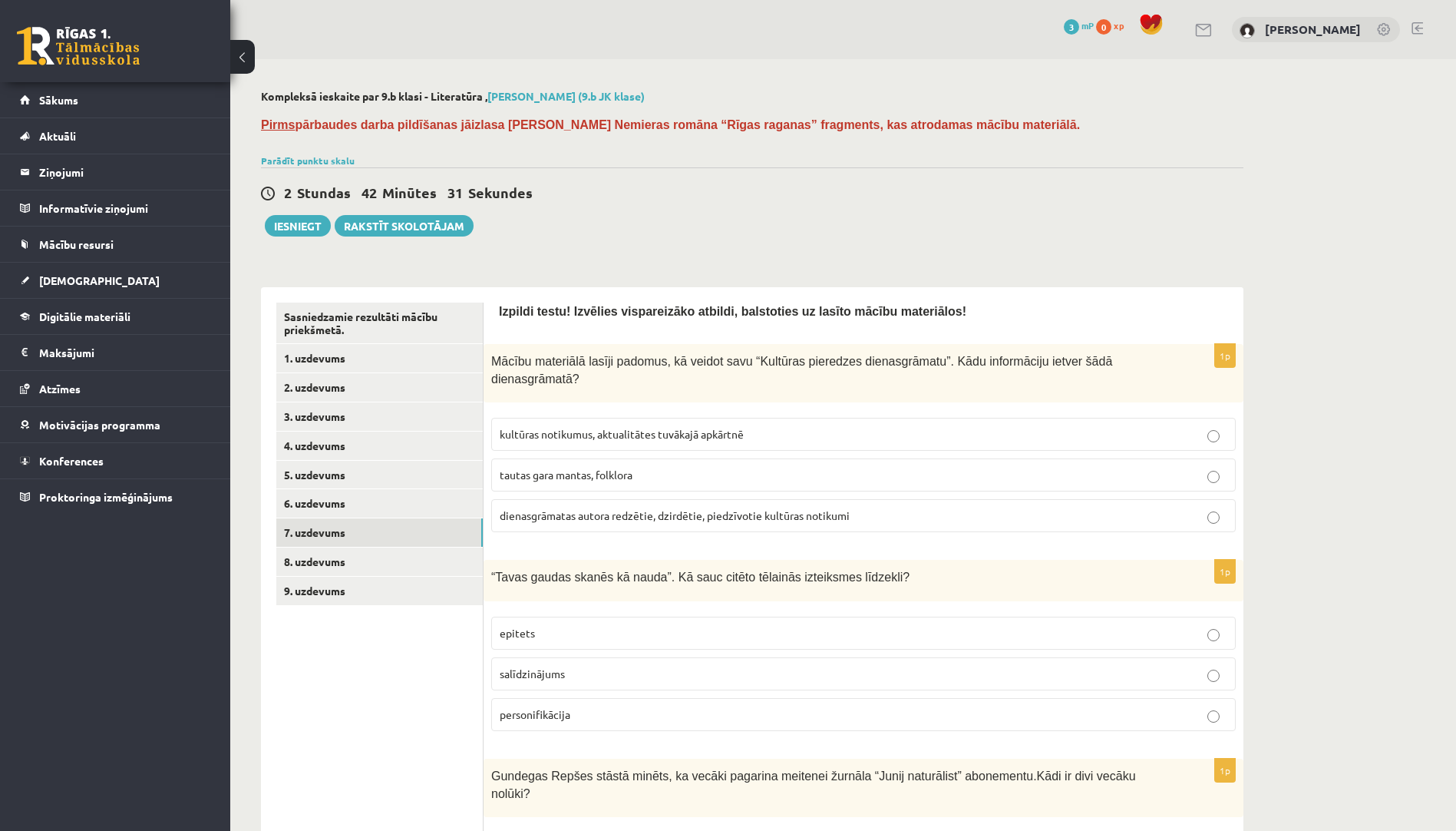
click at [707, 508] on span "dienasgrāmatas autora redzētie, dzirdētie, piedzīvotie kultūras notikumi" at bounding box center [675, 515] width 350 height 14
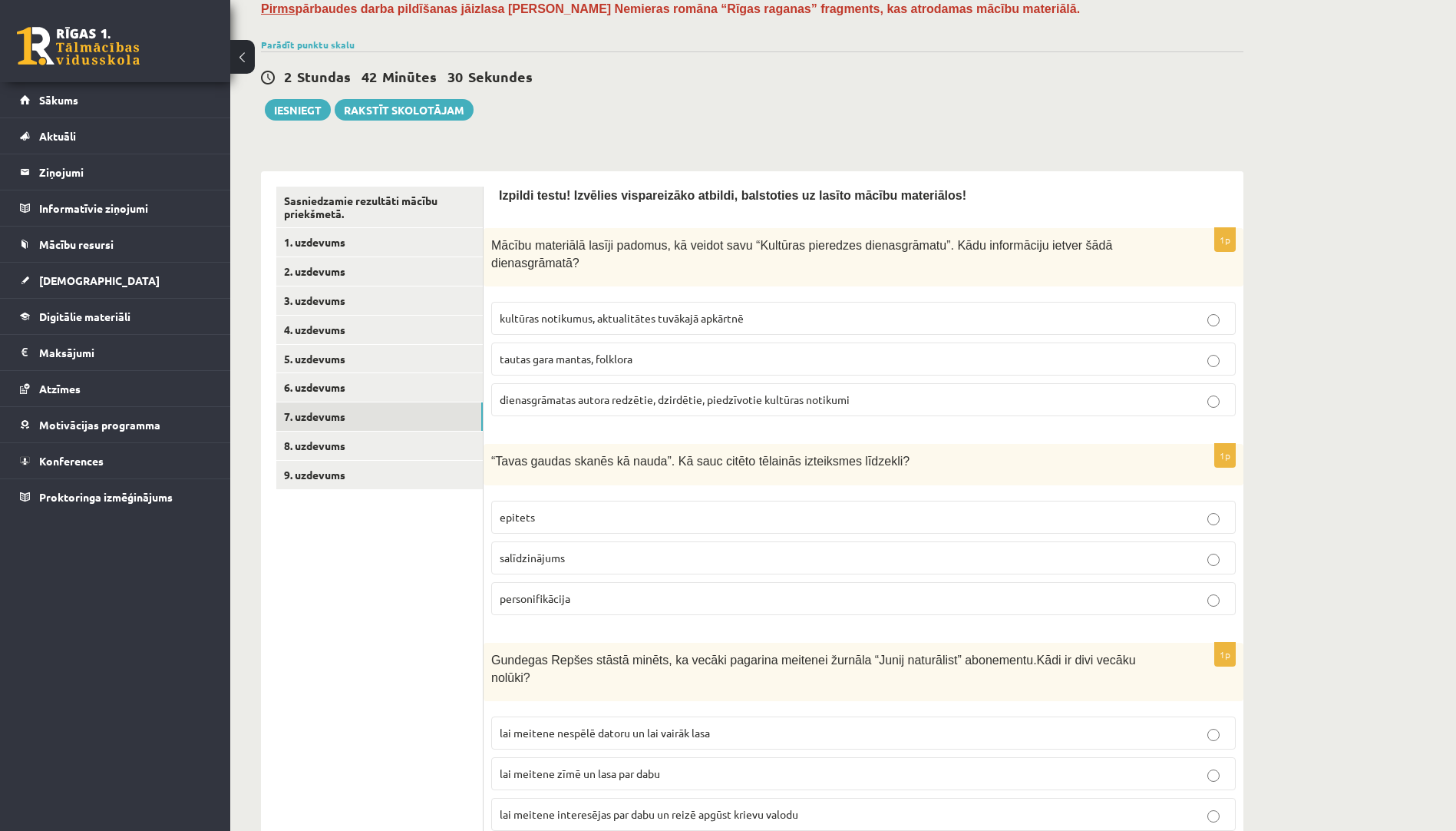
scroll to position [307, 0]
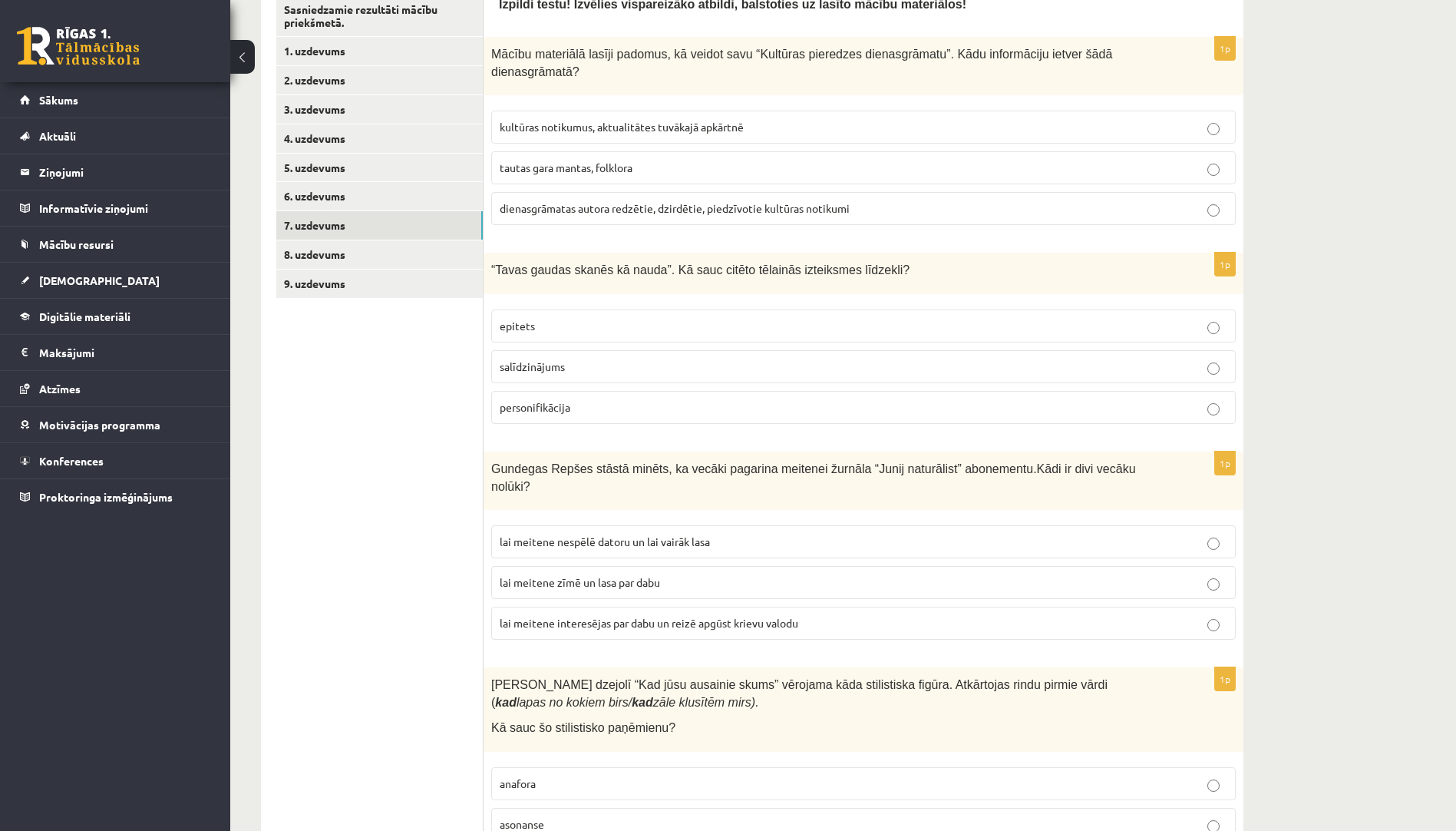
click at [616, 358] on p "salīdzinājums" at bounding box center [863, 366] width 728 height 16
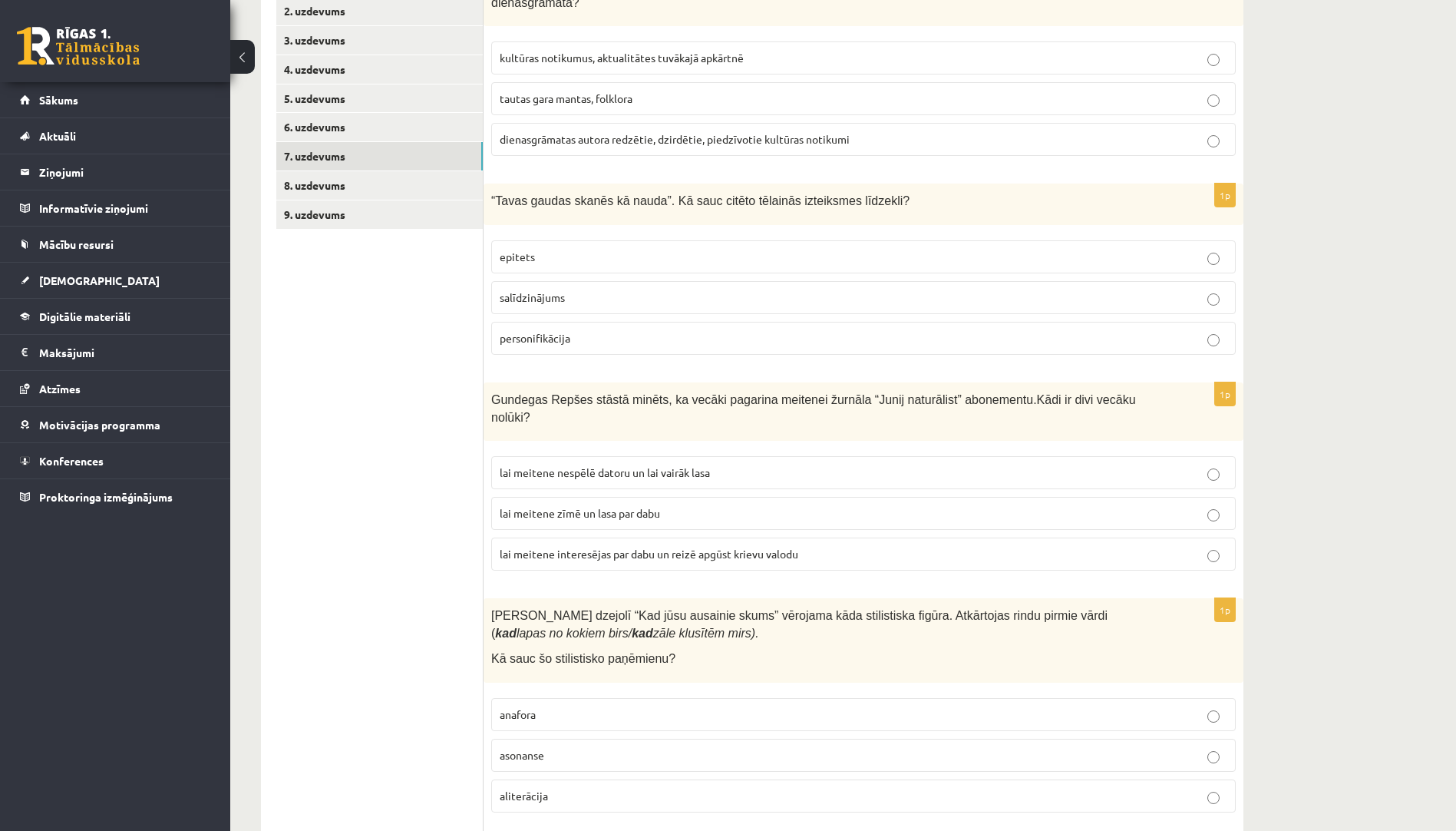
scroll to position [461, 0]
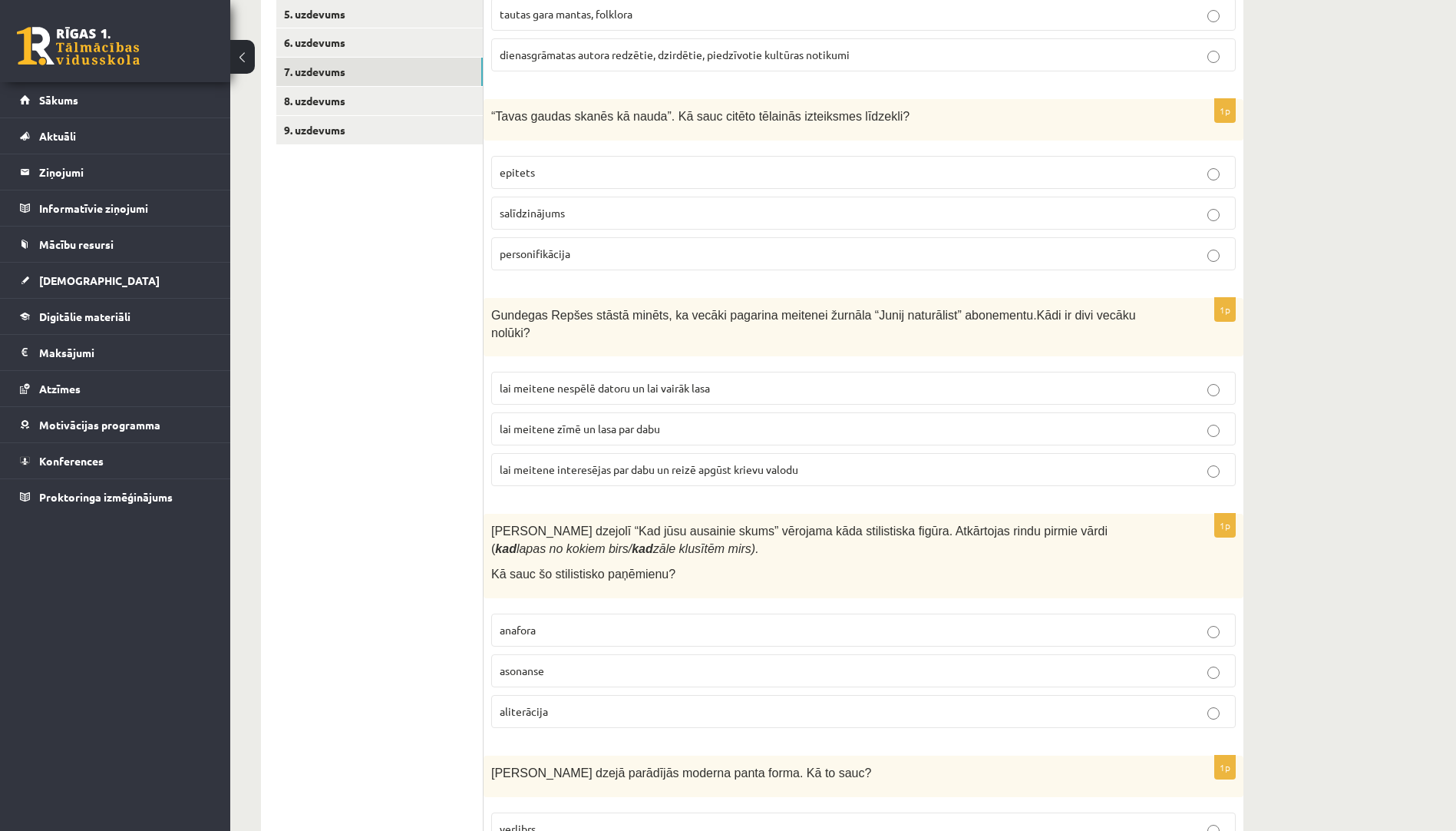
click at [651, 421] on span "lai meitene zīmē un lasa par dabu" at bounding box center [580, 428] width 160 height 14
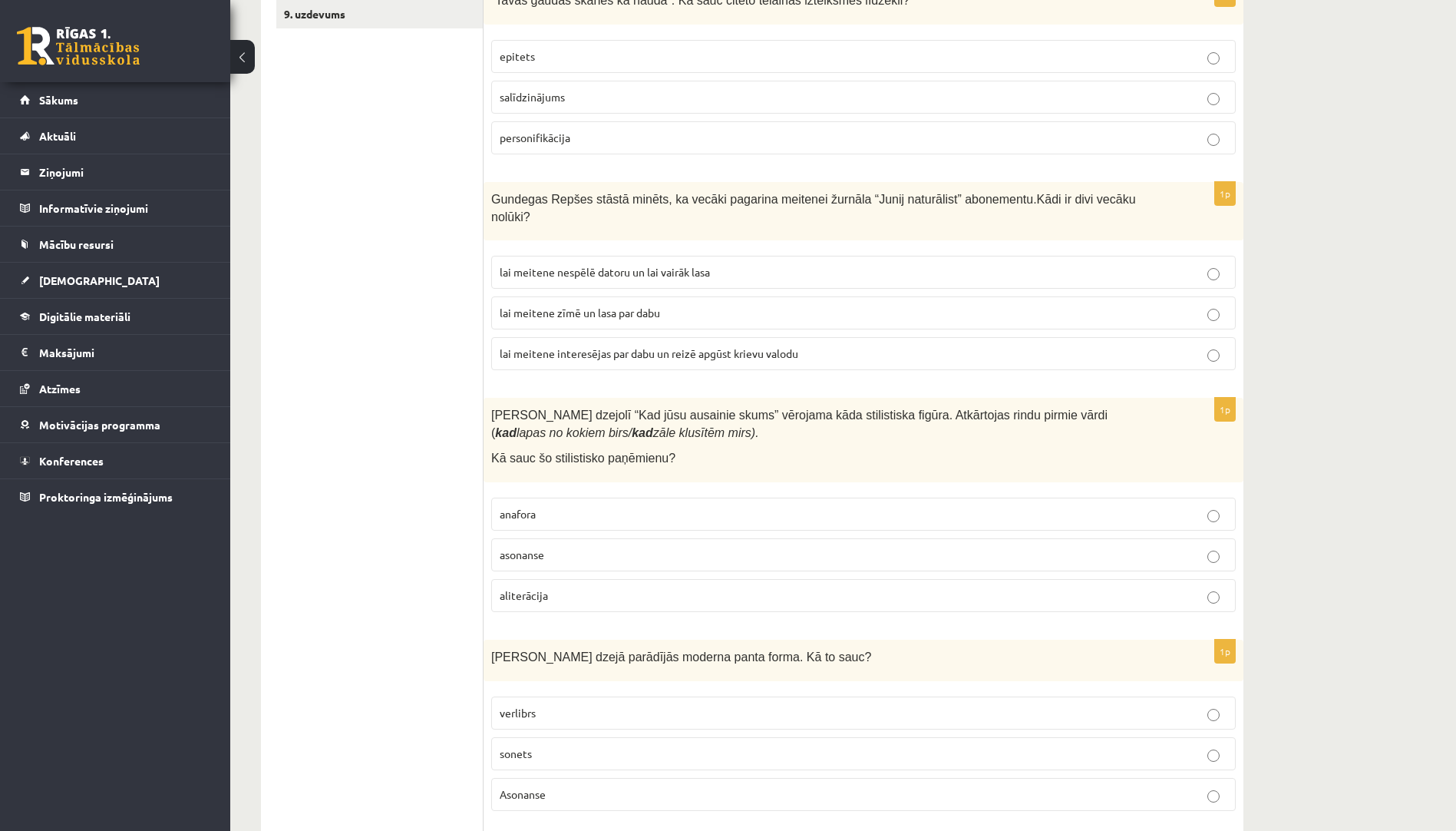
scroll to position [614, 0]
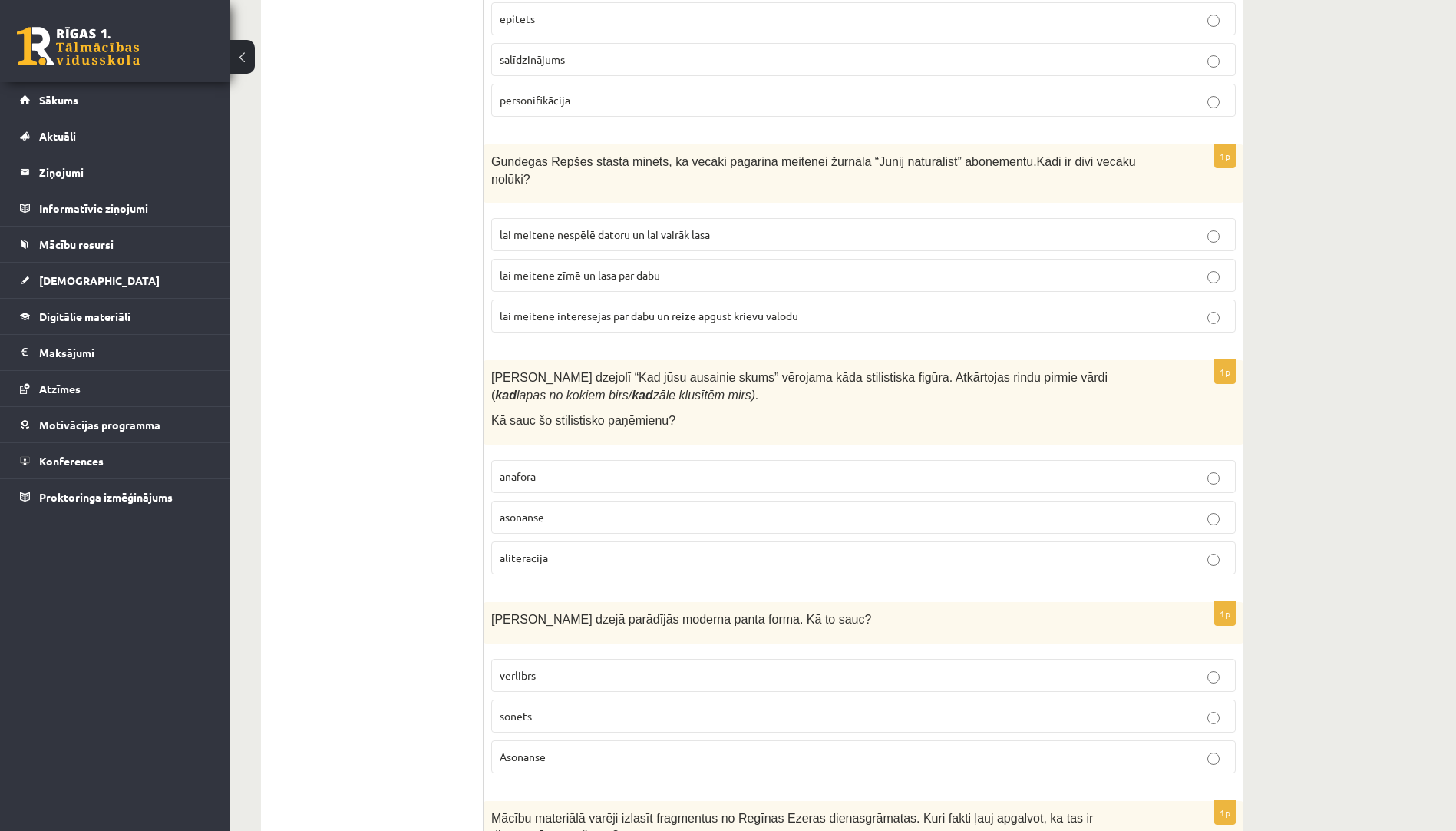
click at [585, 460] on label "anafora" at bounding box center [863, 476] width 745 height 33
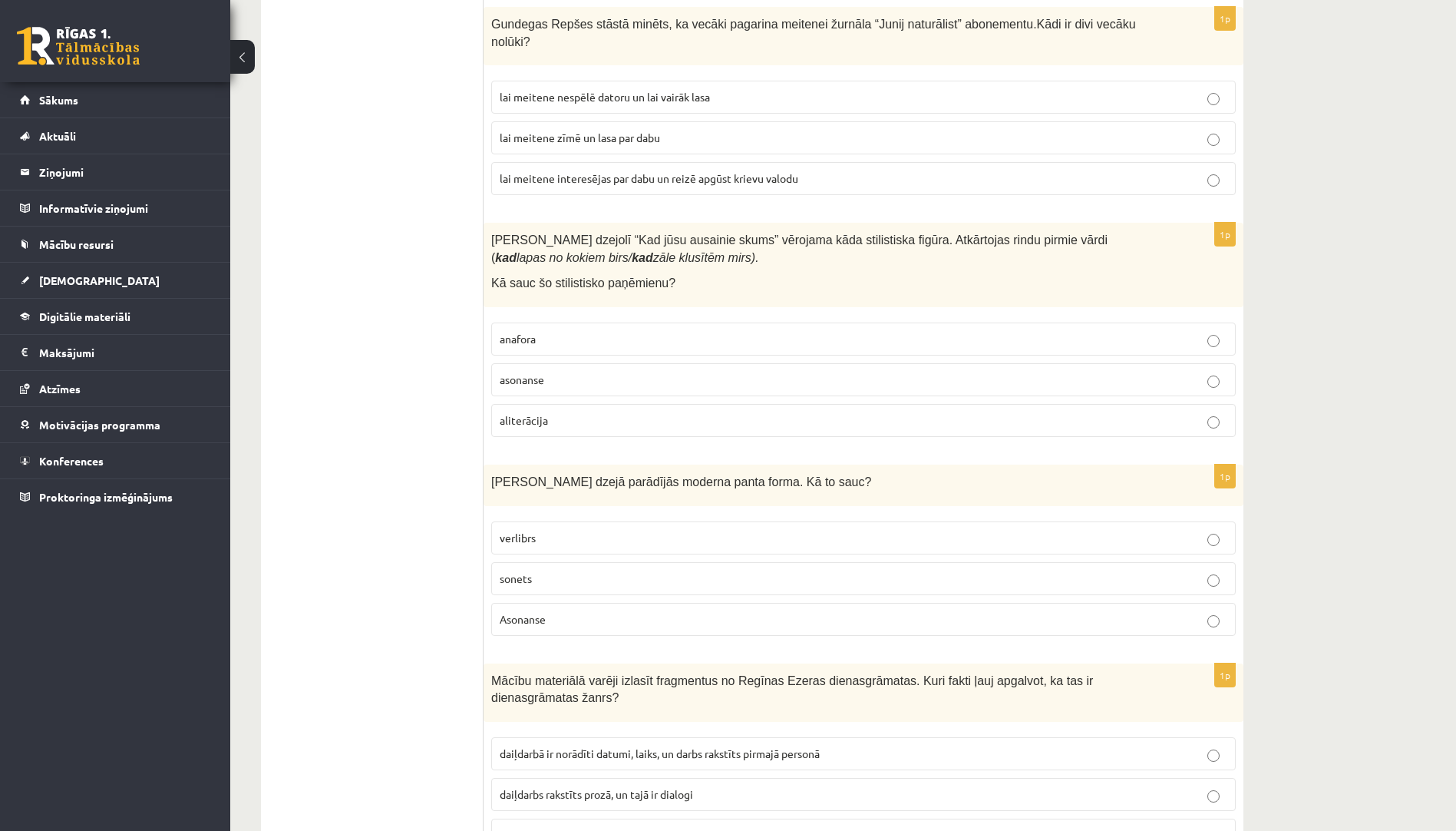
scroll to position [921, 0]
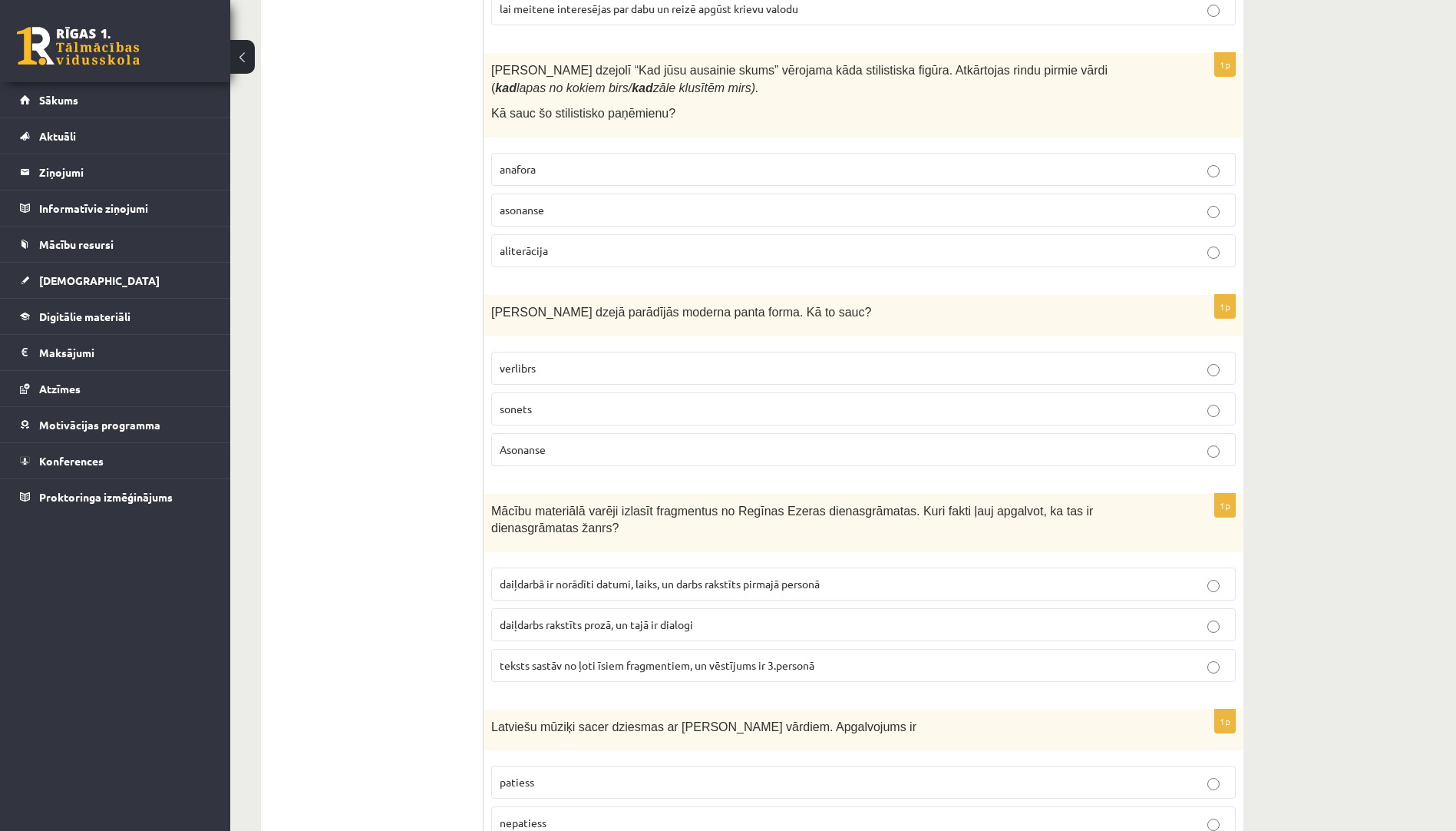
click at [594, 360] on p "verlibrs" at bounding box center [863, 368] width 728 height 16
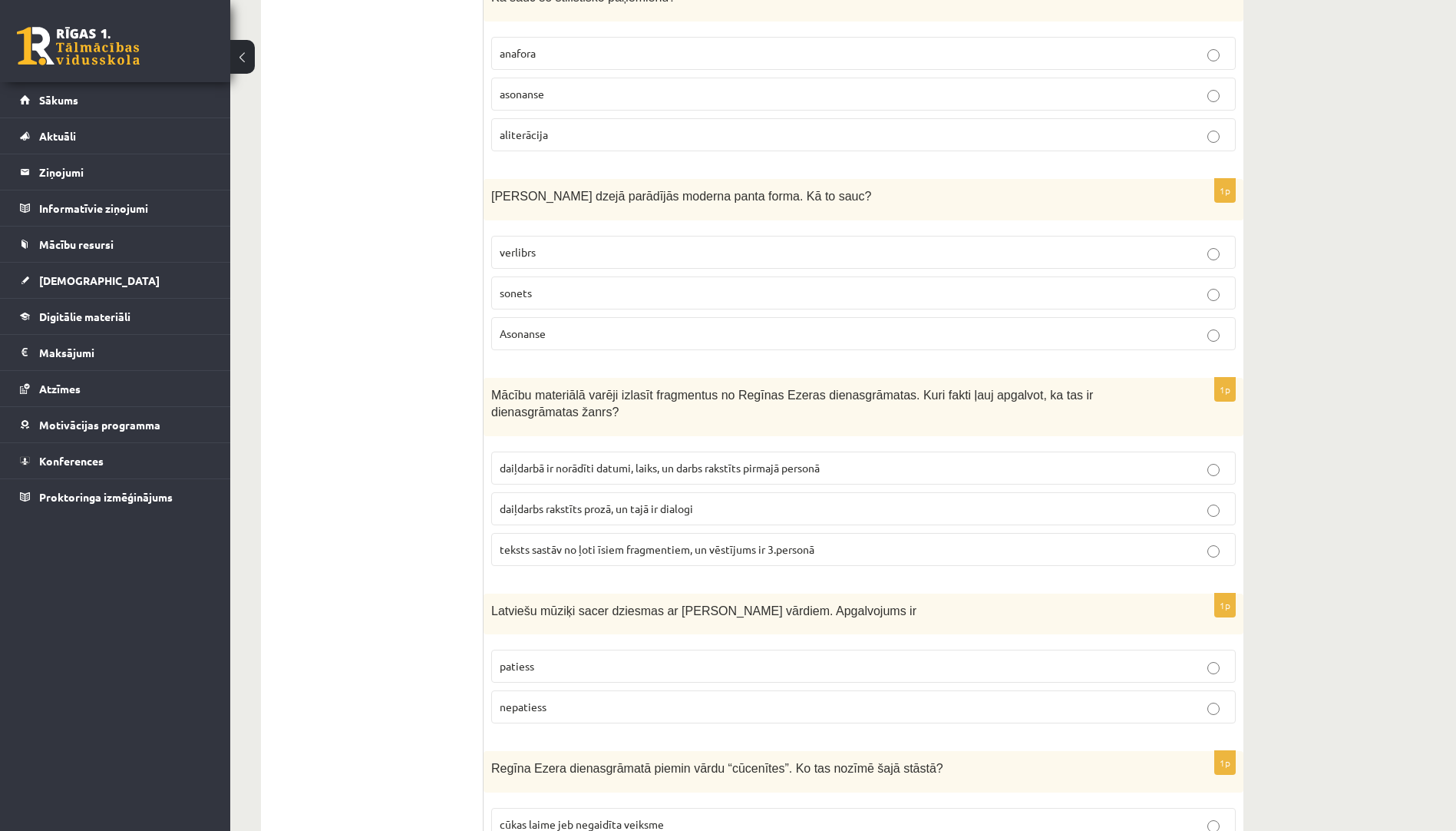
scroll to position [1075, 0]
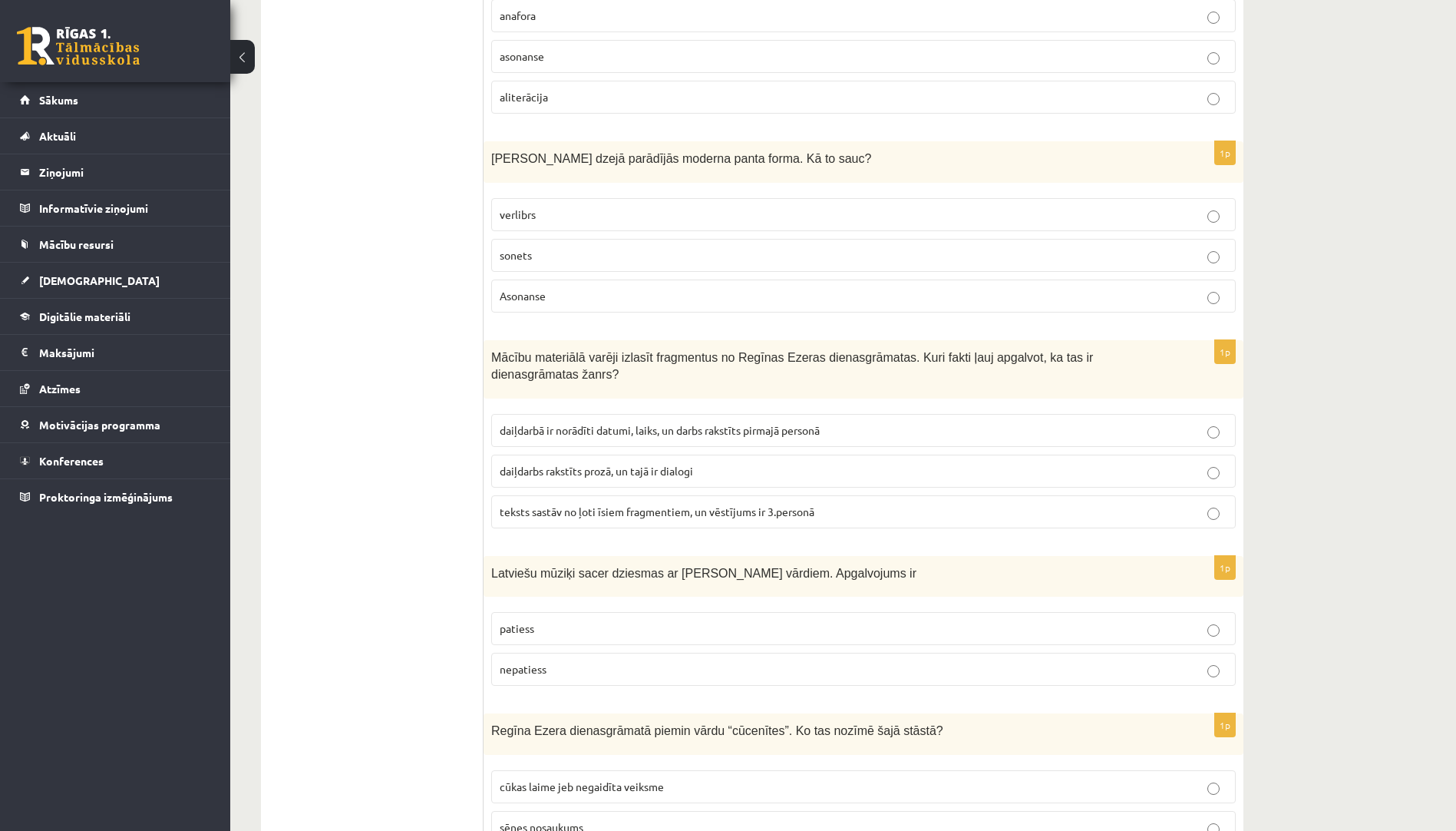
click at [645, 423] on span "daiļdarbā ir norādīti datumi, laiks, un darbs rakstīts pirmajā personā" at bounding box center [660, 430] width 320 height 14
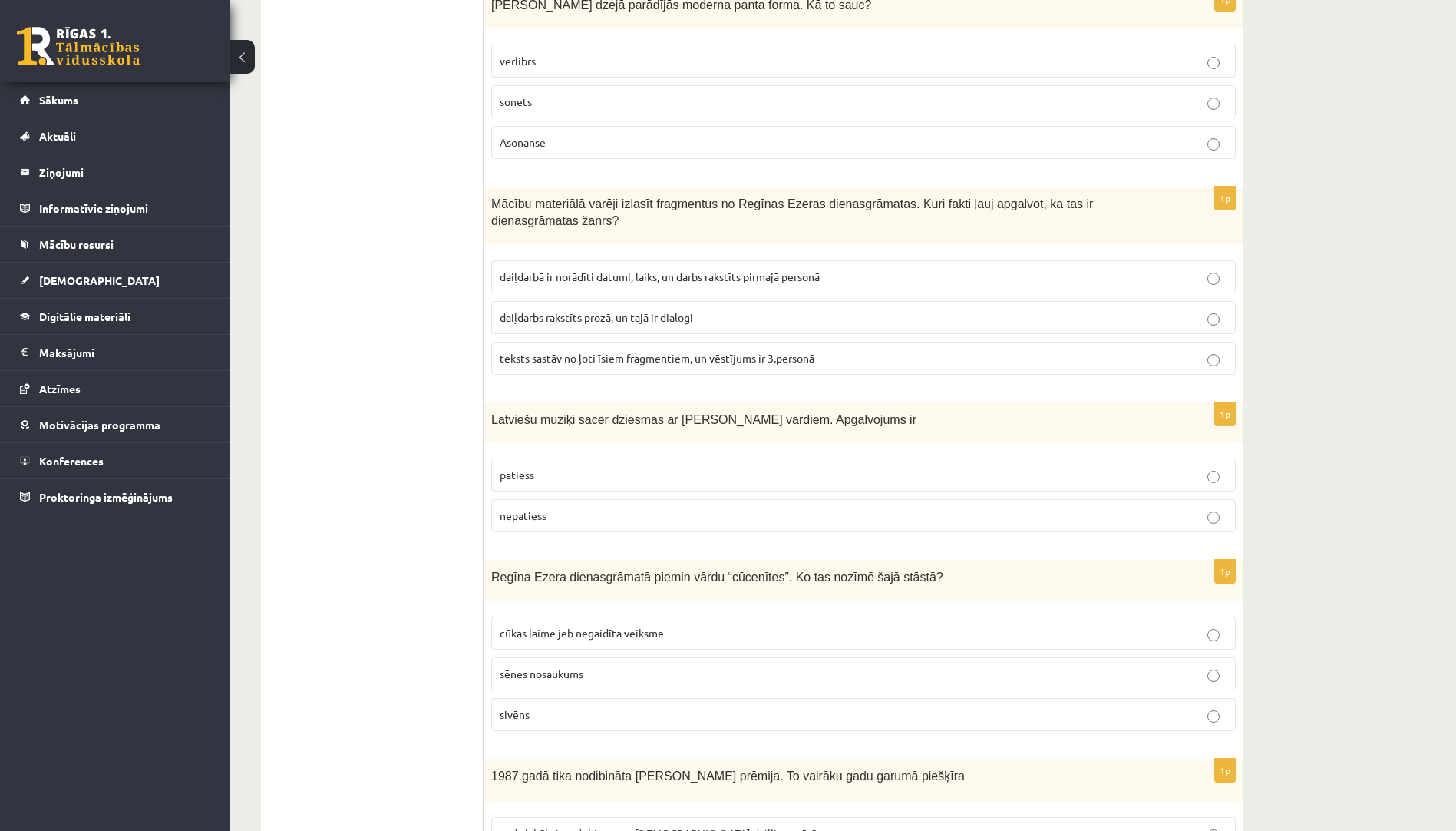
scroll to position [1382, 0]
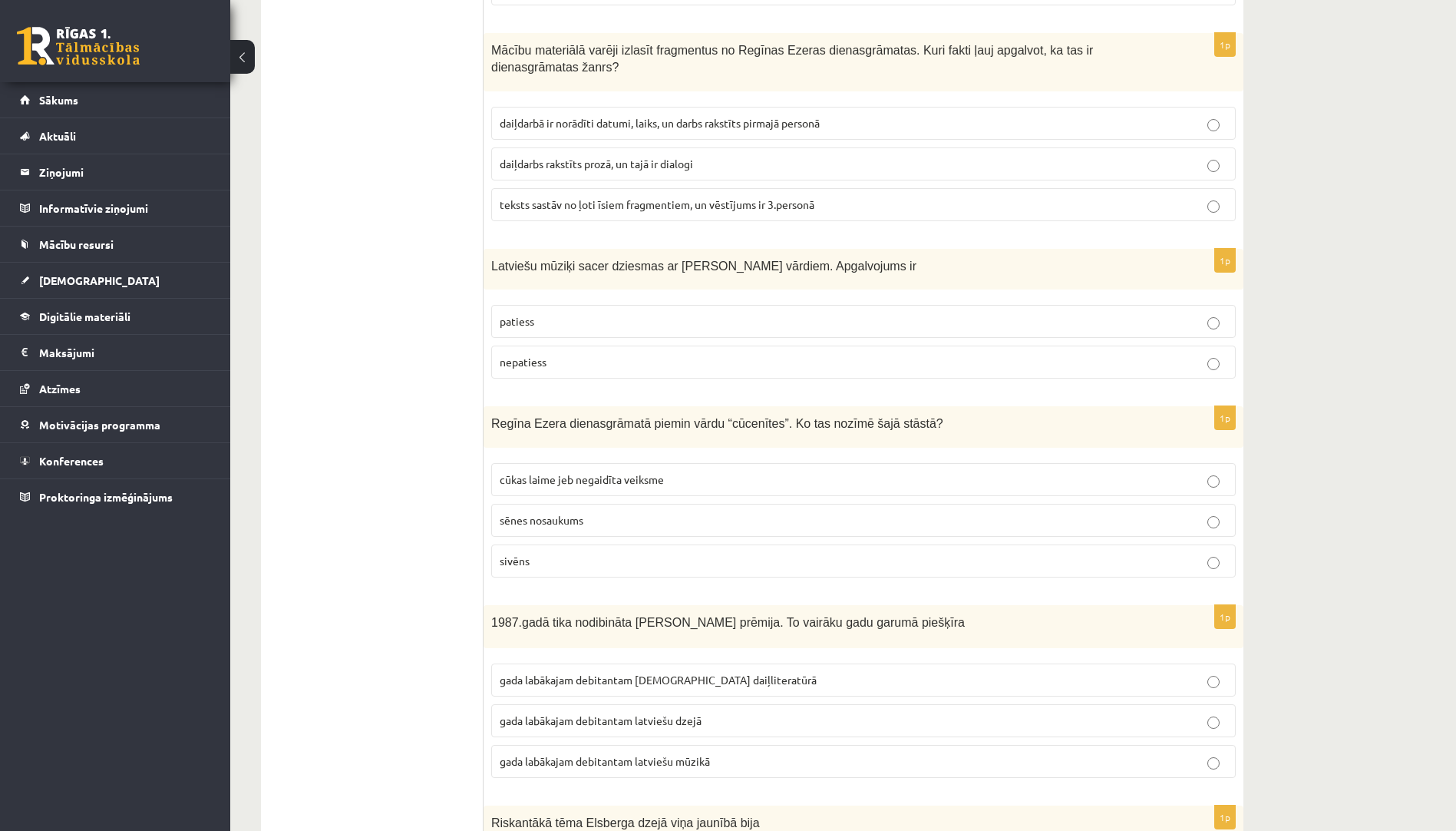
click at [588, 313] on p "patiess" at bounding box center [863, 321] width 728 height 16
click at [697, 471] on p "cūkas laime jeb negaidīta veiksme" at bounding box center [863, 479] width 728 height 16
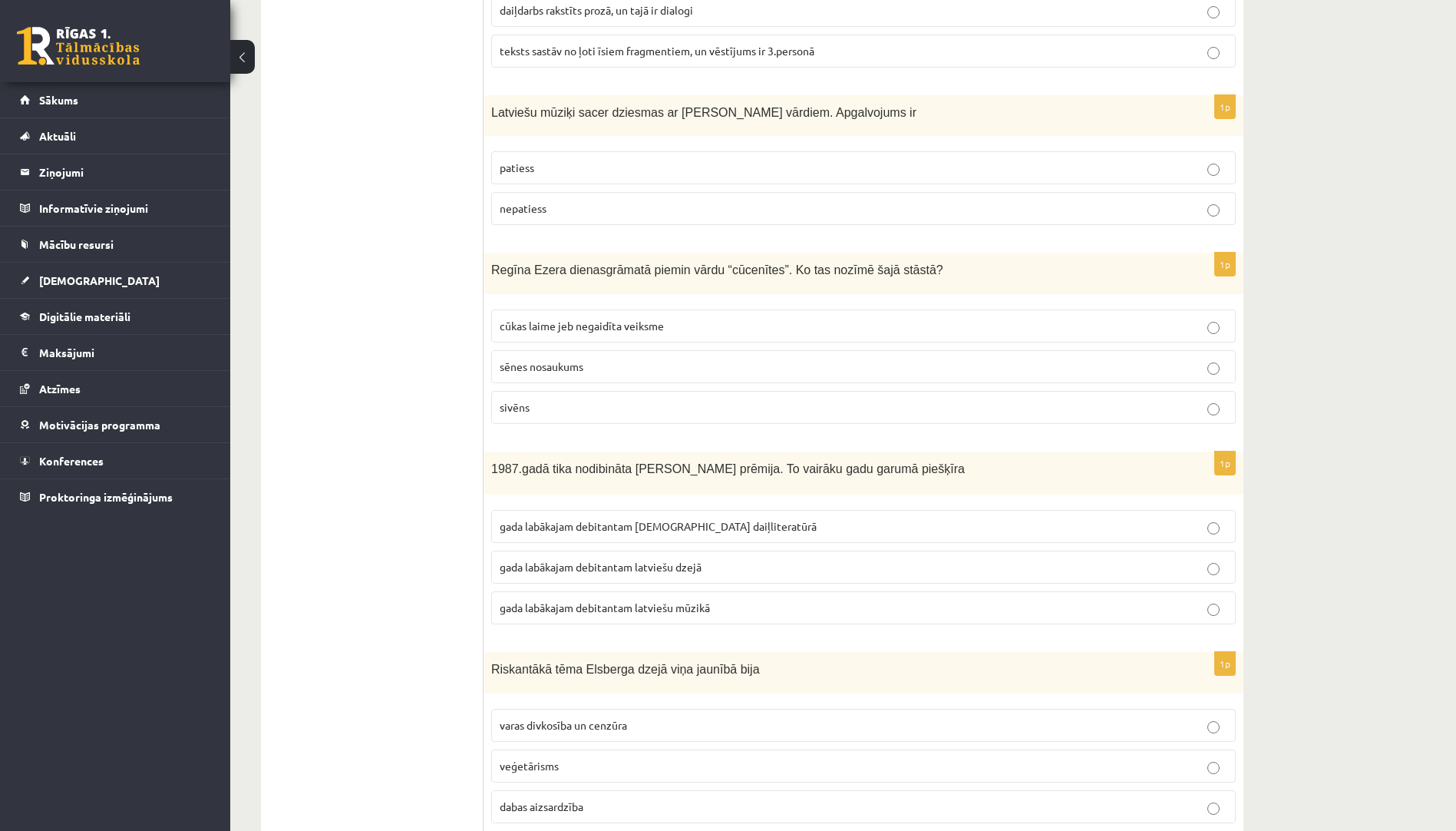
scroll to position [1689, 0]
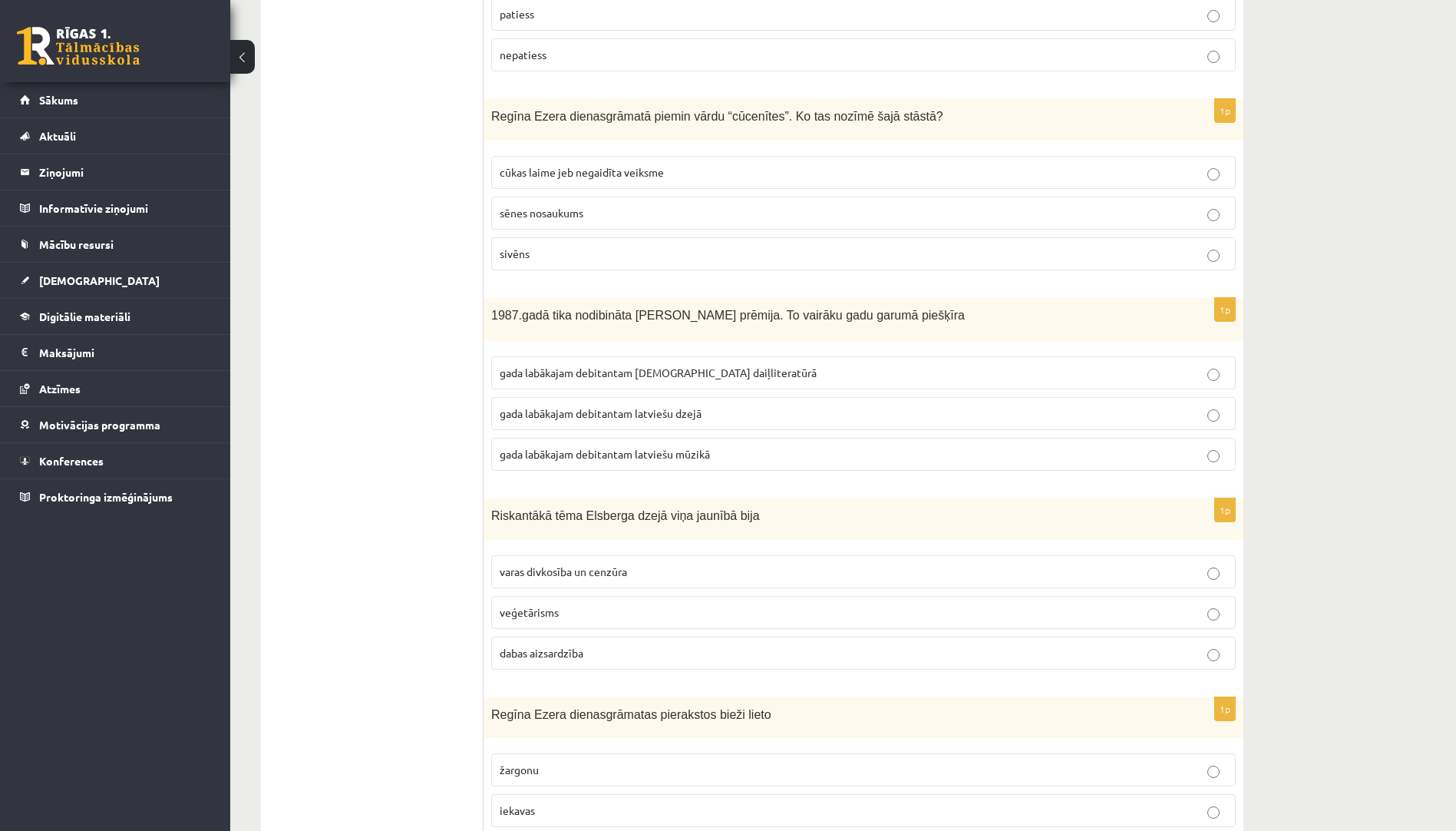
click at [717, 405] on p "gada labākajam debitantam latviešu dzejā" at bounding box center [863, 413] width 728 height 16
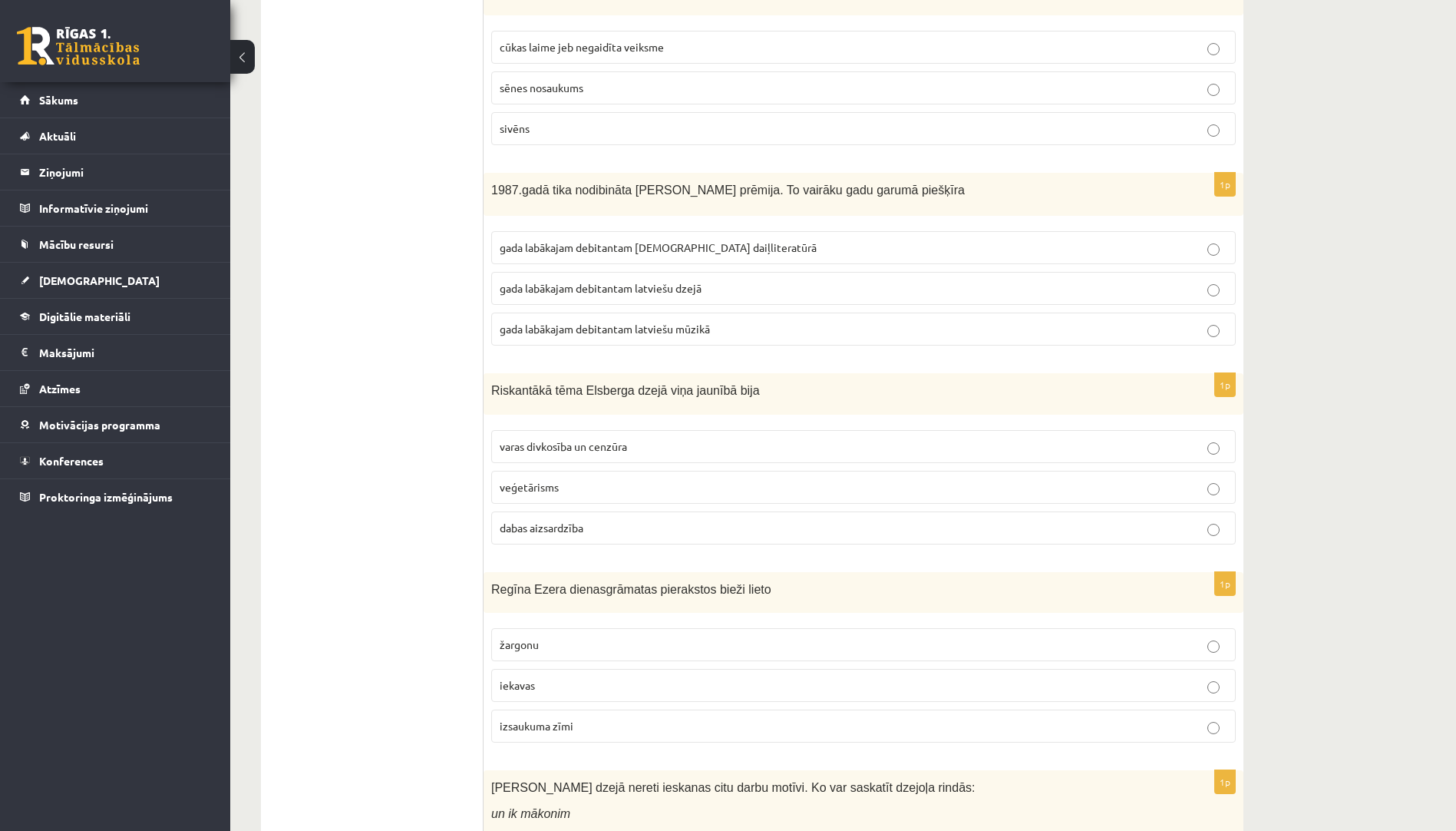
scroll to position [1842, 0]
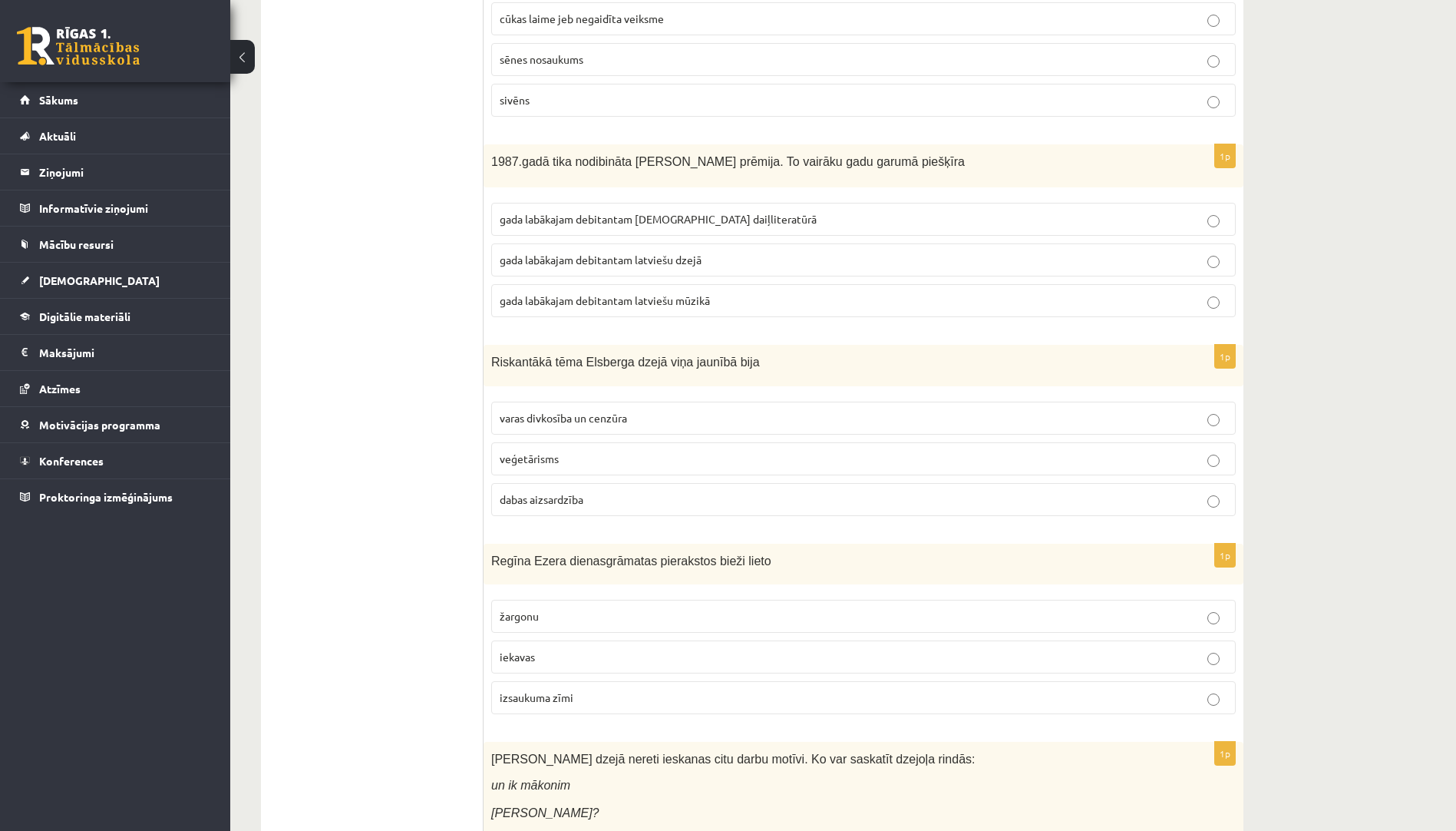
click at [602, 411] on span "varas divkosība un cenzūra" at bounding box center [564, 418] width 128 height 14
click at [619, 608] on p "žargonu" at bounding box center [863, 616] width 728 height 16
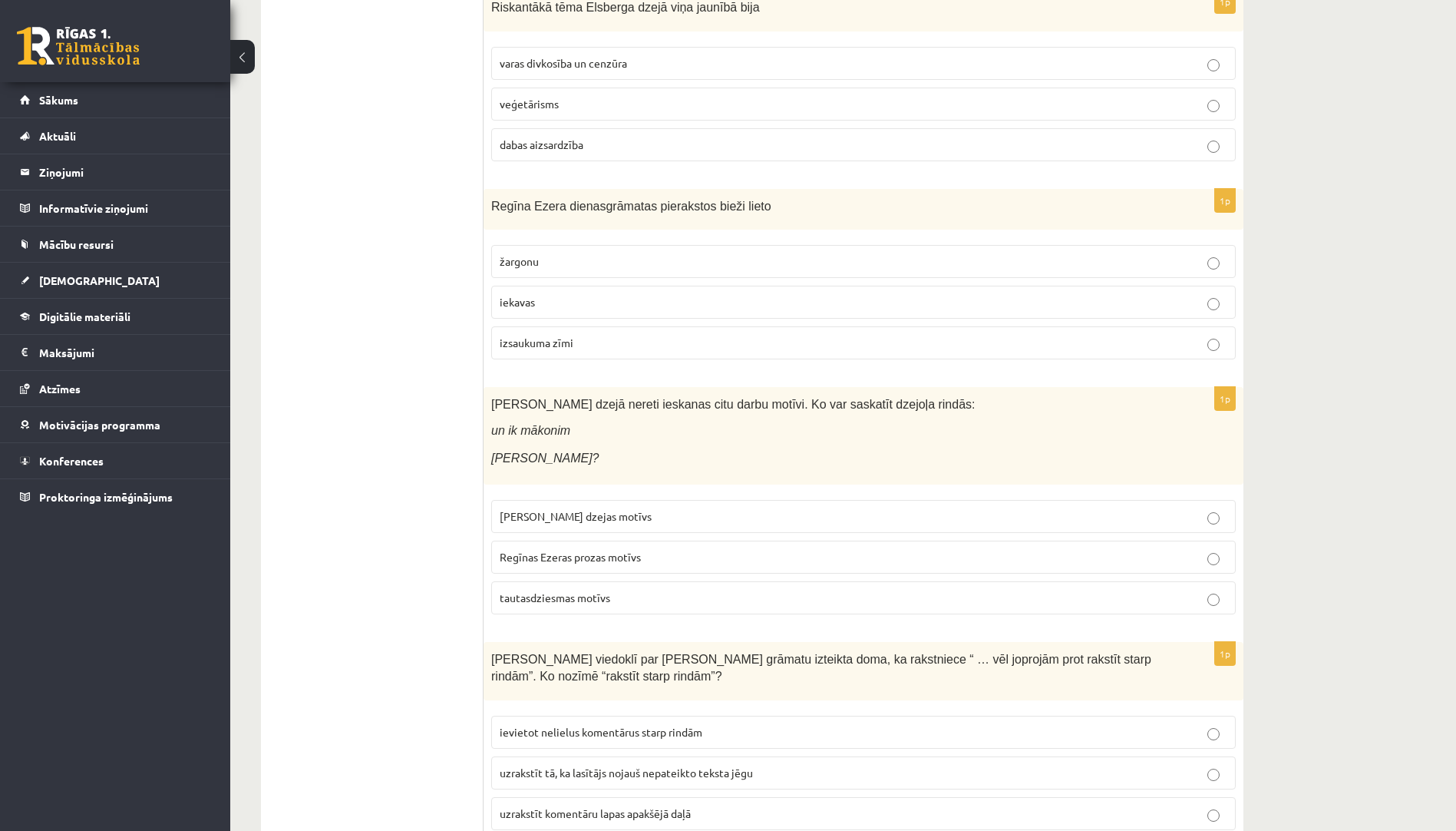
scroll to position [2303, 0]
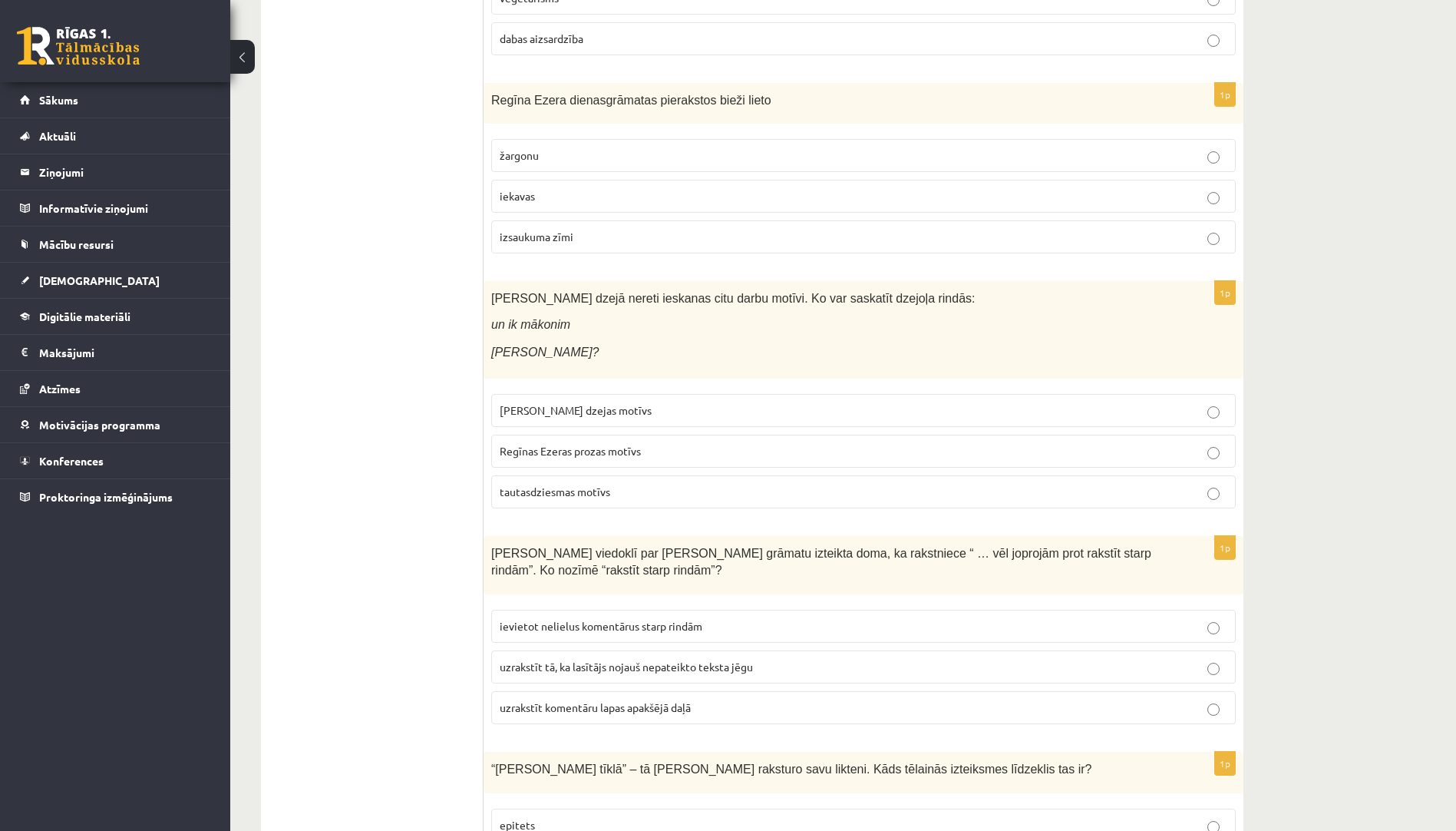
click at [651, 483] on p "tautasdziesmas motīvs" at bounding box center [863, 491] width 728 height 16
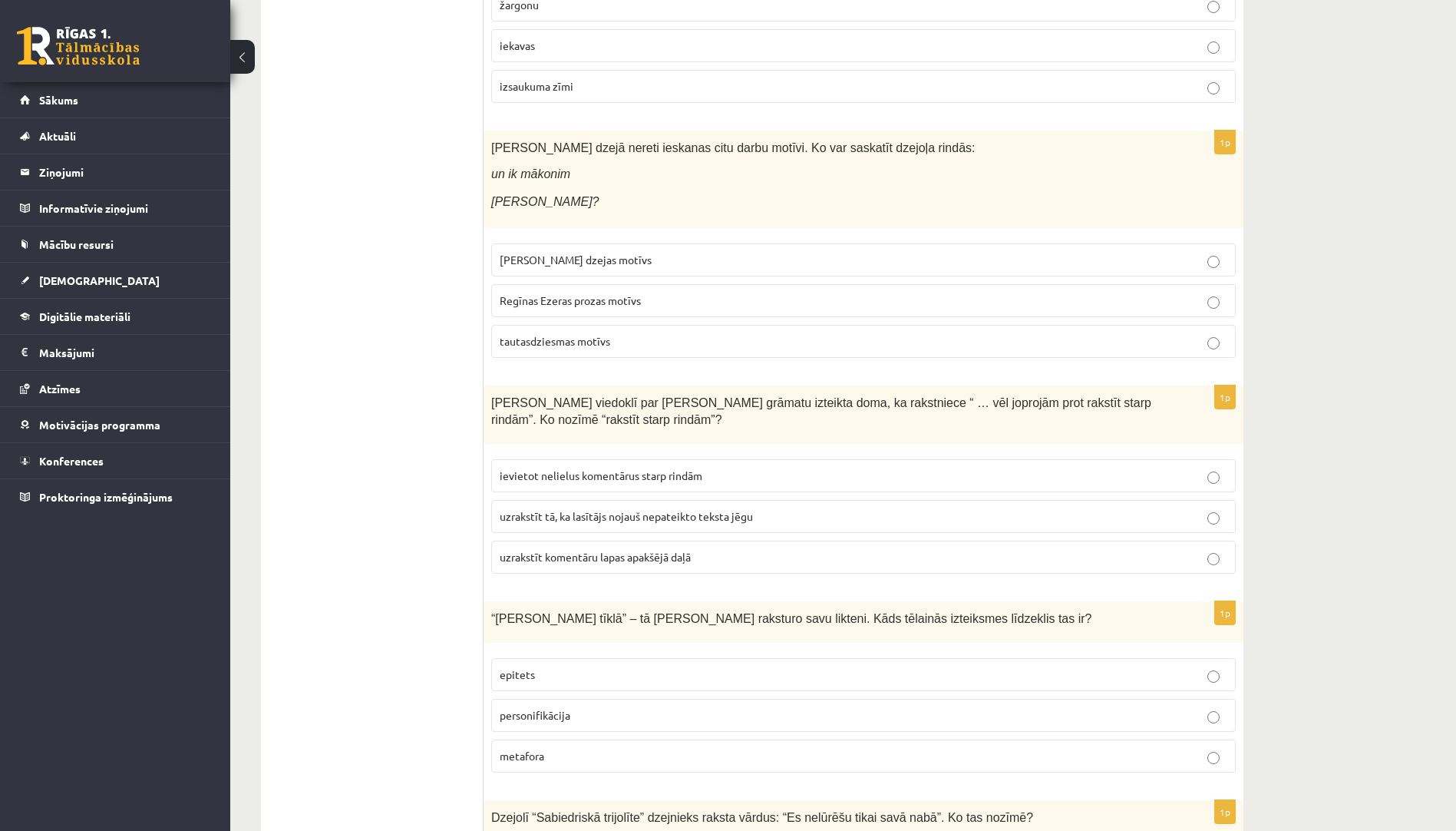
scroll to position [2600, 0]
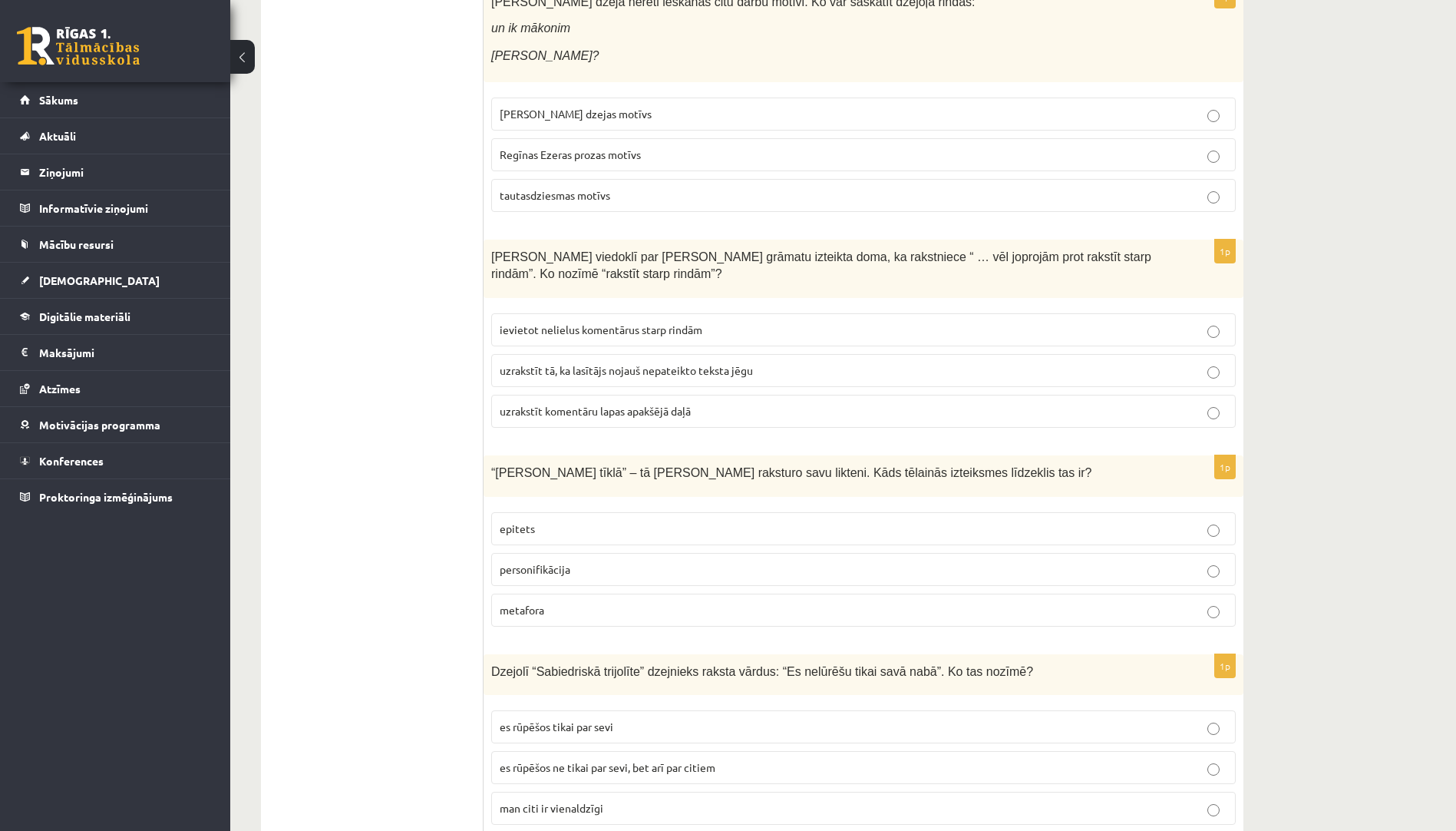
click at [728, 363] on p "uzrakstīt tā, ka lasītājs nojauš nepateikto teksta jēgu" at bounding box center [863, 370] width 728 height 16
click at [665, 602] on p "metafora" at bounding box center [863, 609] width 728 height 16
click at [622, 760] on span "es rūpēšos ne tikai par sevi, bet arī par citiem" at bounding box center [608, 767] width 215 height 14
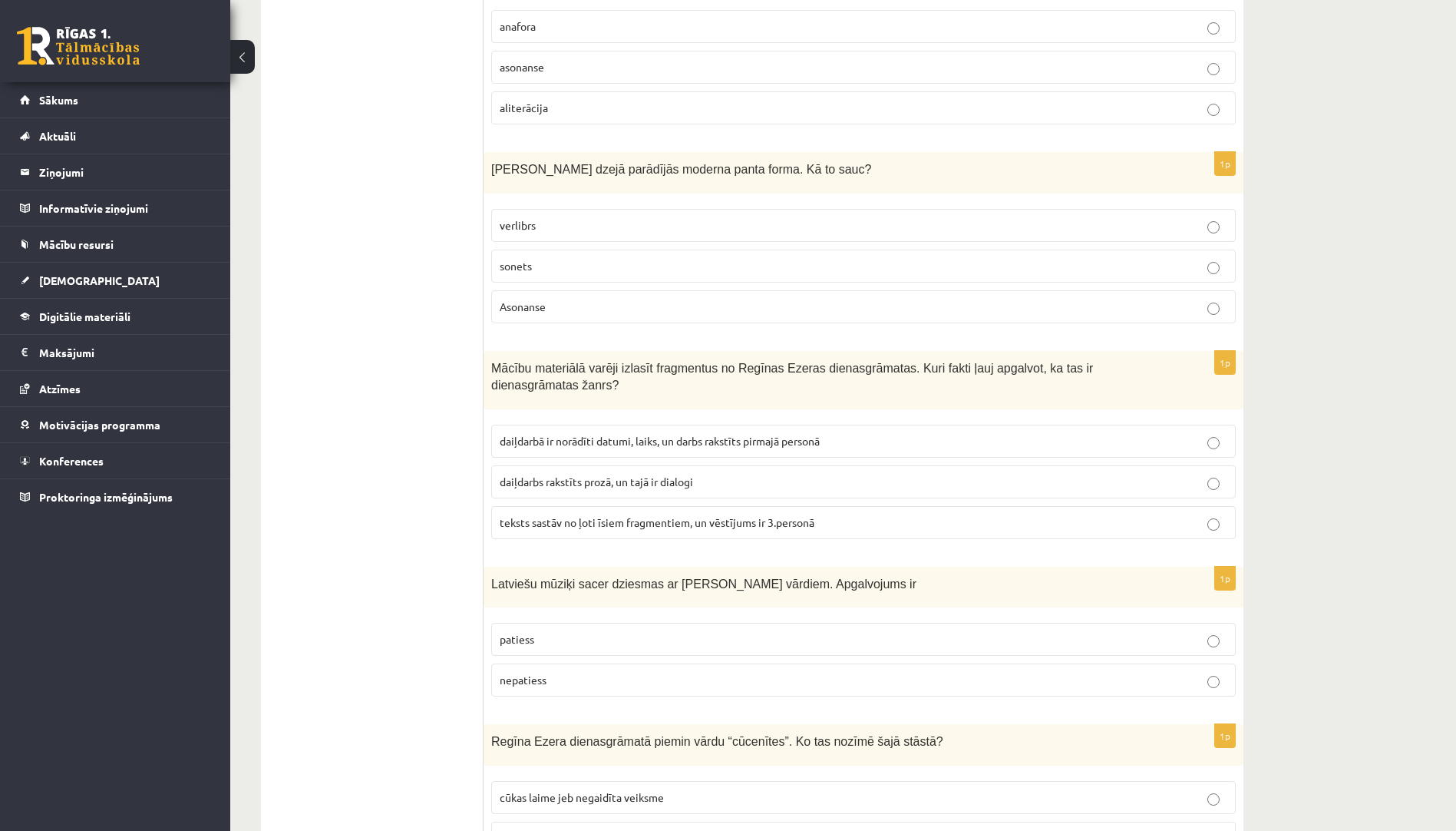
scroll to position [296, 0]
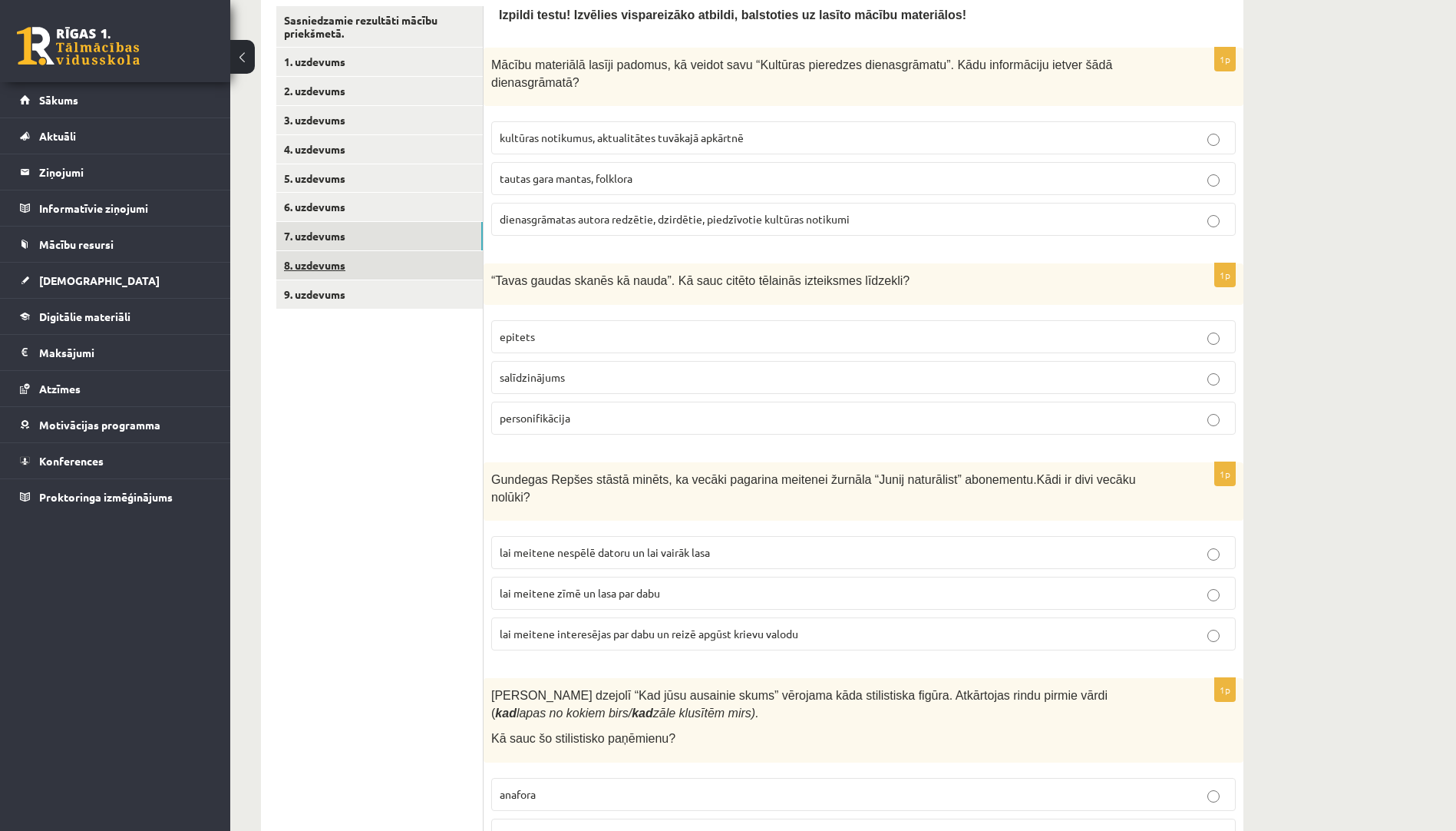
click at [403, 265] on link "8. uzdevums" at bounding box center [380, 265] width 207 height 28
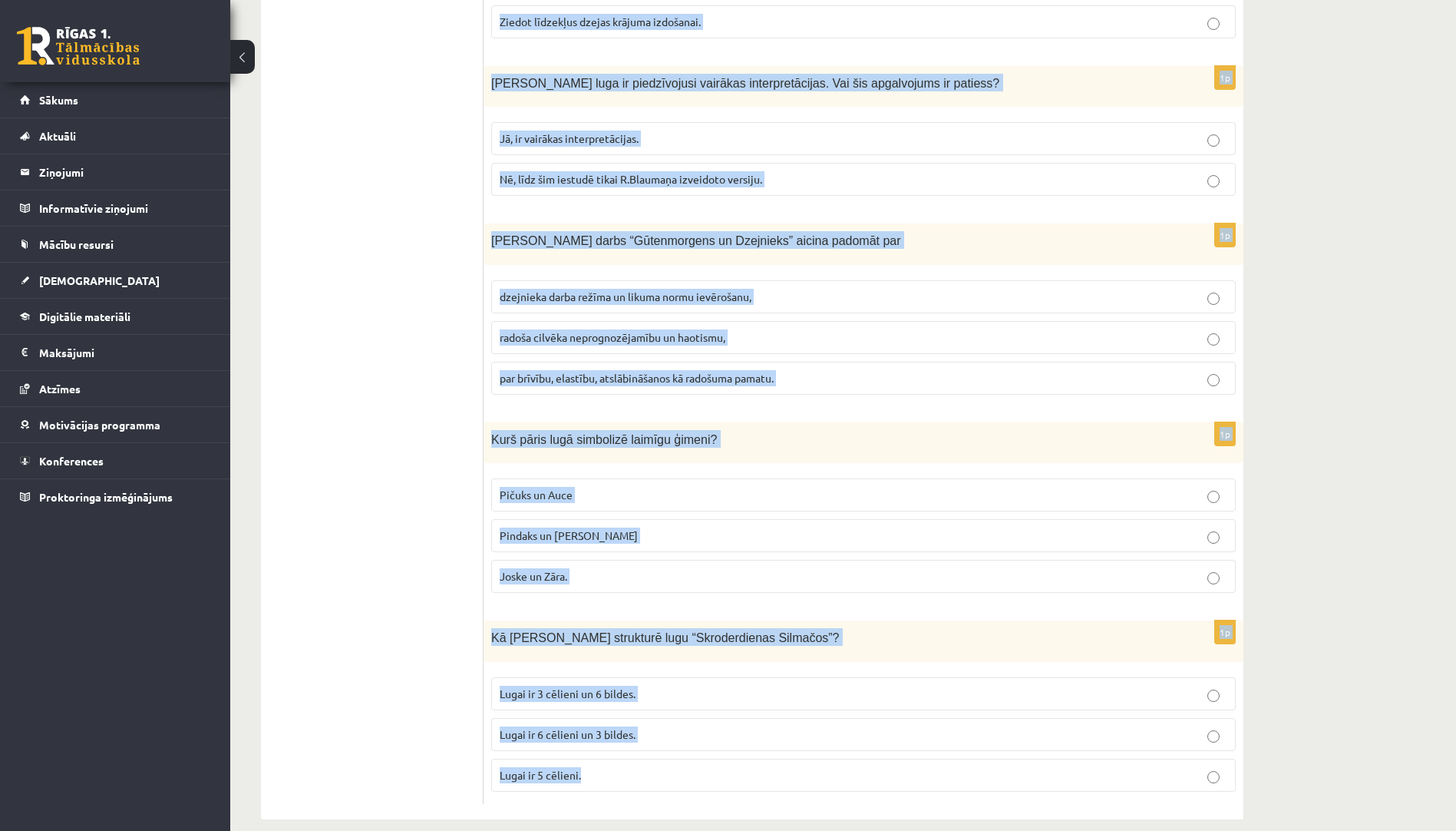
scroll to position [1645, 0]
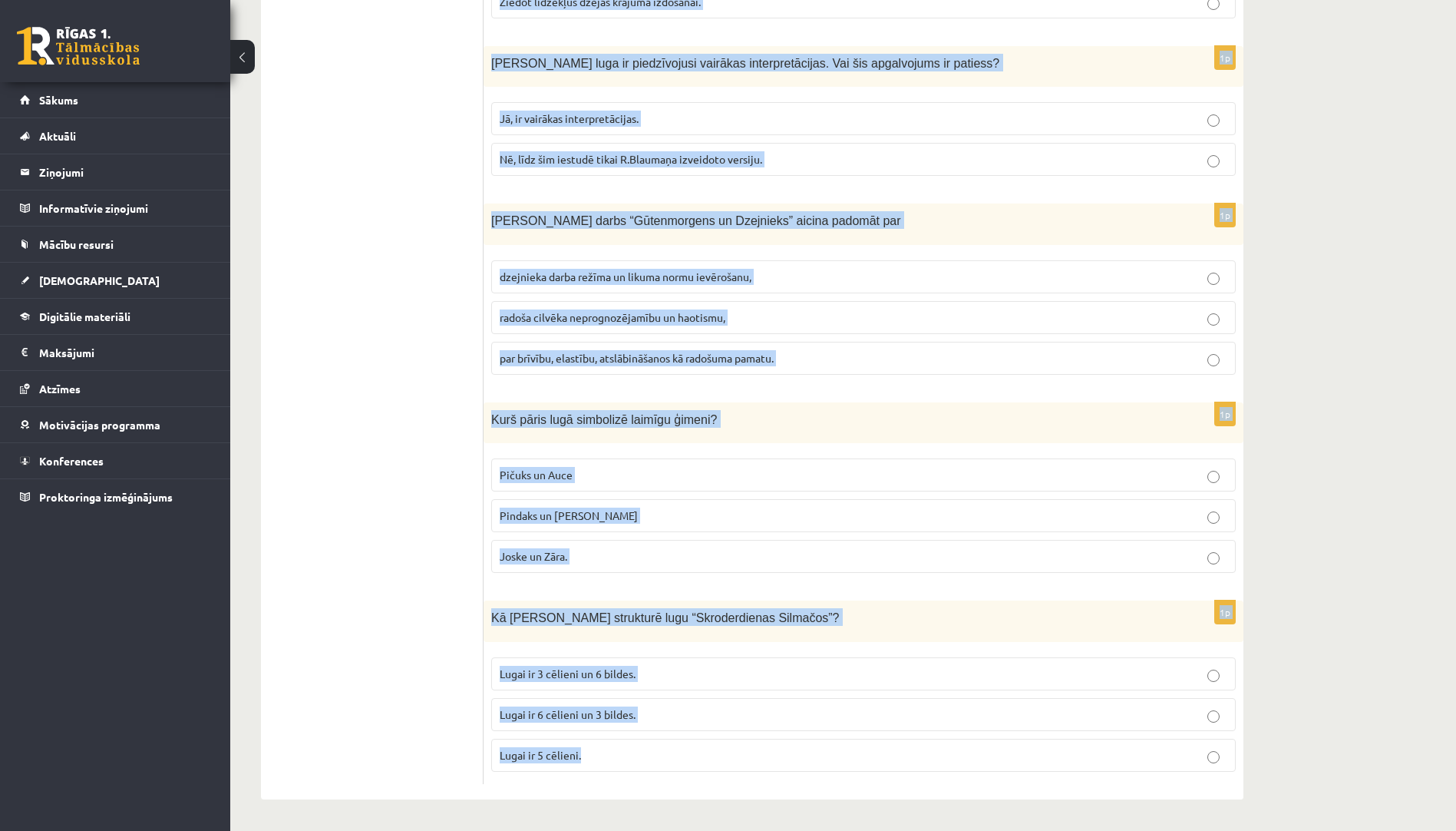
drag, startPoint x: 496, startPoint y: 308, endPoint x: 765, endPoint y: 819, distance: 577.5
copy form "Šajā uzdevumā pievērsīsimies Karela Čapeka humoreskai “Dārzkopja gads”, Māra Bē…"
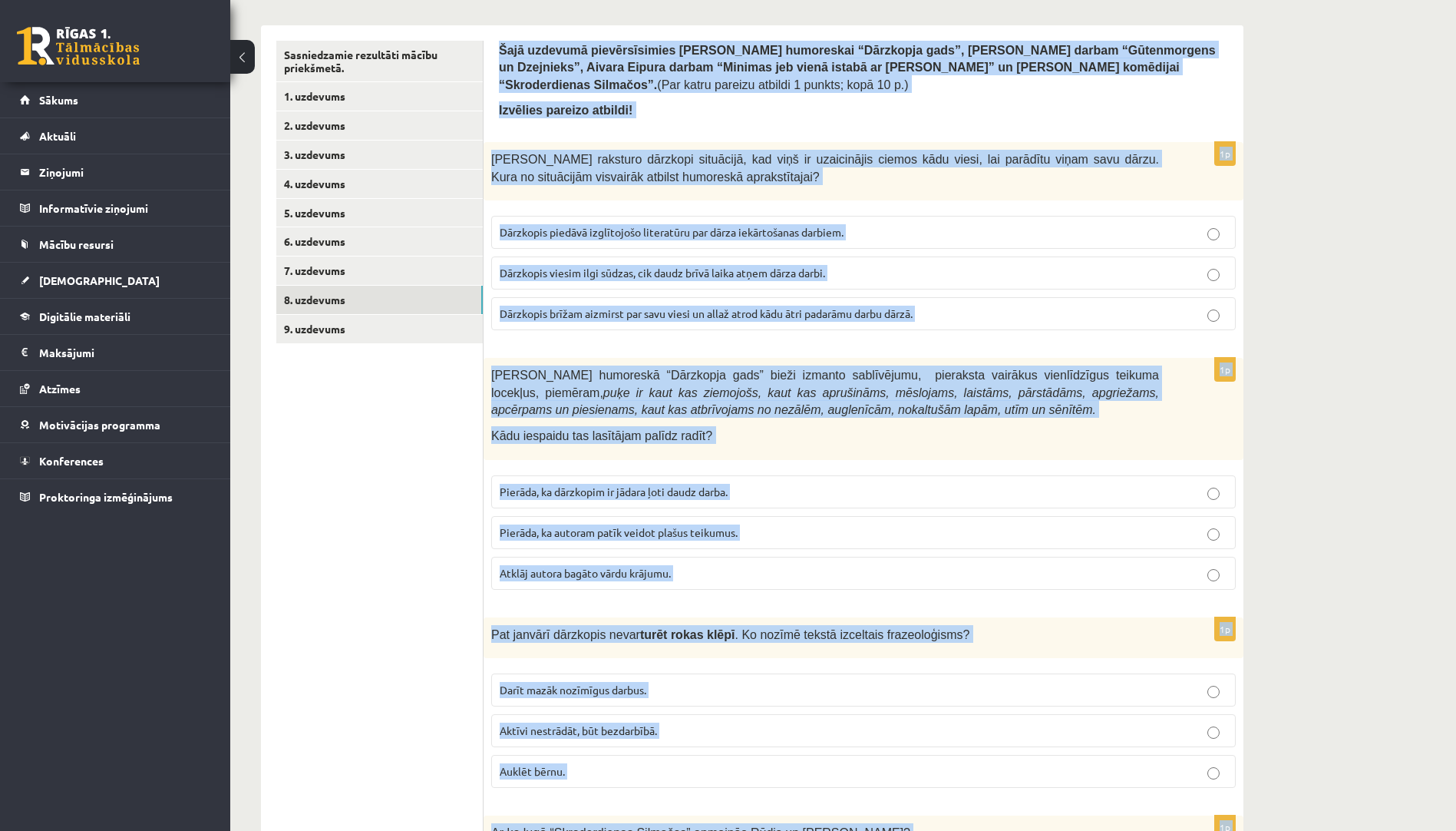
scroll to position [0, 0]
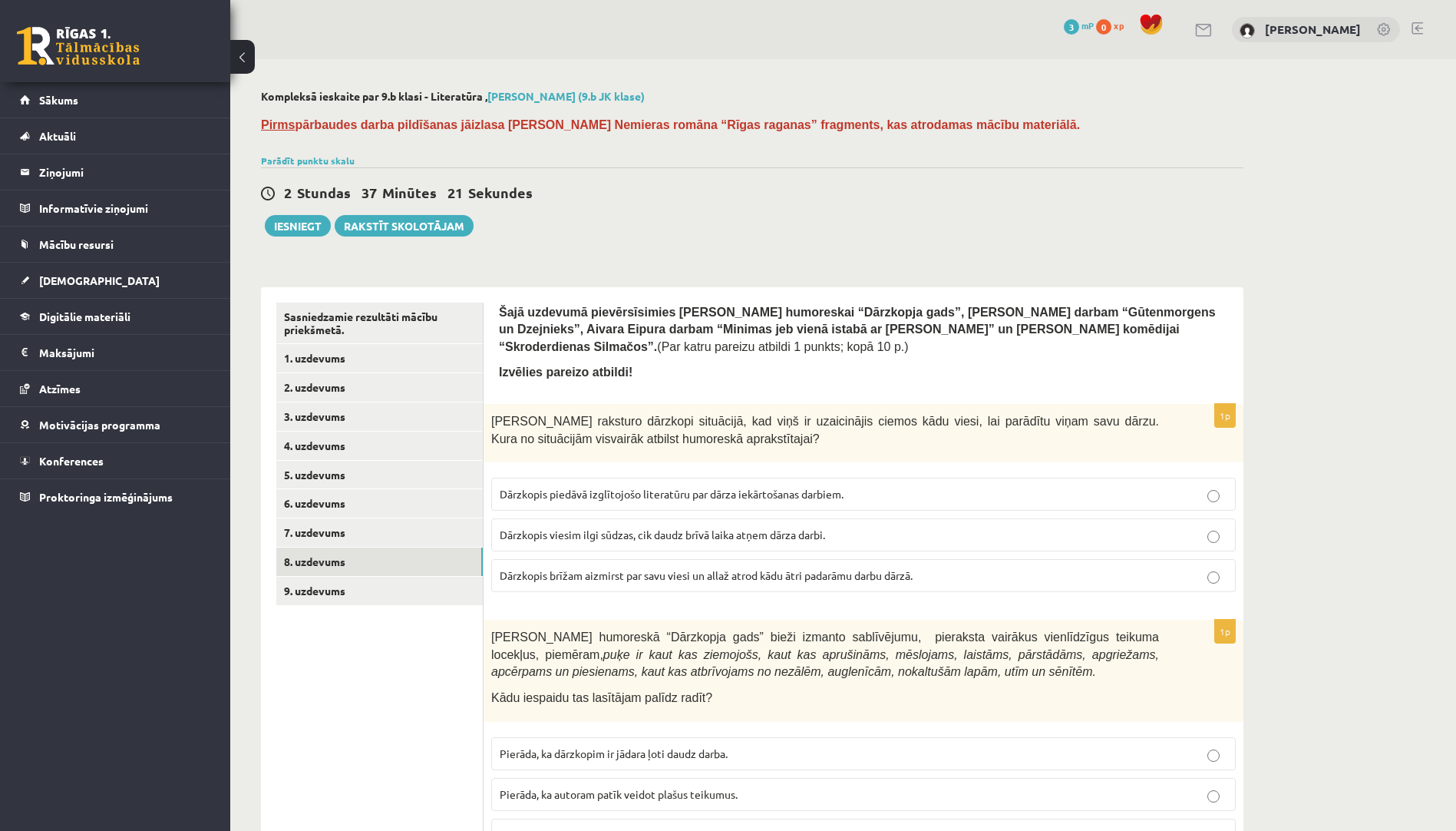
click at [796, 580] on span "Dārzkopis brīžam aizmirst par savu viesi un allaž atrod kādu ātri padarāmu darb…" at bounding box center [707, 575] width 413 height 14
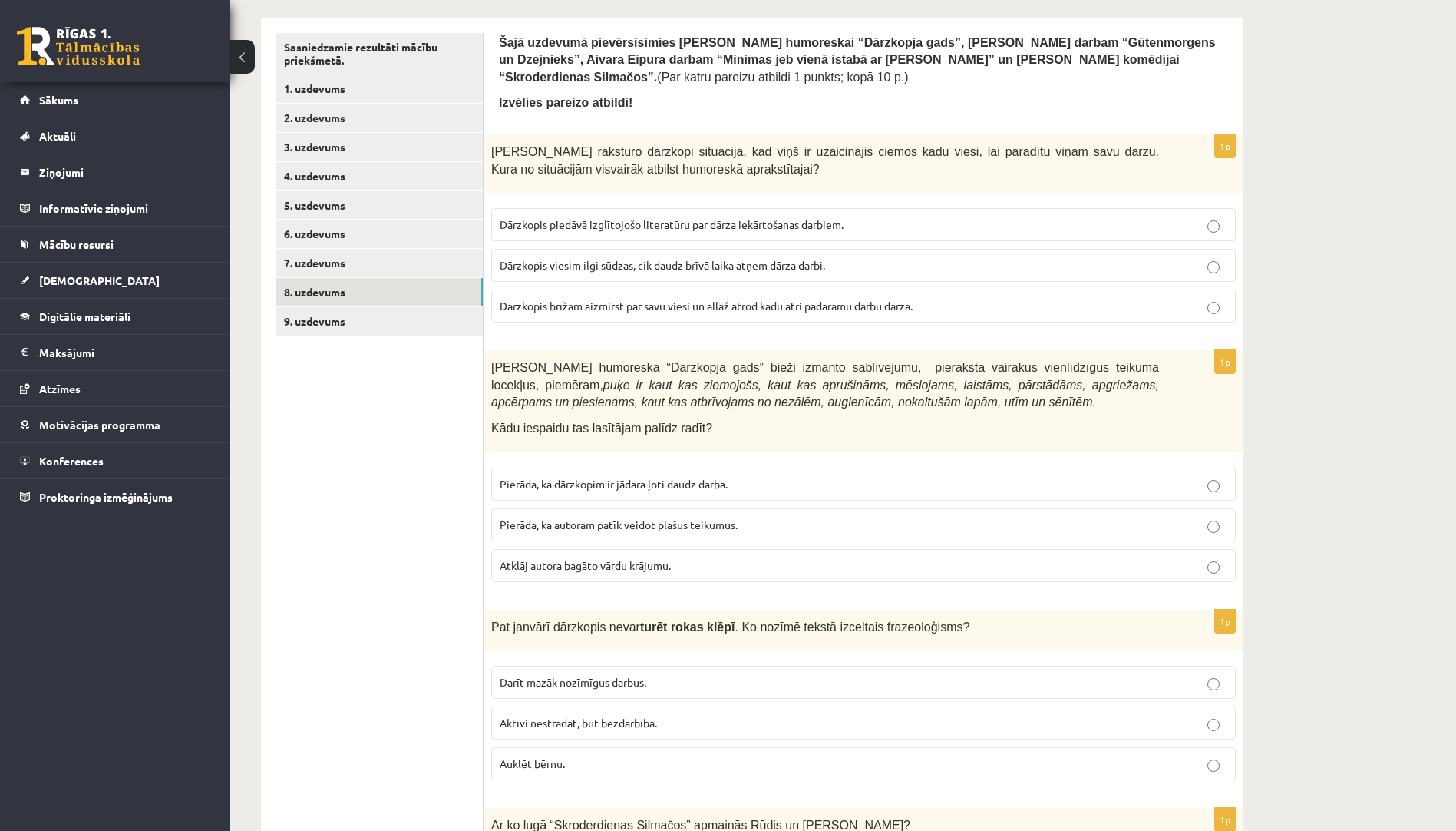
scroll to position [307, 0]
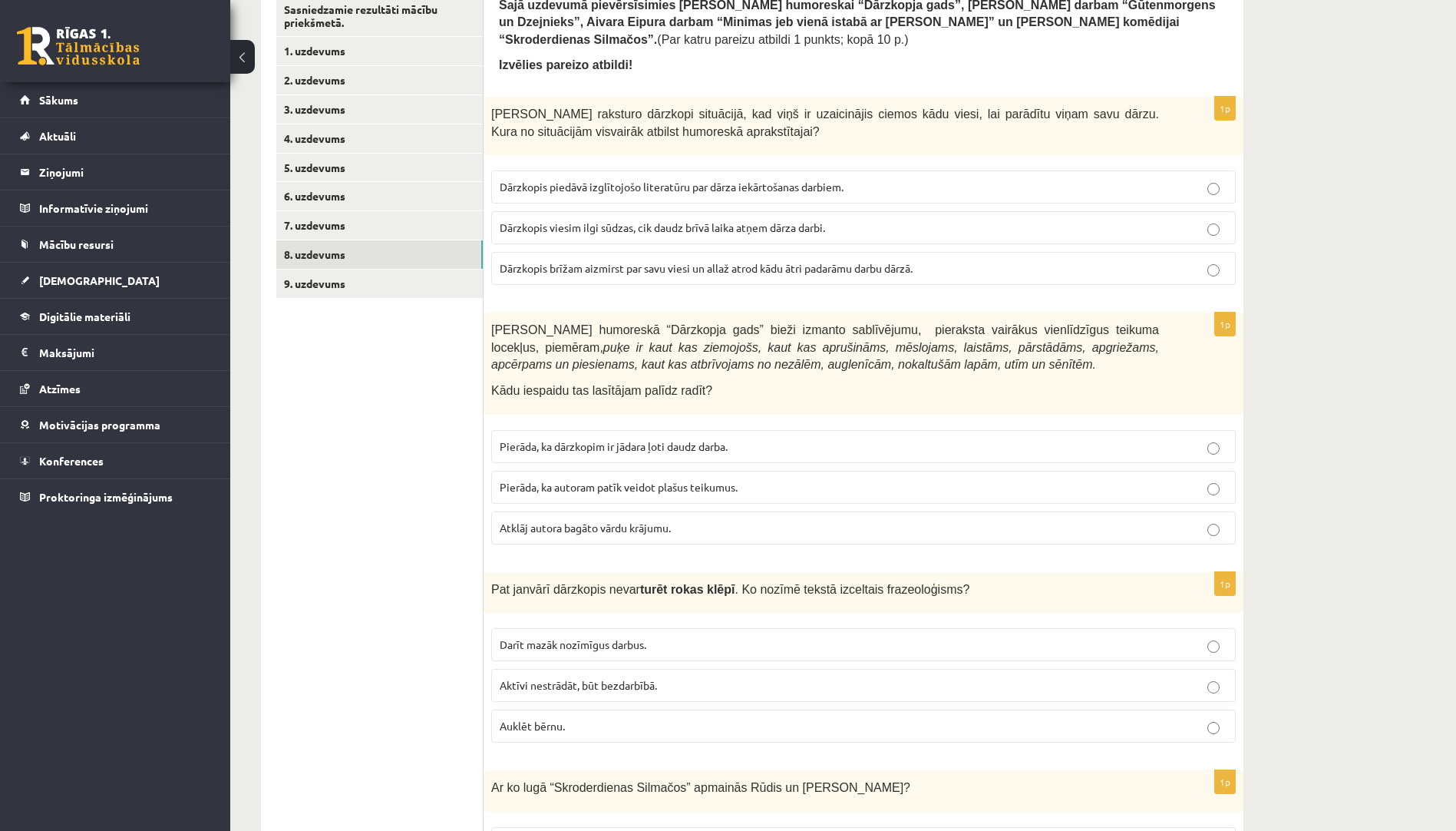
click at [673, 443] on span "Pierāda, ka dārzkopim ir jādara ļoti daudz darba." at bounding box center [614, 447] width 228 height 14
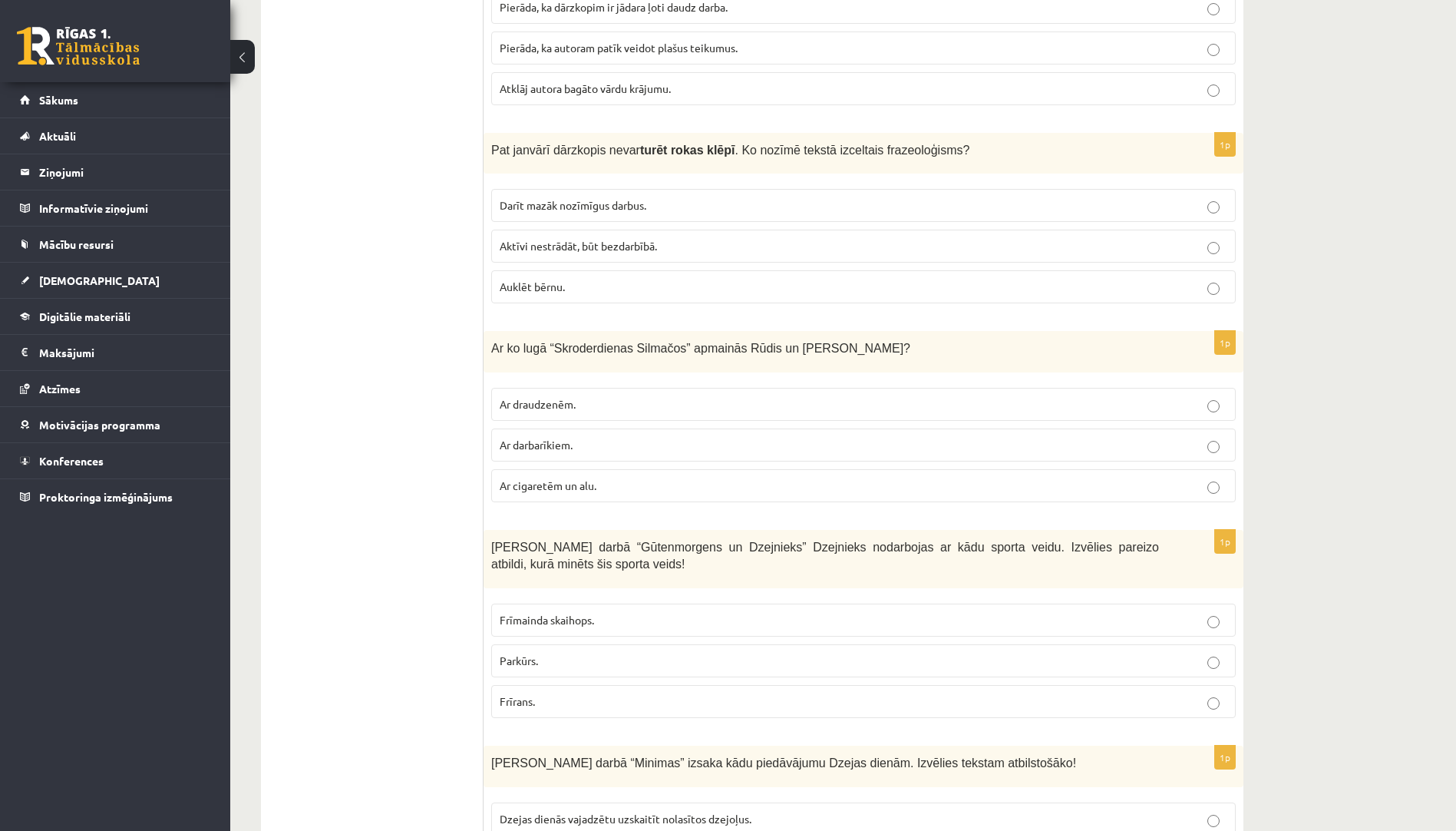
scroll to position [921, 0]
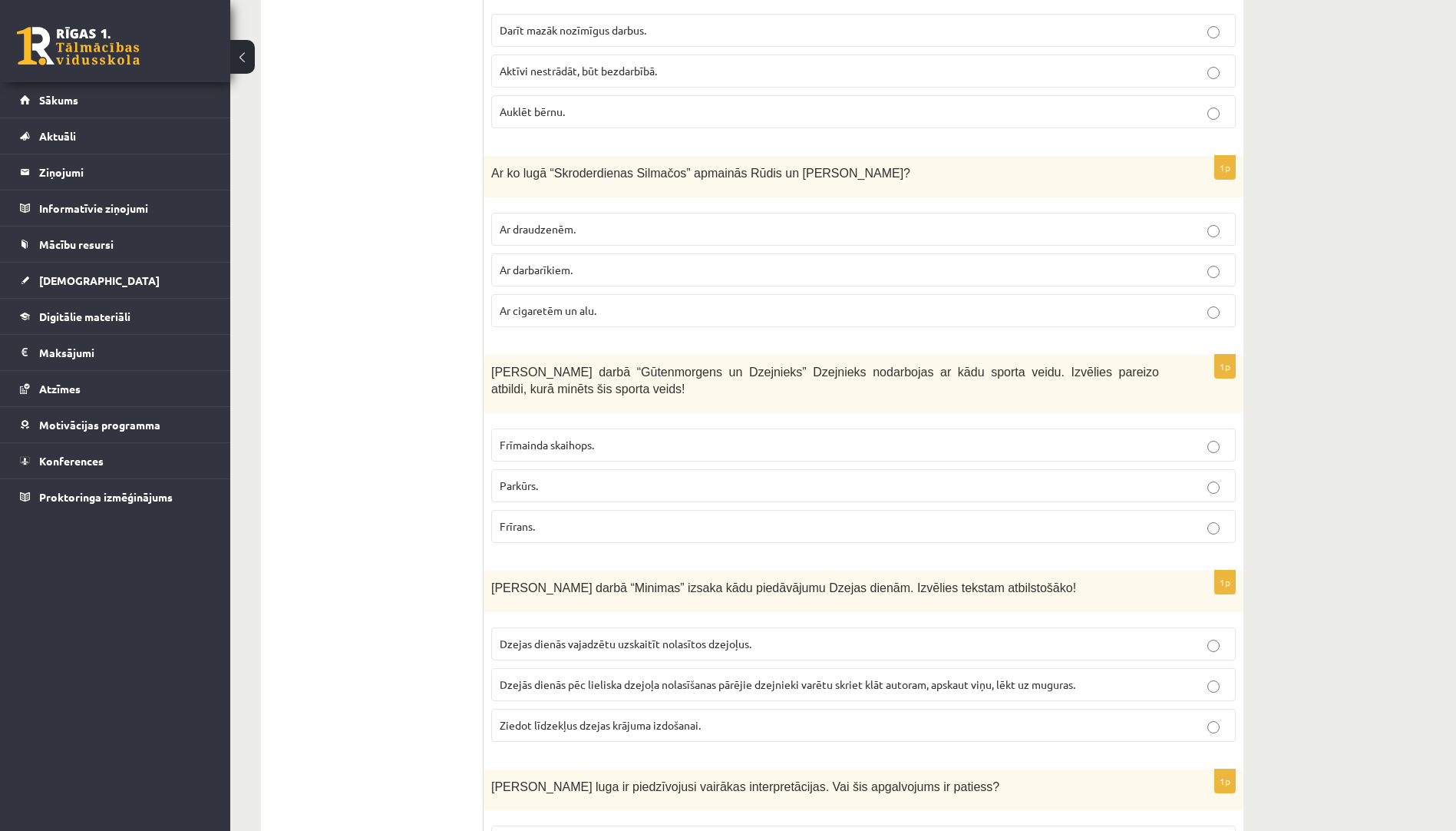
click at [641, 75] on span "Aktīvi nestrādāt, būt bezdarbībā." at bounding box center [579, 71] width 158 height 14
click at [665, 271] on p "Ar darbarīkiem." at bounding box center [863, 270] width 728 height 16
click at [619, 518] on label "Frīrans." at bounding box center [863, 526] width 745 height 33
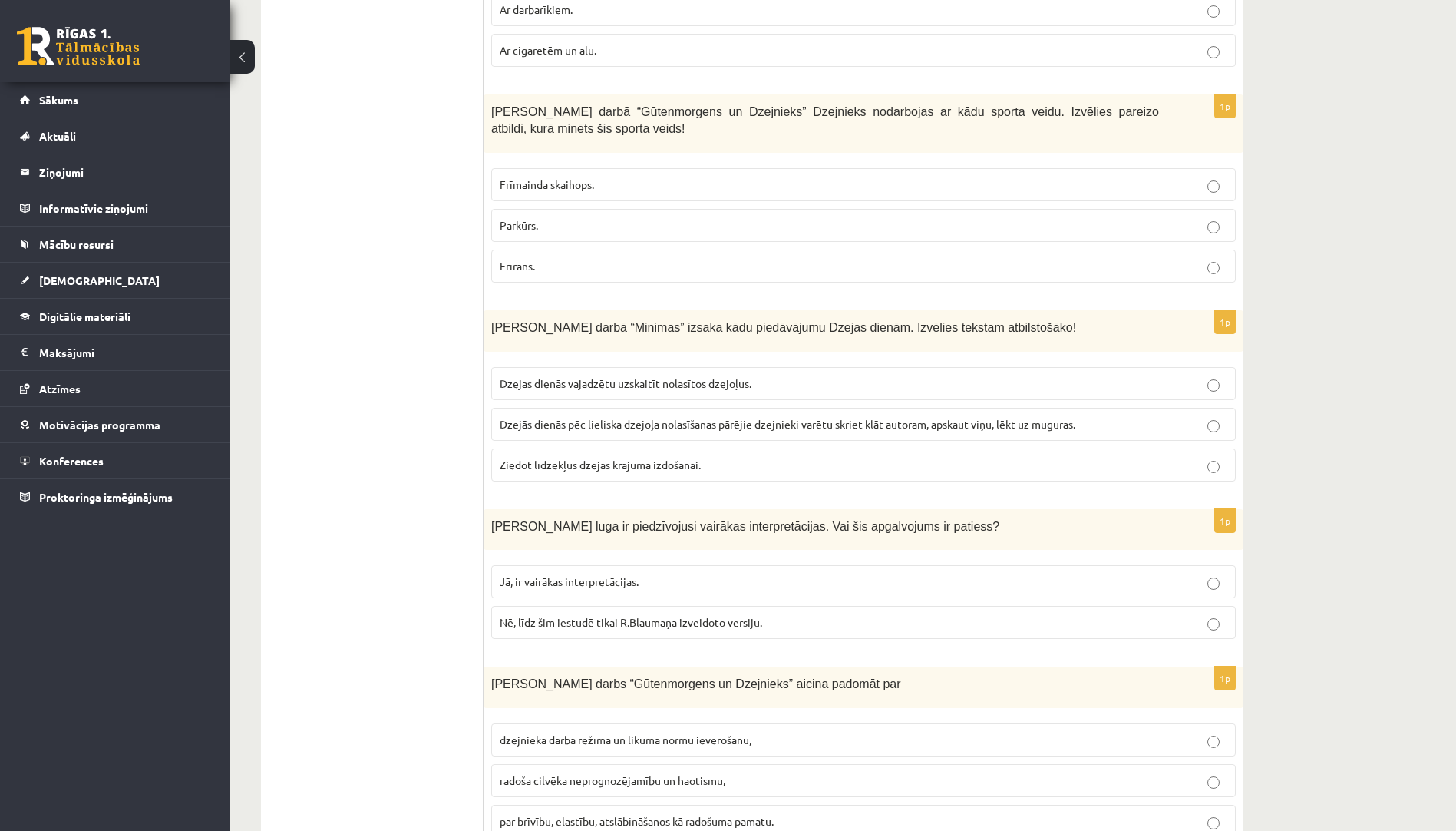
scroll to position [1382, 0]
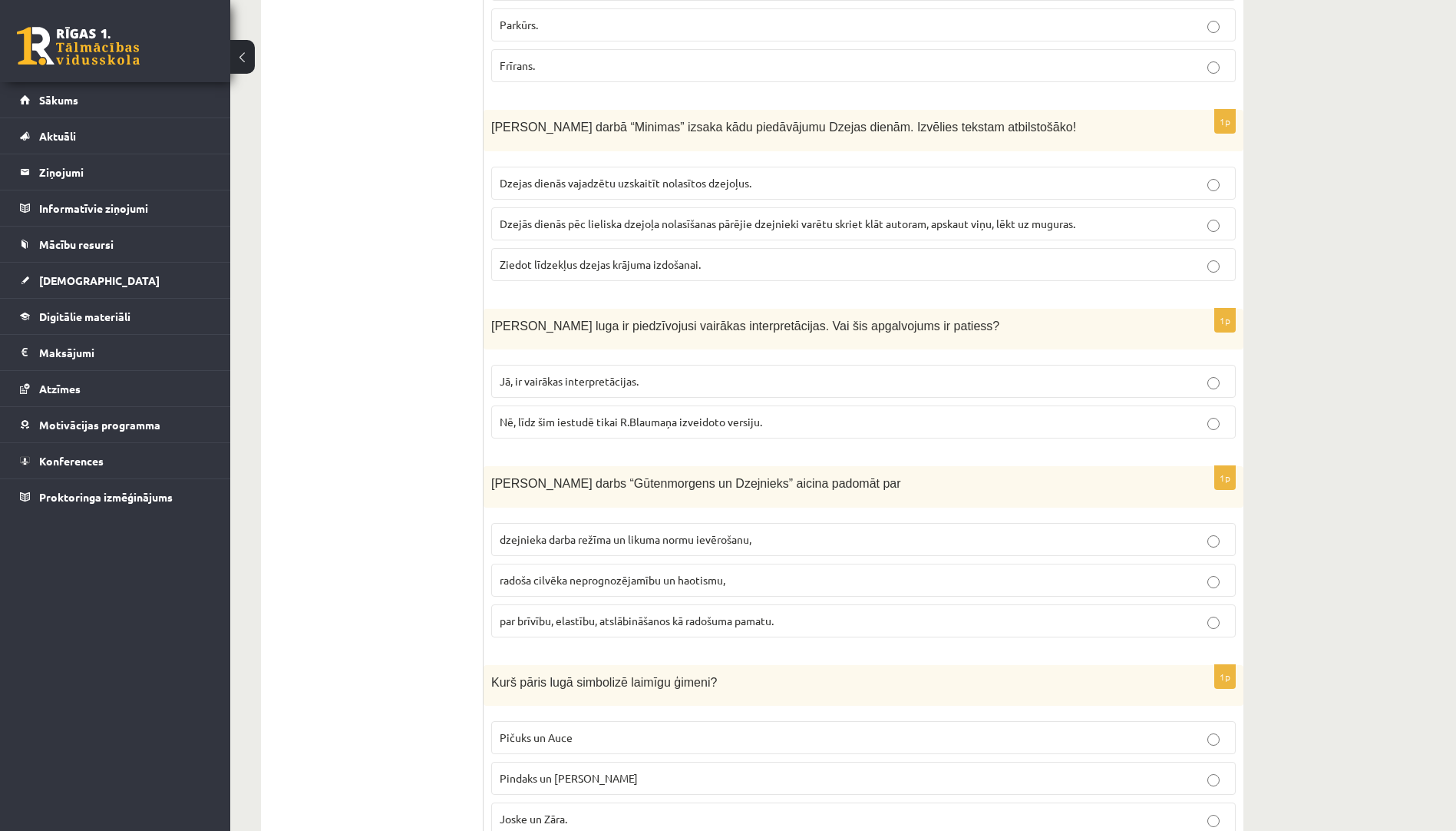
click at [721, 222] on span "Dzejās dienās pēc lieliska dzejoļa nolasīšanas pārējie dzejnieki varētu skriet …" at bounding box center [788, 223] width 576 height 14
click at [587, 382] on span "Jā, ir vairākas interpretācijas." at bounding box center [569, 381] width 139 height 14
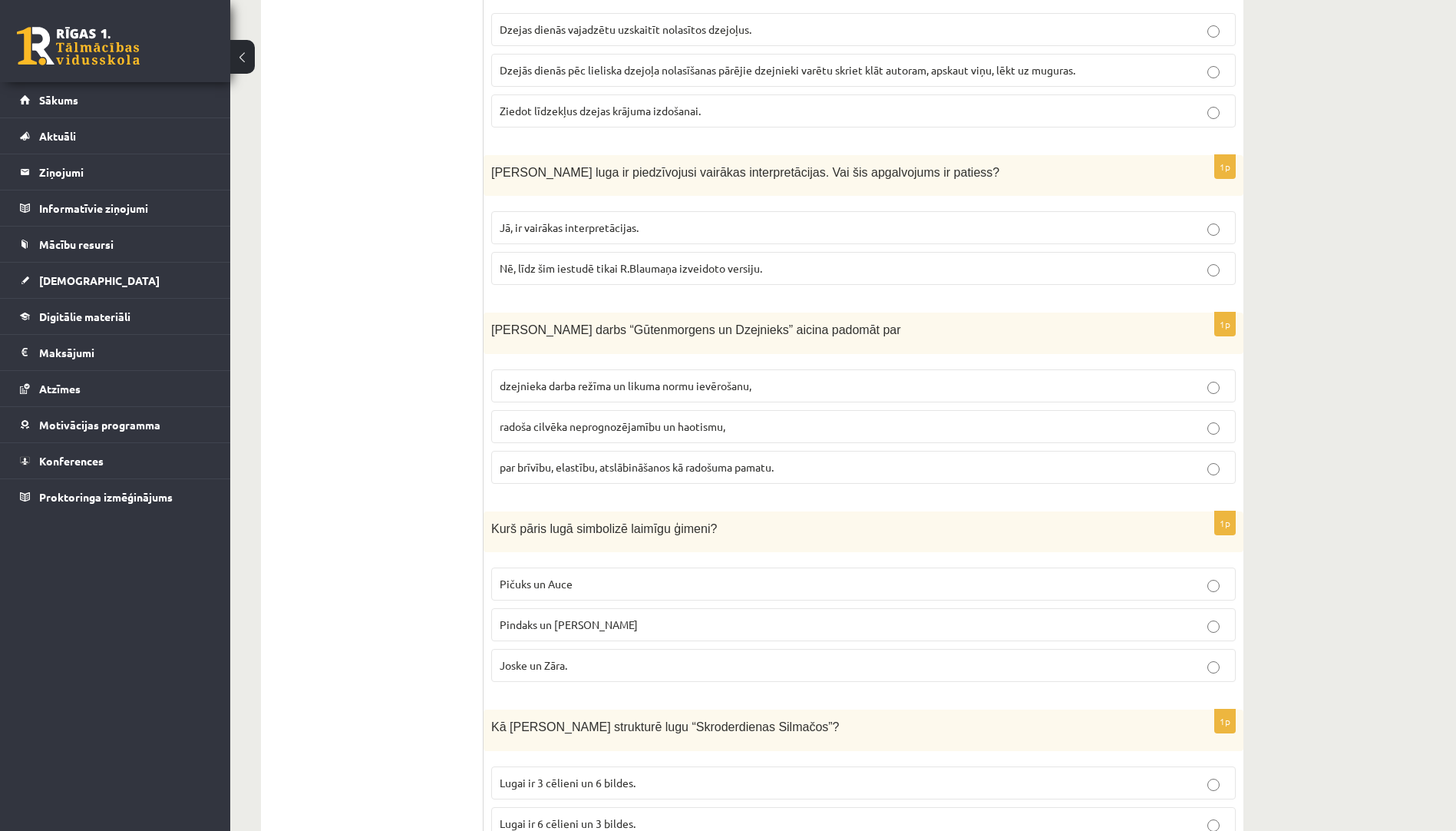
scroll to position [1645, 0]
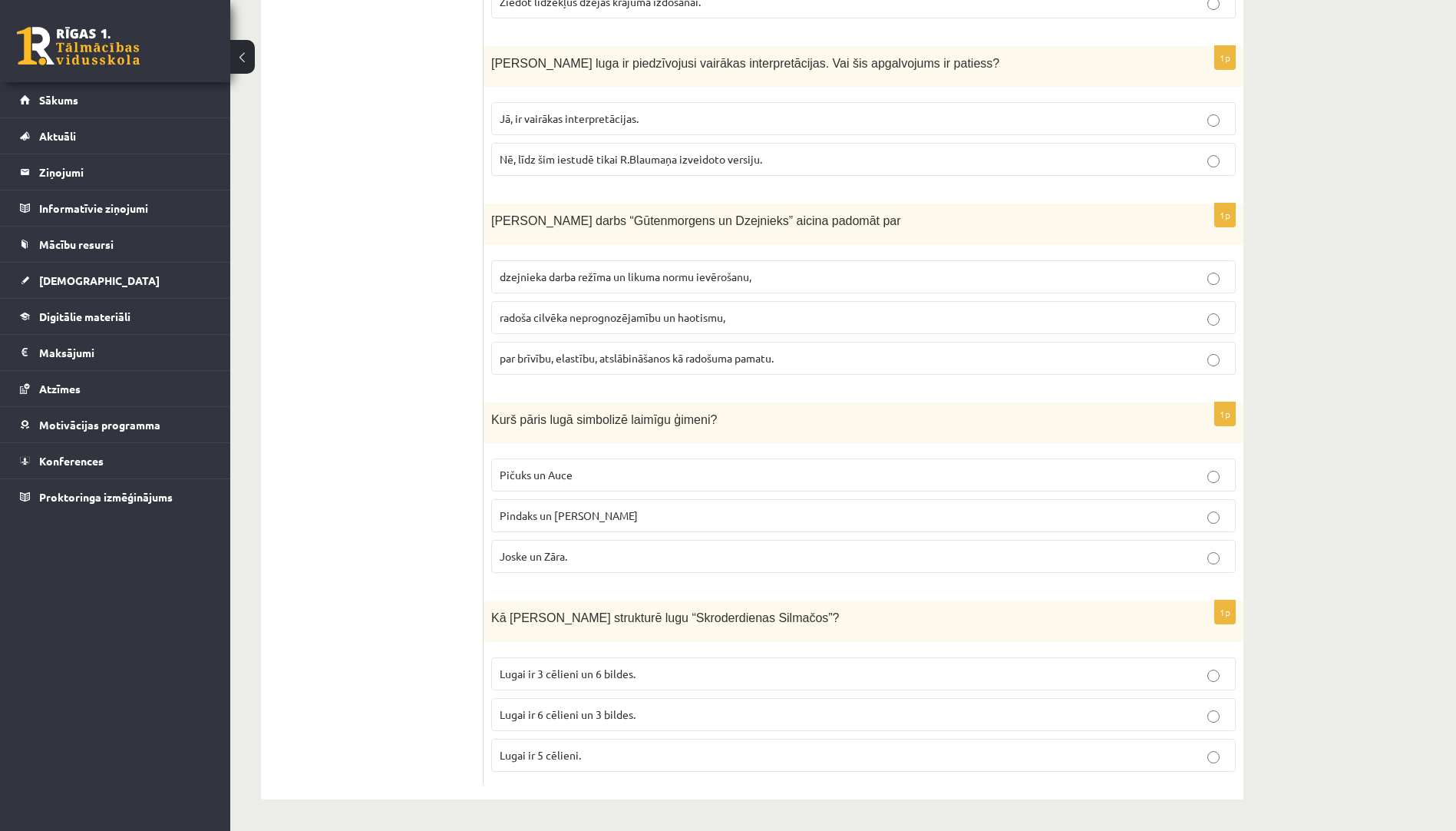
click at [621, 364] on p "par brīvību, elastību, atslābināšanos kā radošuma pamatu." at bounding box center [863, 358] width 728 height 16
click at [596, 475] on p "Pičuks un Auce" at bounding box center [863, 475] width 728 height 16
click at [615, 470] on p "Pičuks un Auce" at bounding box center [863, 475] width 728 height 16
click at [646, 666] on p "Lugai ir 3 cēlieni un 6 bildes." at bounding box center [863, 673] width 728 height 16
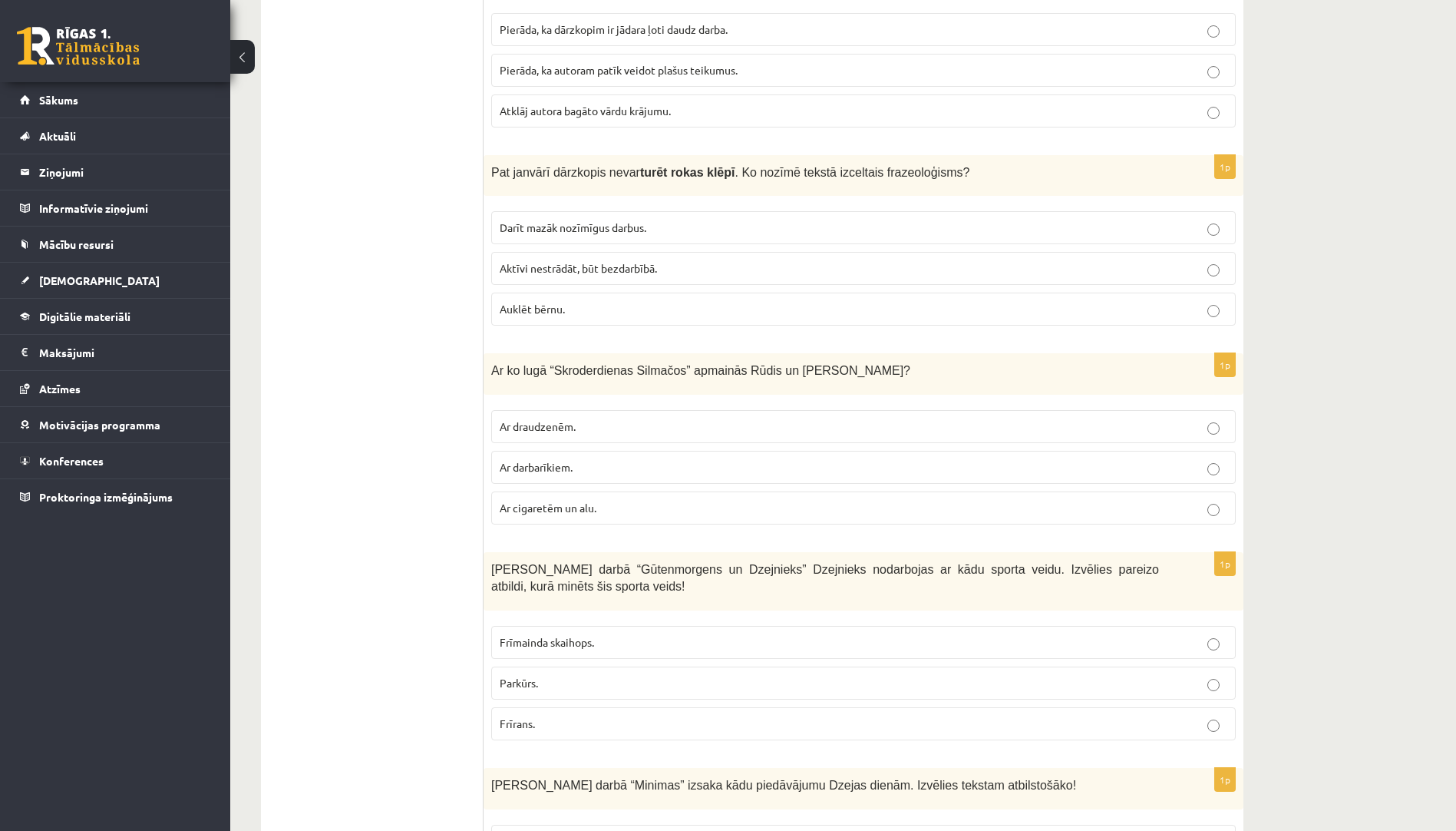
scroll to position [0, 0]
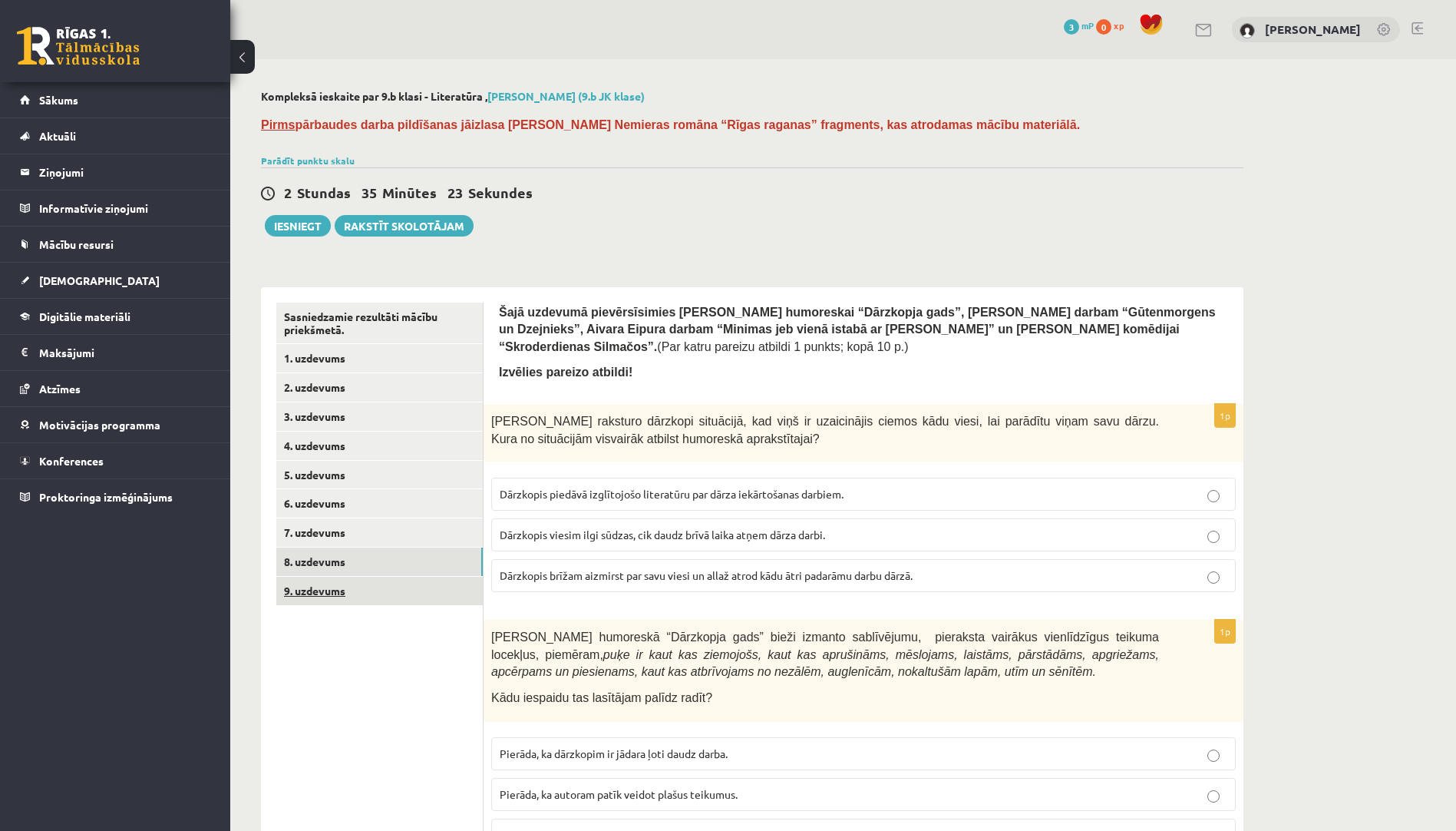
click at [398, 600] on link "9. uzdevums" at bounding box center [380, 590] width 207 height 28
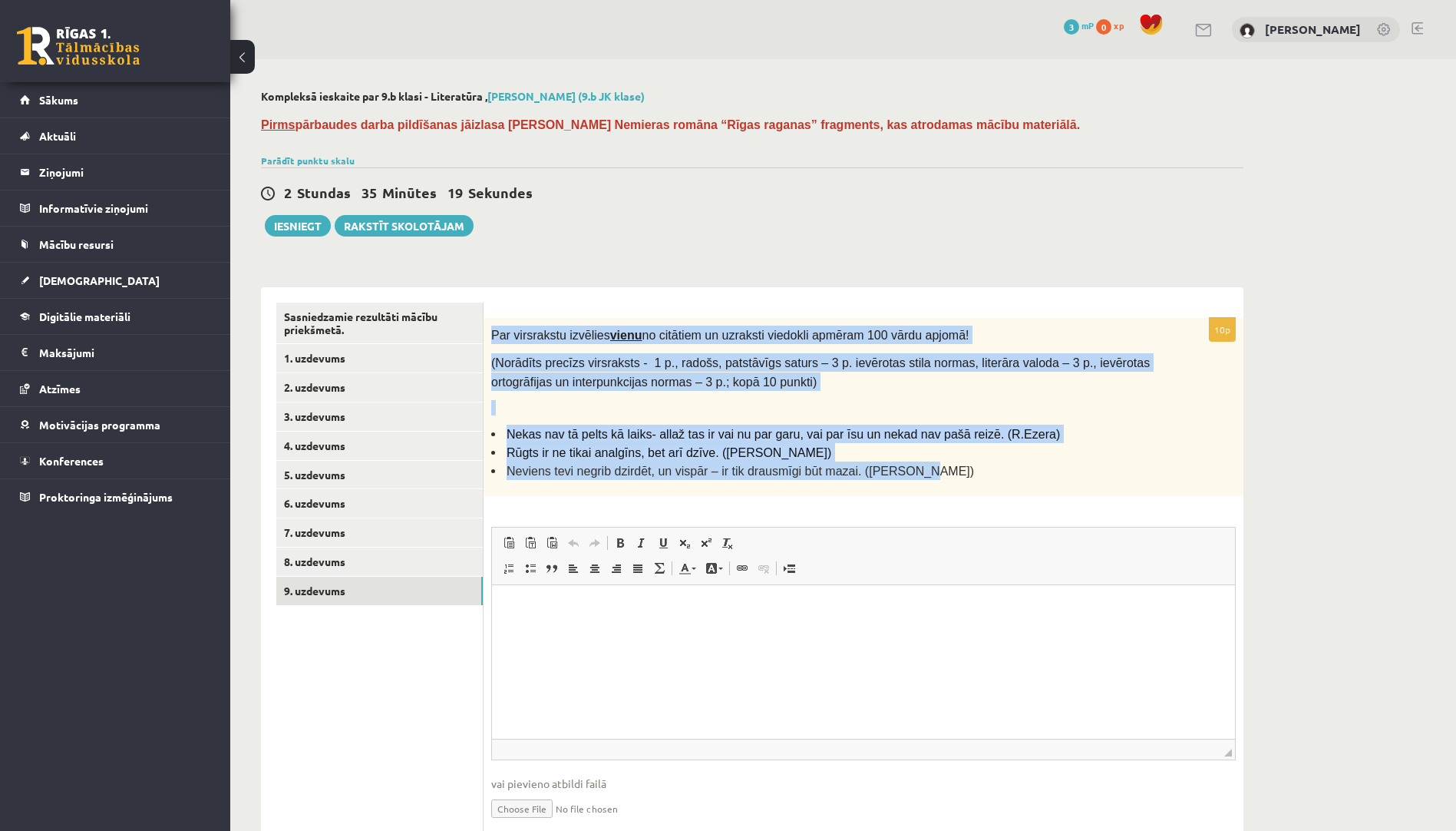
drag, startPoint x: 491, startPoint y: 332, endPoint x: 919, endPoint y: 458, distance: 446.2
click at [919, 458] on div "Par virsrakstu izvēlies vienu no citātiem un uzraksti viedokli apmēram 100 vārd…" at bounding box center [863, 406] width 760 height 178
drag, startPoint x: 919, startPoint y: 458, endPoint x: 850, endPoint y: 468, distance: 69.7
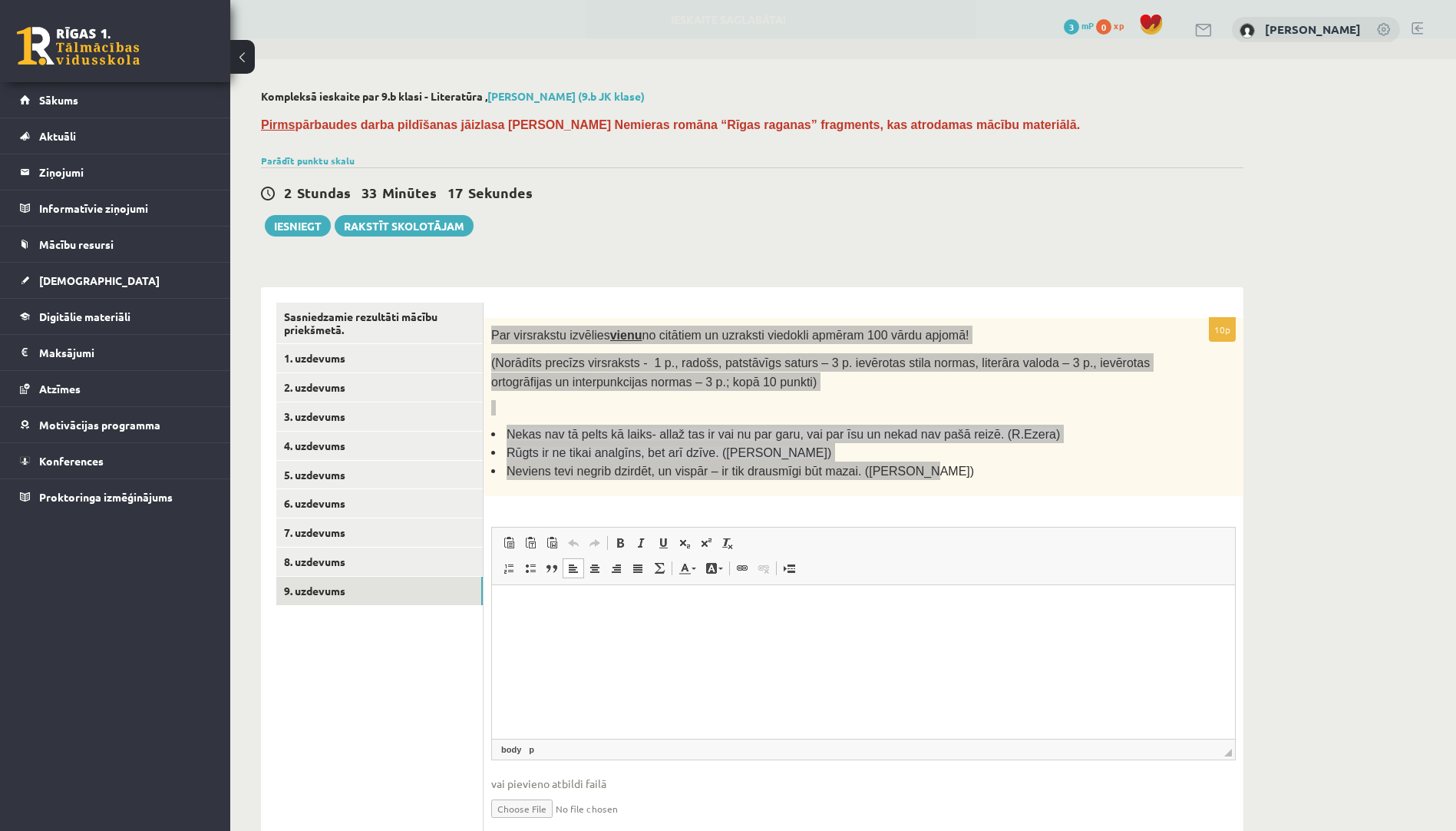
click at [591, 630] on html at bounding box center [863, 607] width 743 height 46
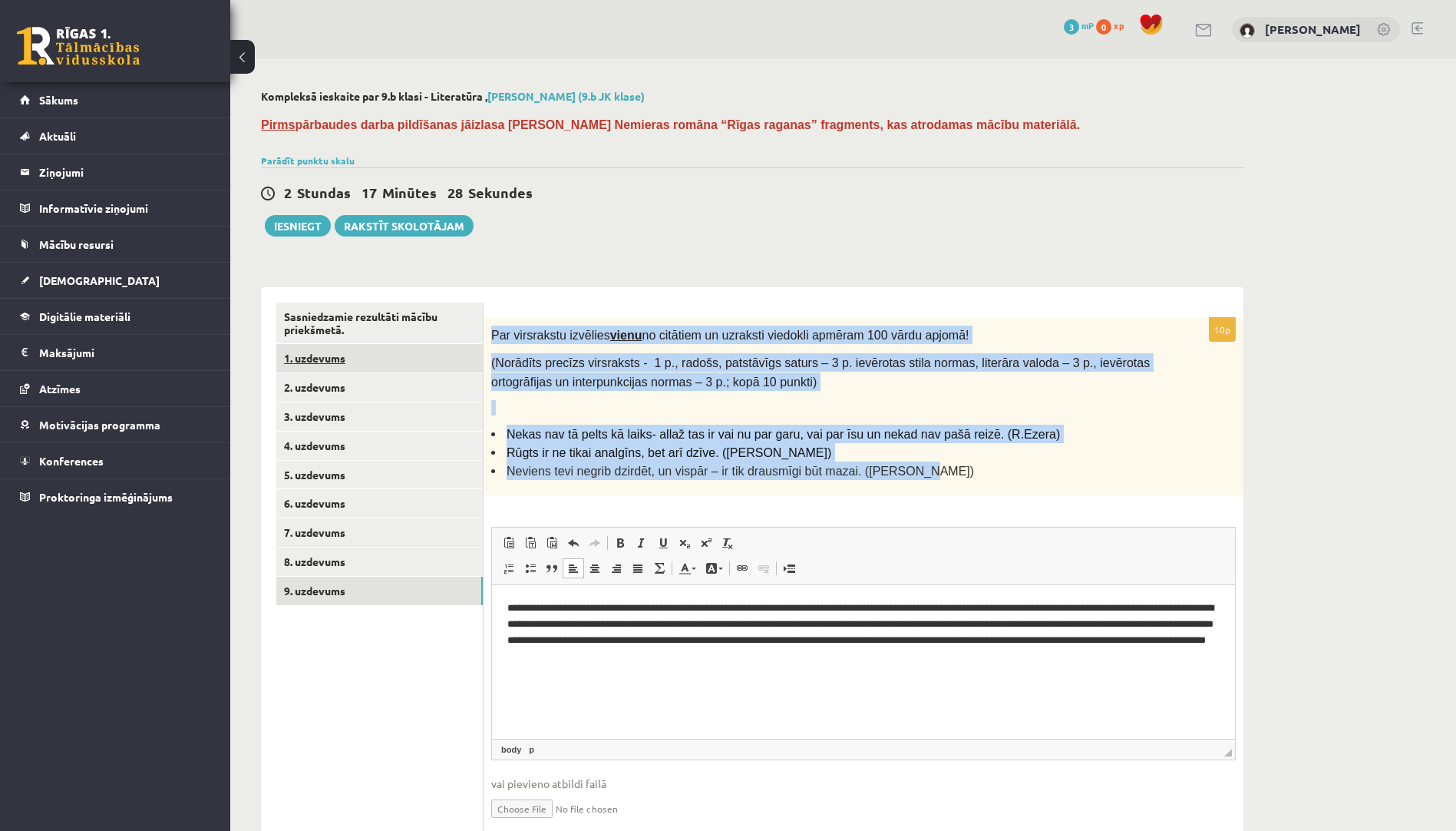
click at [426, 358] on link "1. uzdevums" at bounding box center [380, 358] width 207 height 28
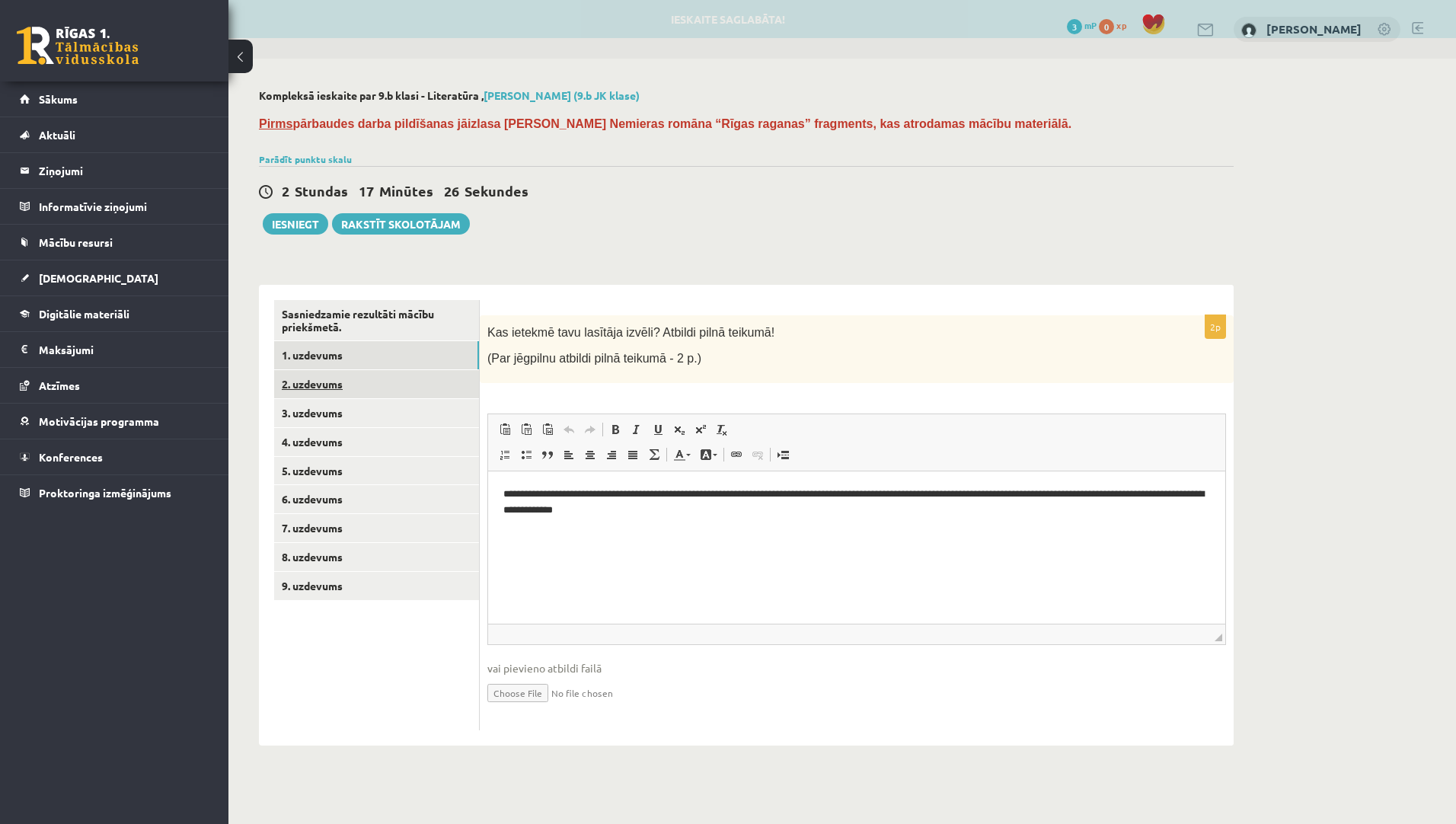
click at [418, 390] on link "2. uzdevums" at bounding box center [377, 384] width 205 height 28
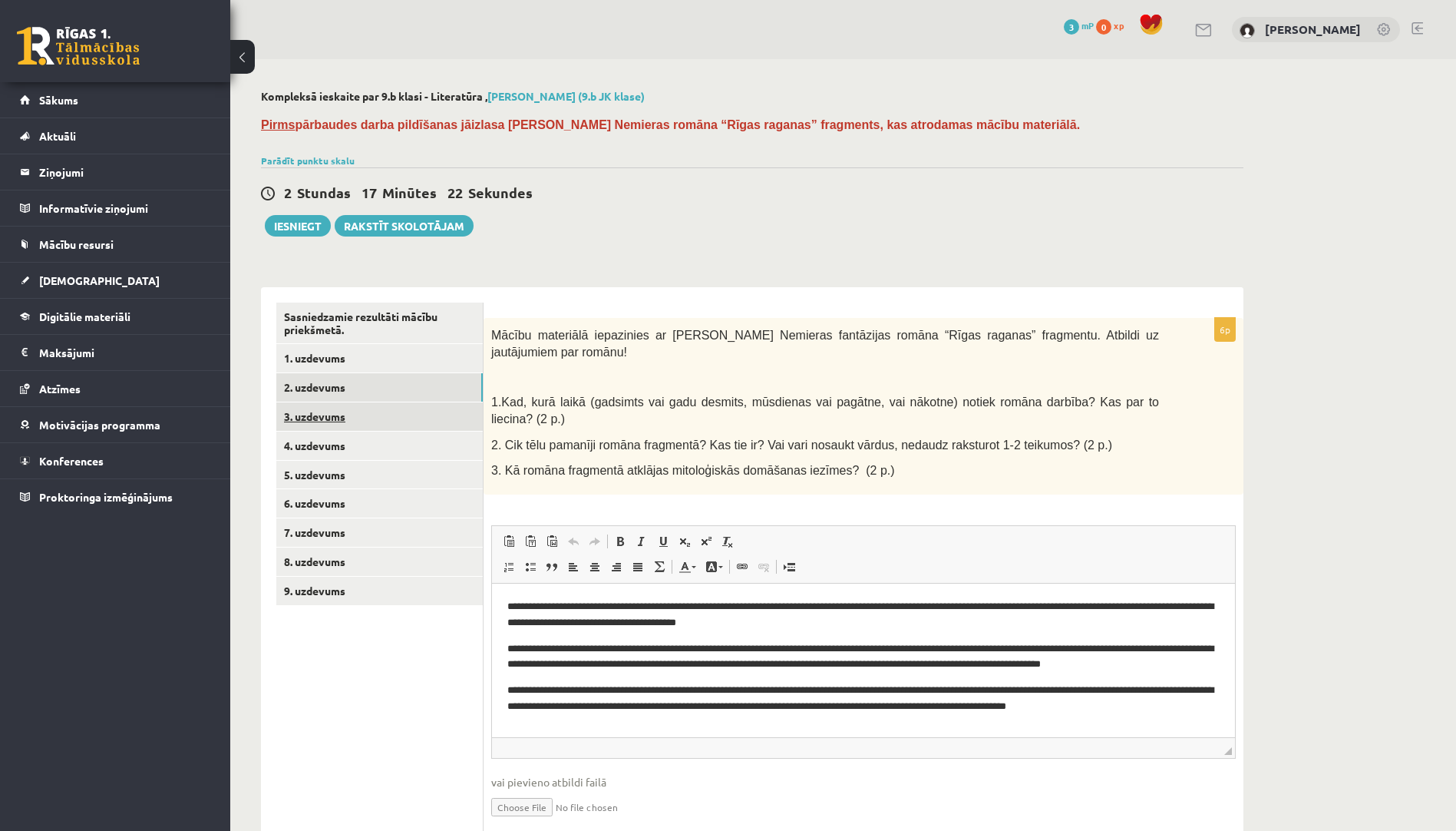
click at [430, 423] on link "3. uzdevums" at bounding box center [380, 416] width 207 height 28
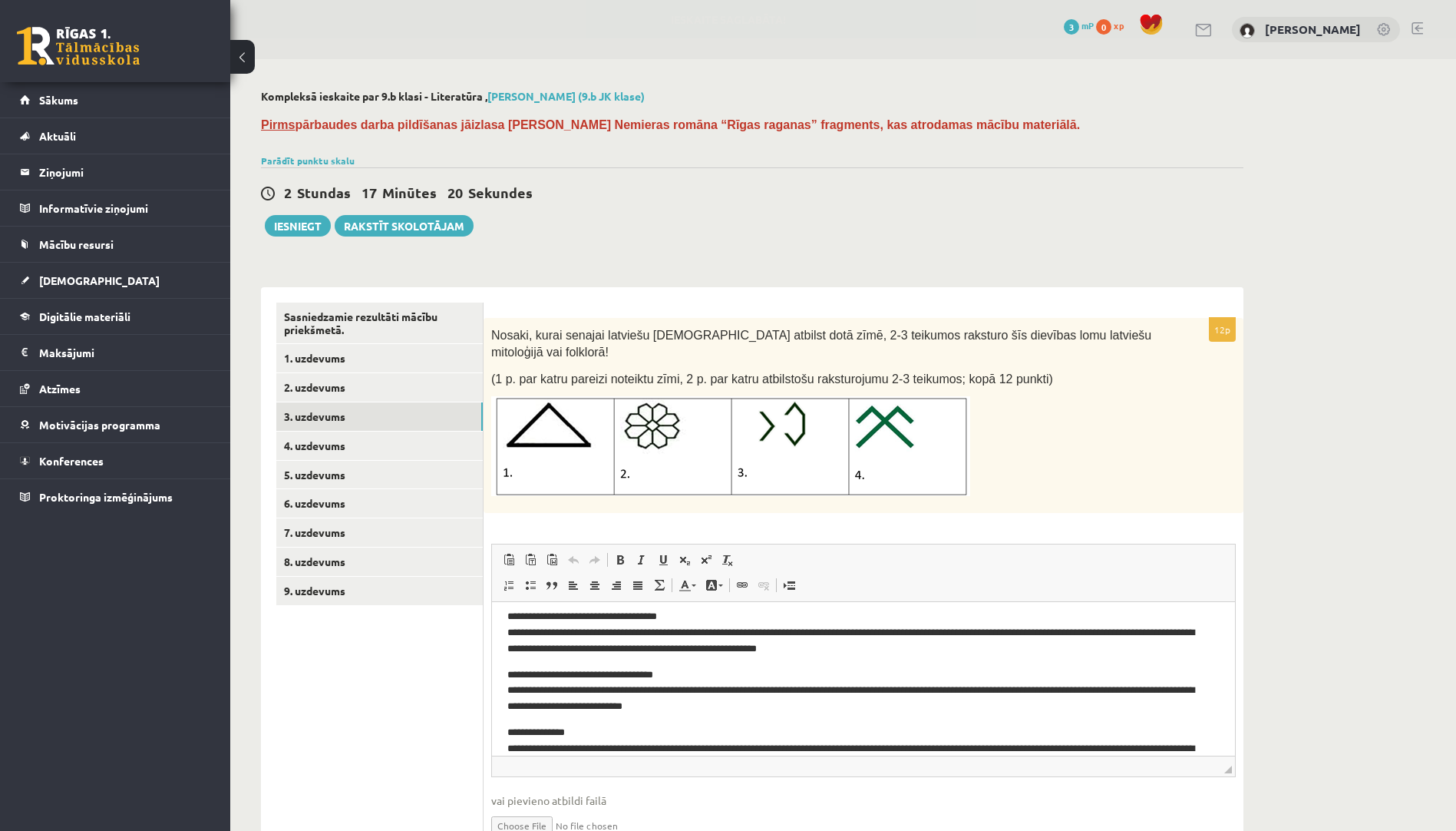
scroll to position [99, 0]
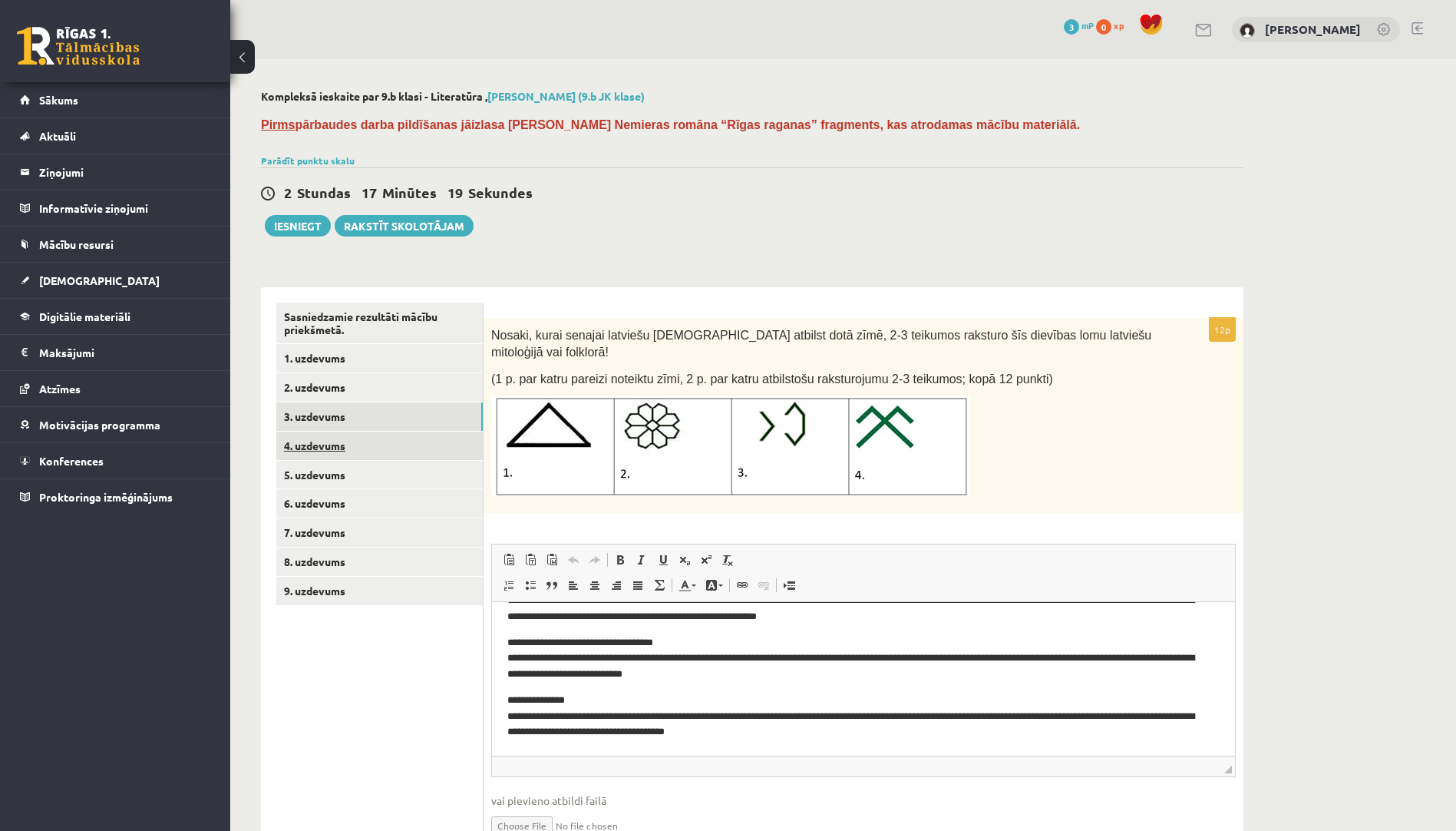
click at [428, 454] on link "4. uzdevums" at bounding box center [380, 446] width 207 height 28
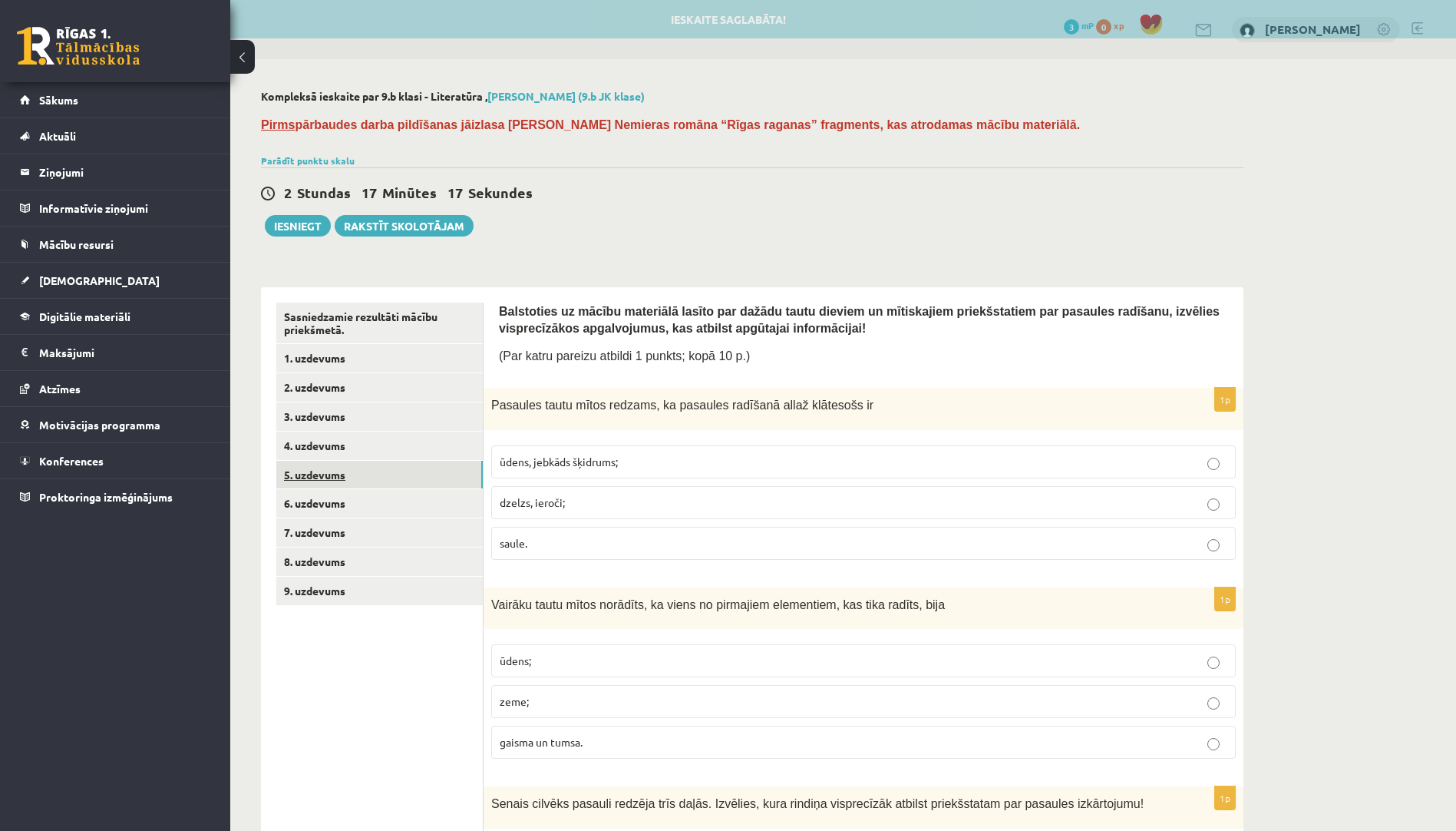
click at [423, 468] on link "5. uzdevums" at bounding box center [380, 475] width 207 height 28
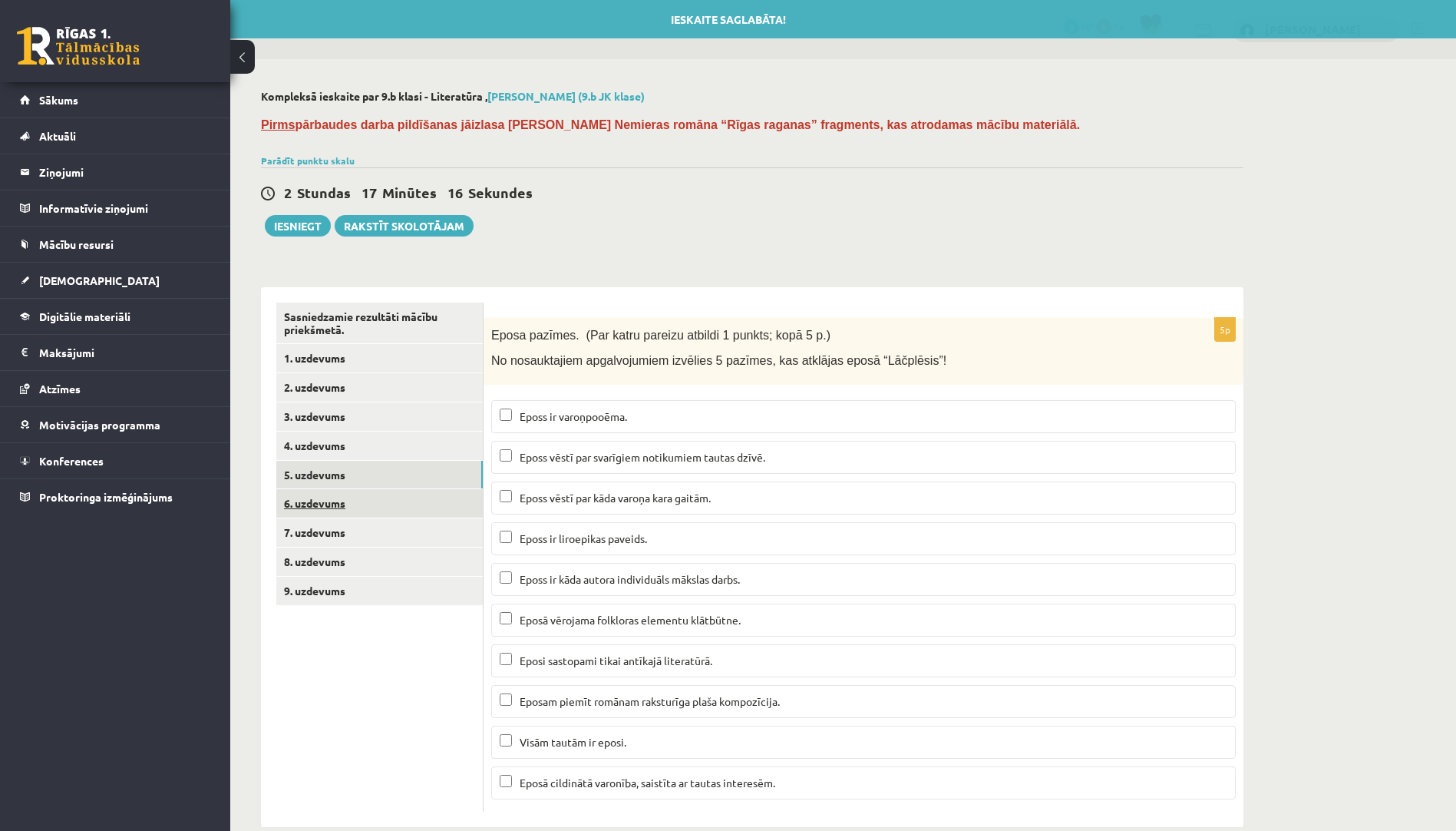
click at [434, 508] on link "6. uzdevums" at bounding box center [380, 504] width 207 height 28
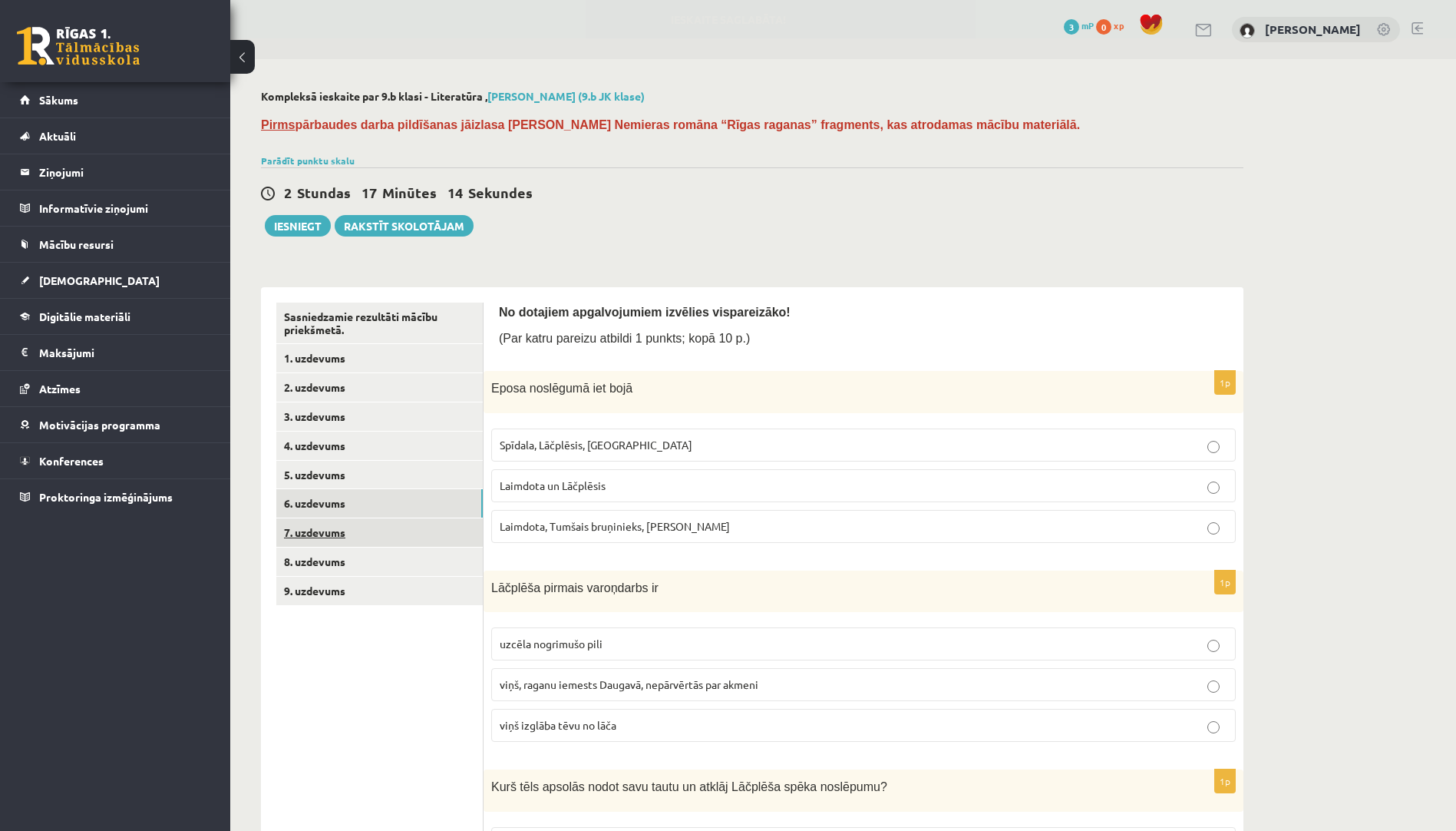
click at [442, 533] on link "7. uzdevums" at bounding box center [380, 532] width 207 height 28
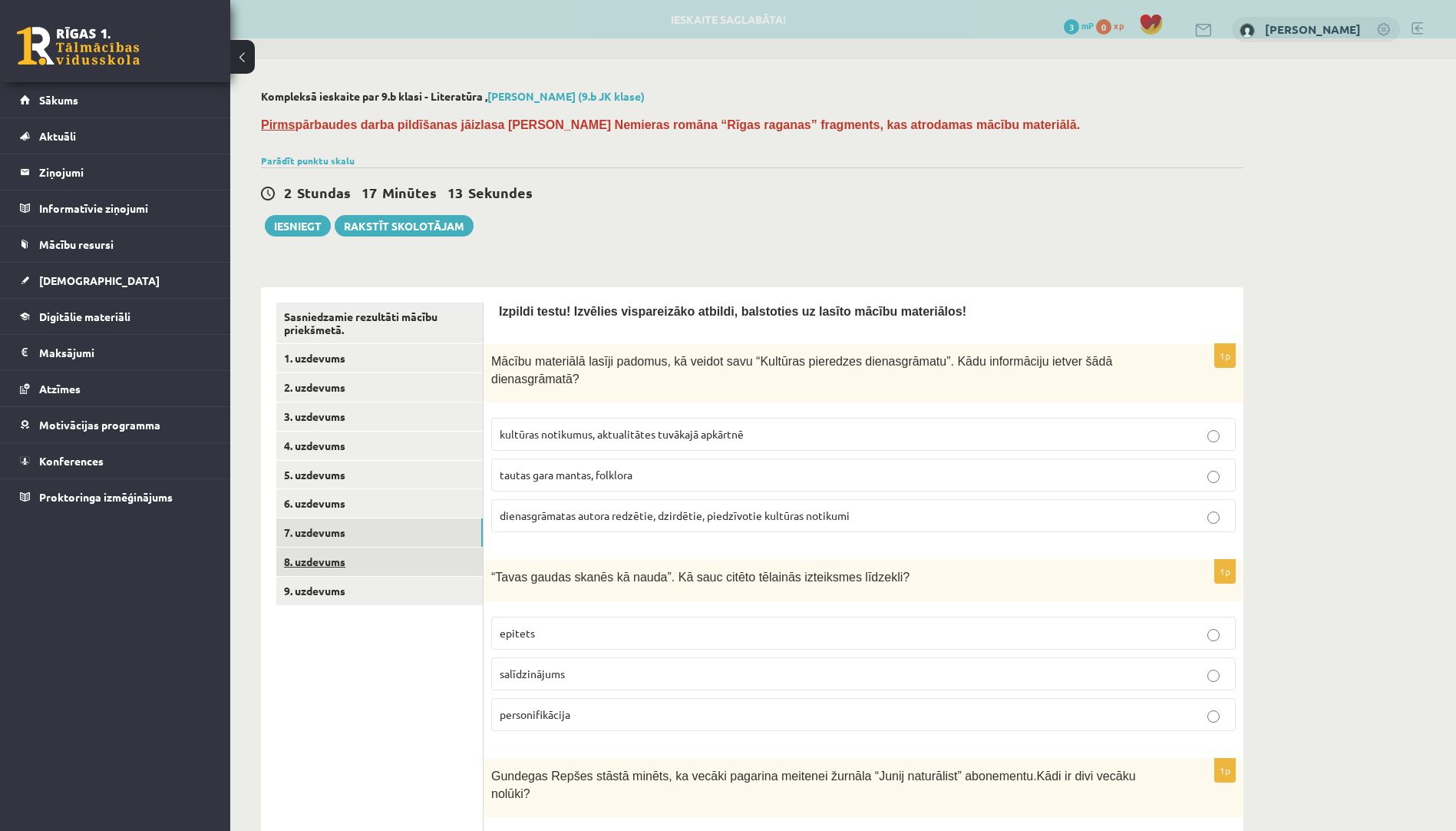
click at [444, 558] on link "8. uzdevums" at bounding box center [380, 561] width 207 height 28
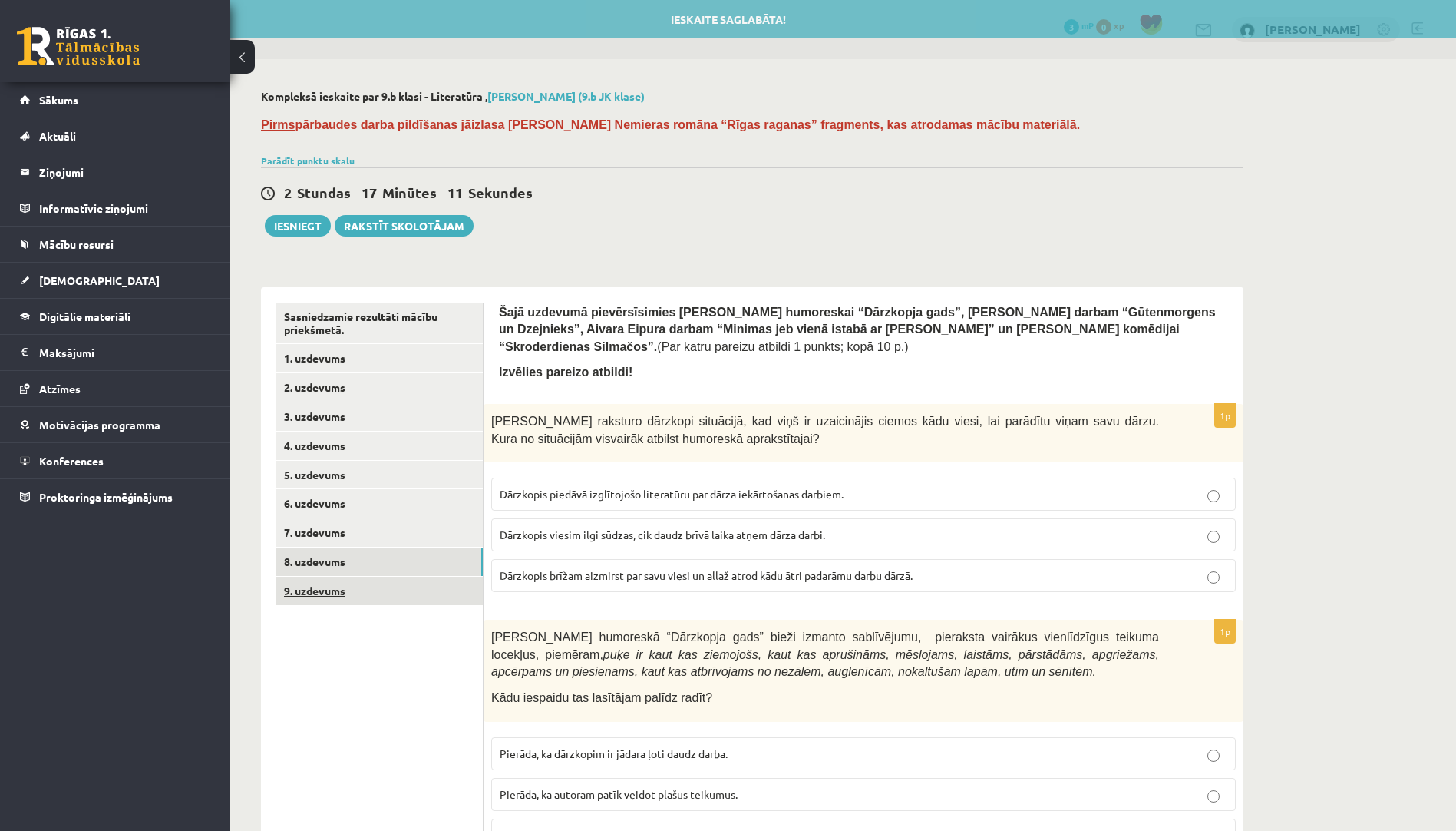
click at [446, 589] on link "9. uzdevums" at bounding box center [380, 590] width 207 height 28
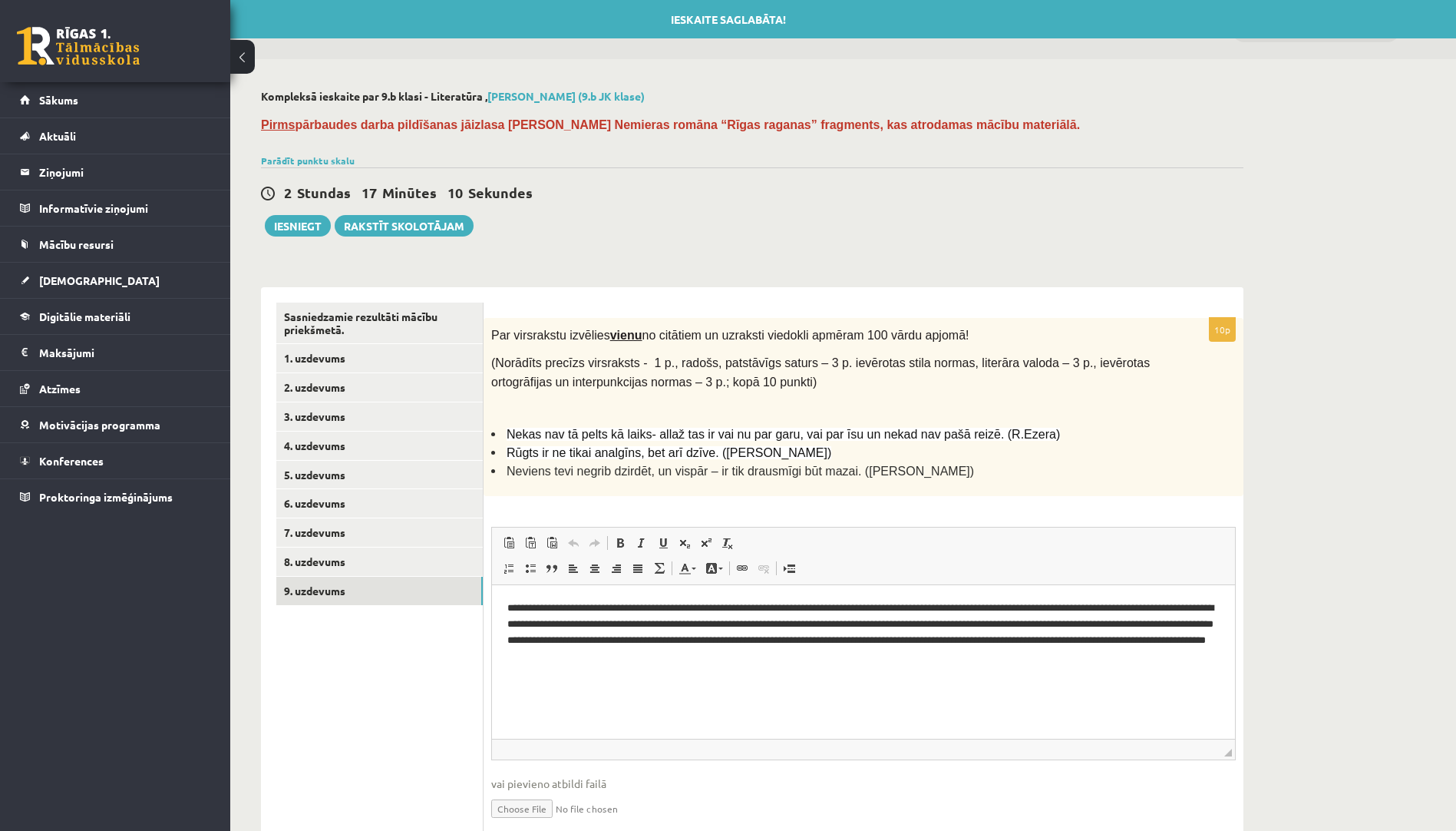
scroll to position [0, 0]
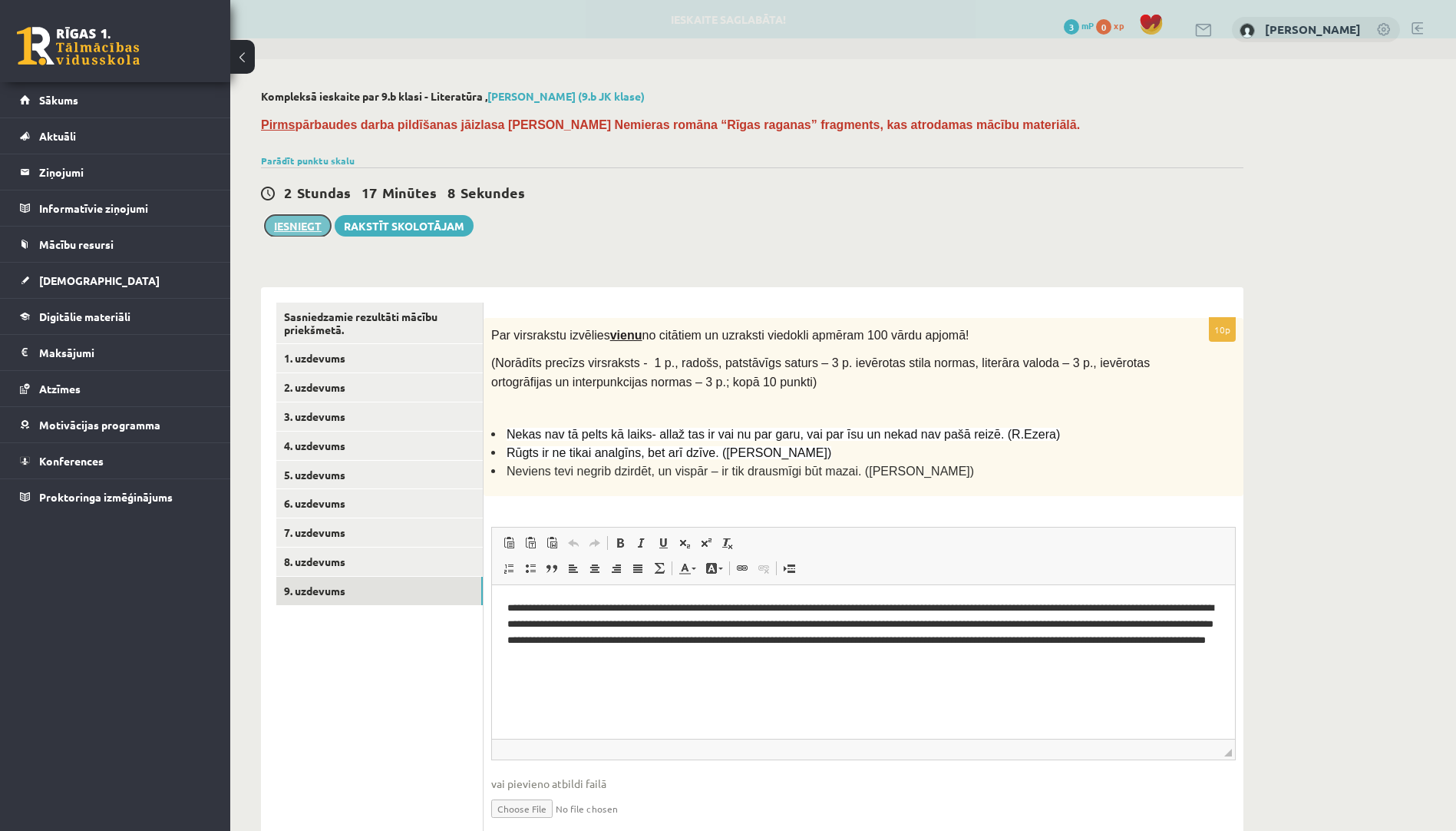
click at [312, 230] on button "Iesniegt" at bounding box center [298, 226] width 66 height 22
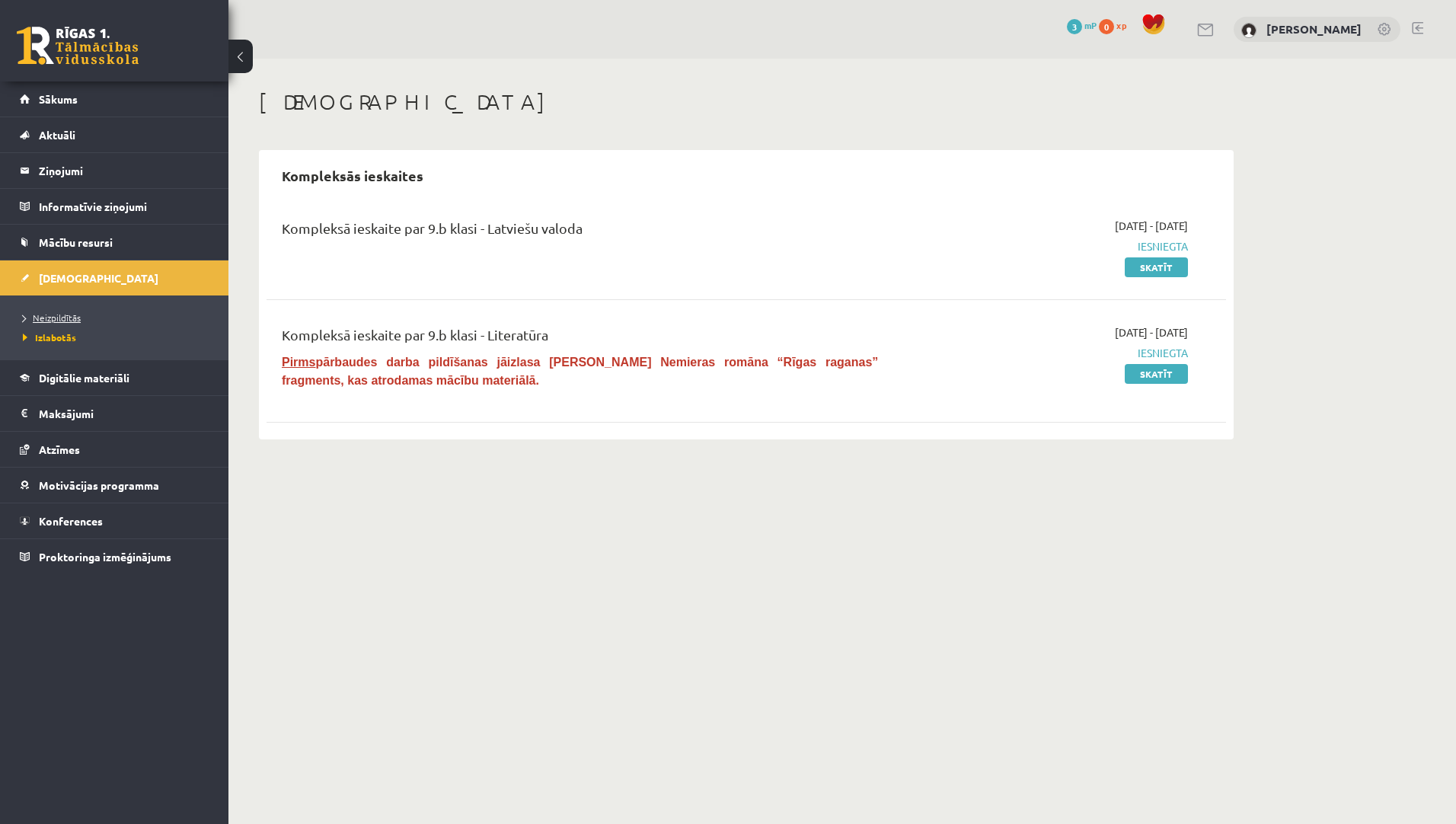
click at [50, 314] on span "Neizpildītās" at bounding box center [51, 318] width 58 height 12
